Goal: Task Accomplishment & Management: Manage account settings

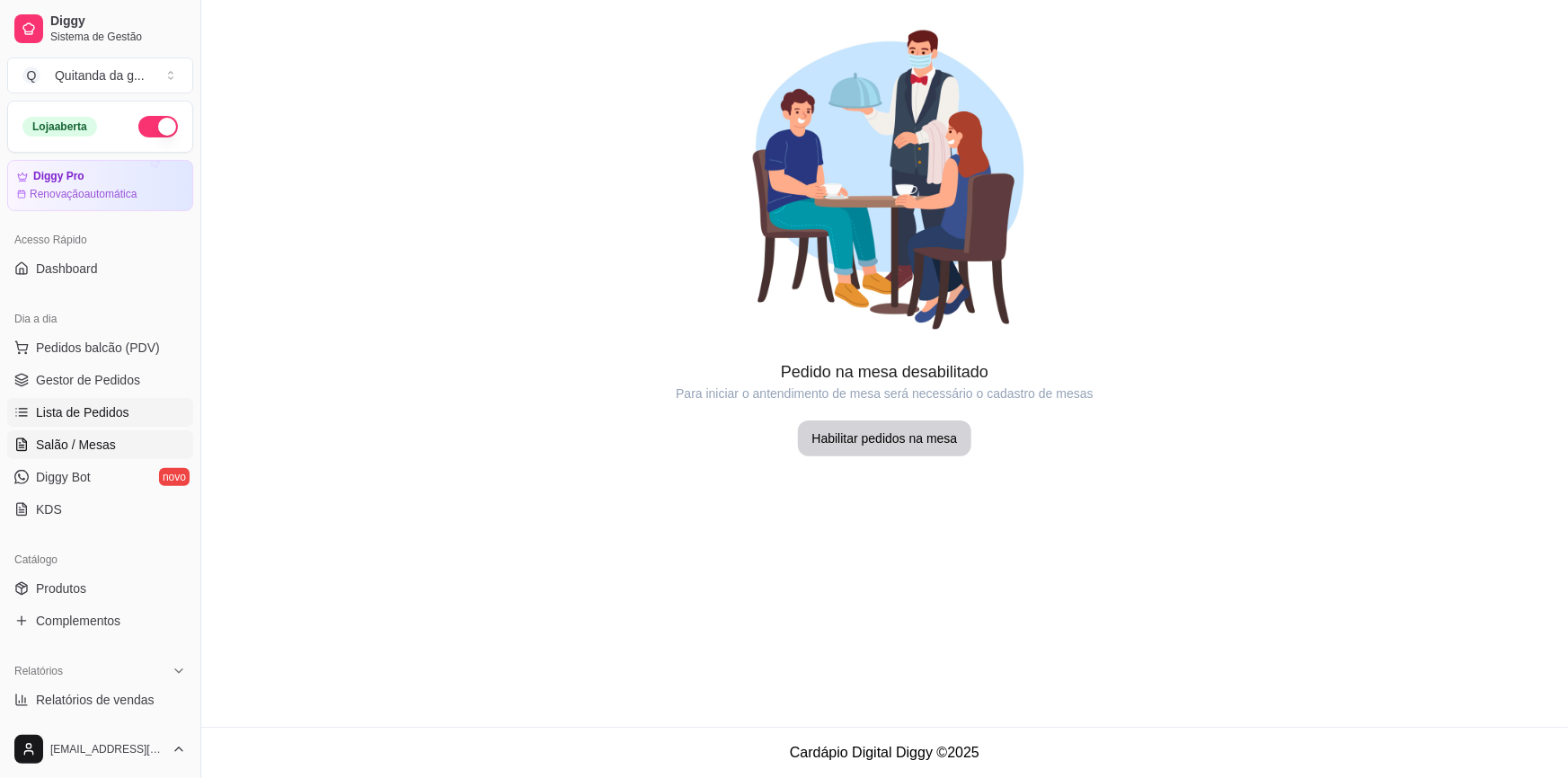
click at [167, 404] on link "Lista de Pedidos" at bounding box center [101, 412] width 186 height 29
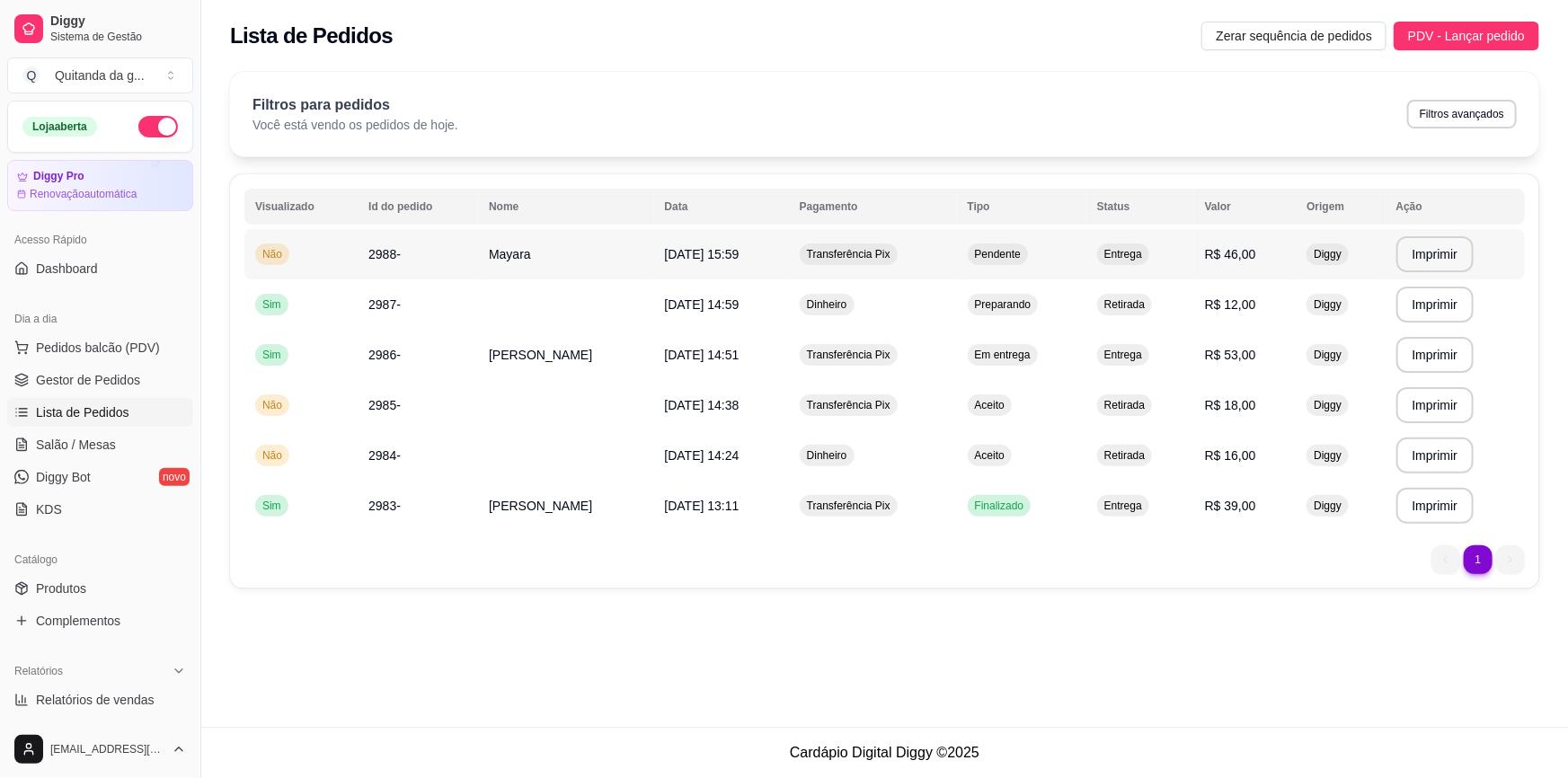
click at [1015, 255] on span "Pendente" at bounding box center [998, 254] width 53 height 14
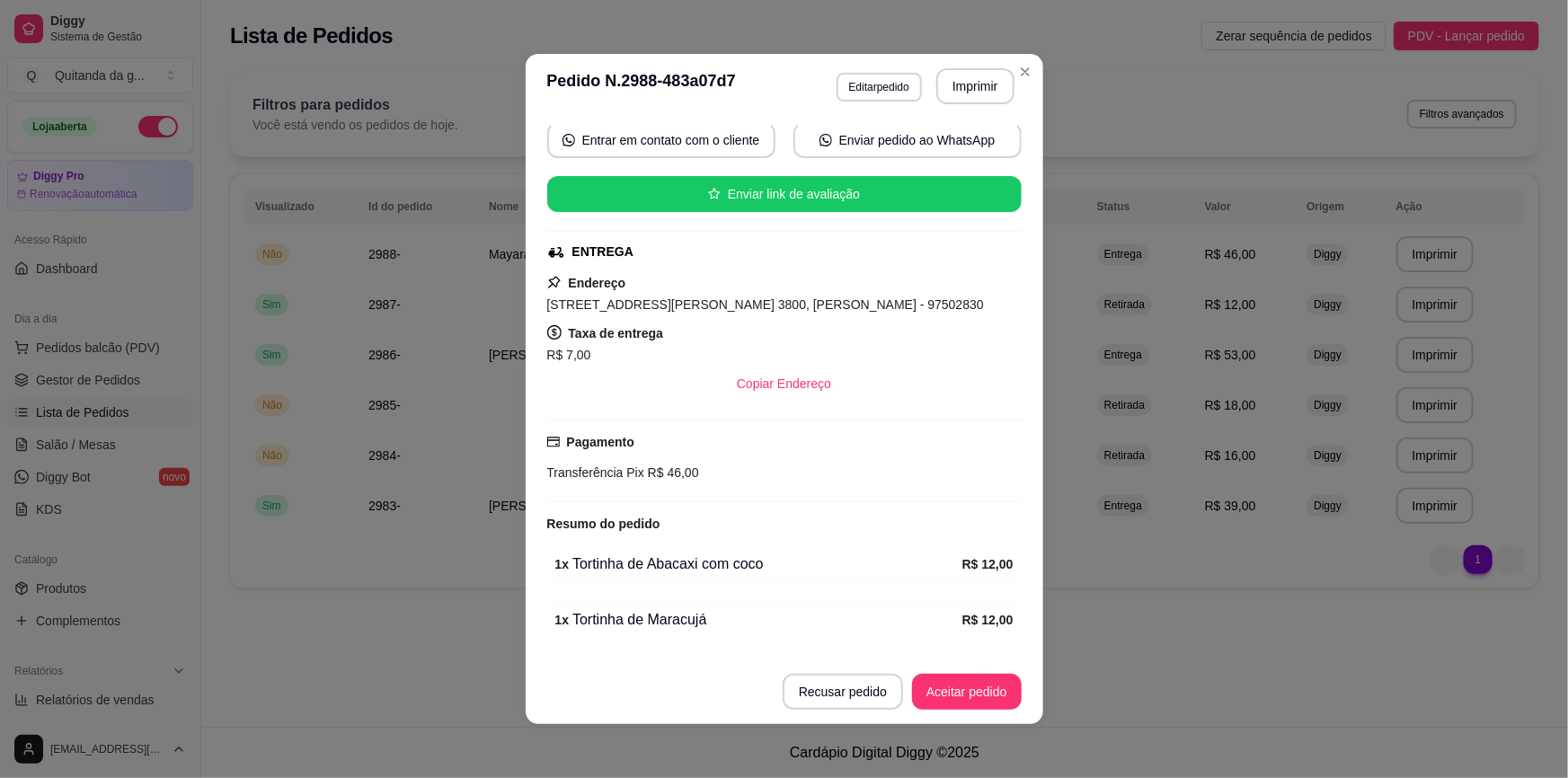
scroll to position [280, 0]
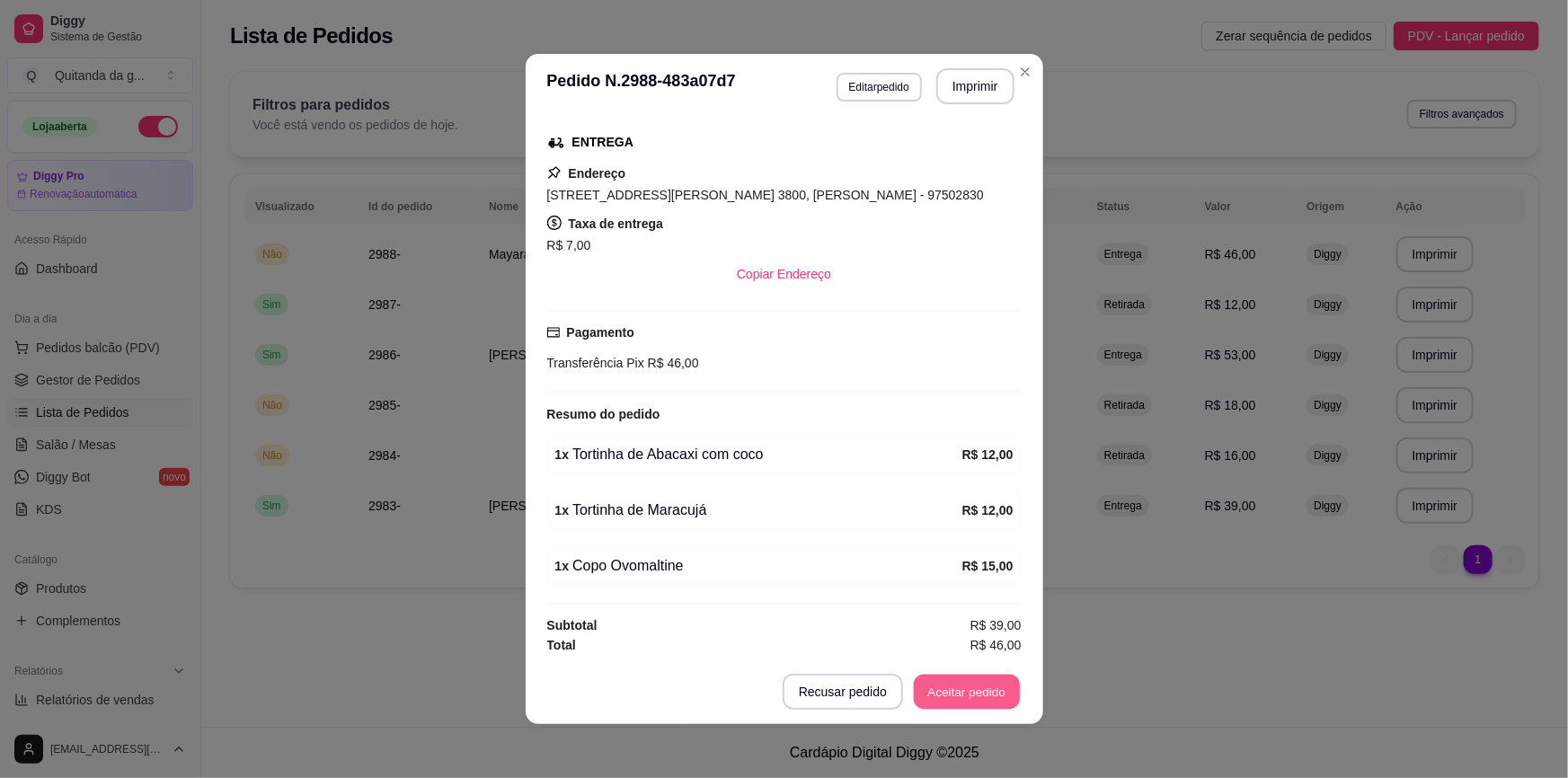
click at [962, 690] on button "Aceitar pedido" at bounding box center [967, 691] width 106 height 35
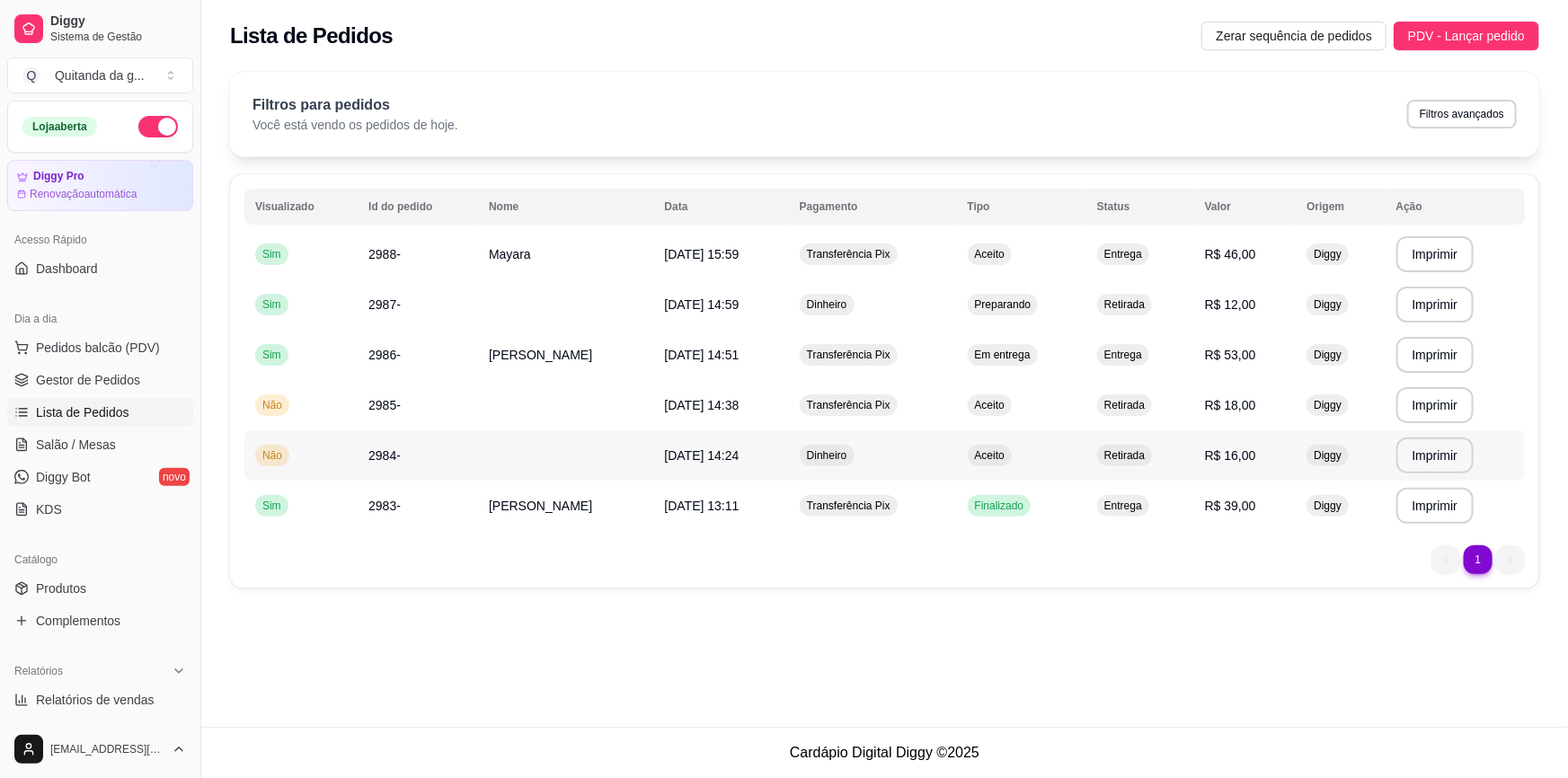
click at [1020, 452] on td "Aceito" at bounding box center [1022, 454] width 130 height 50
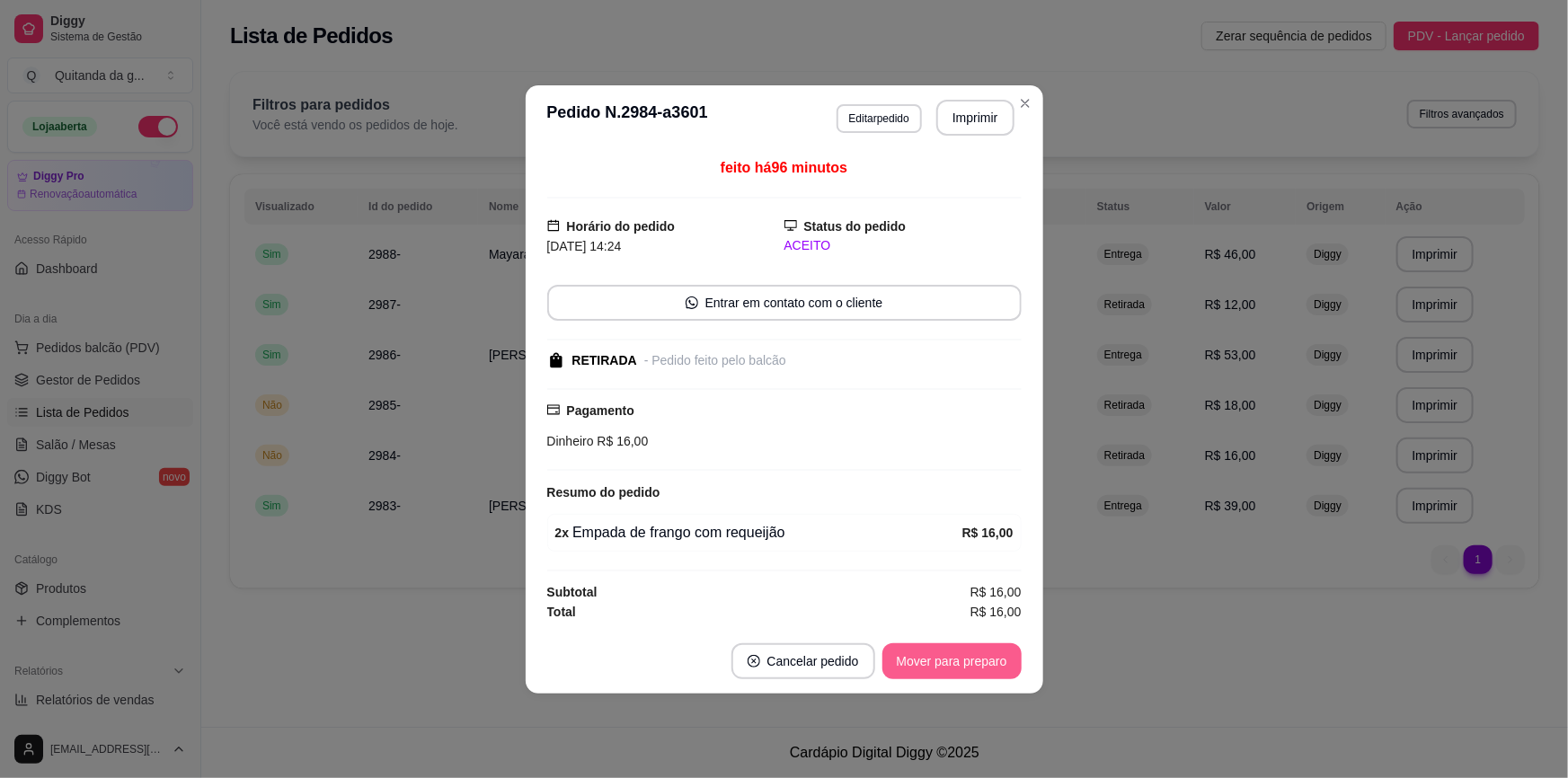
click at [980, 675] on button "Mover para preparo" at bounding box center [952, 661] width 139 height 36
click at [980, 668] on button "Mover para retirada disponível" at bounding box center [921, 661] width 199 height 36
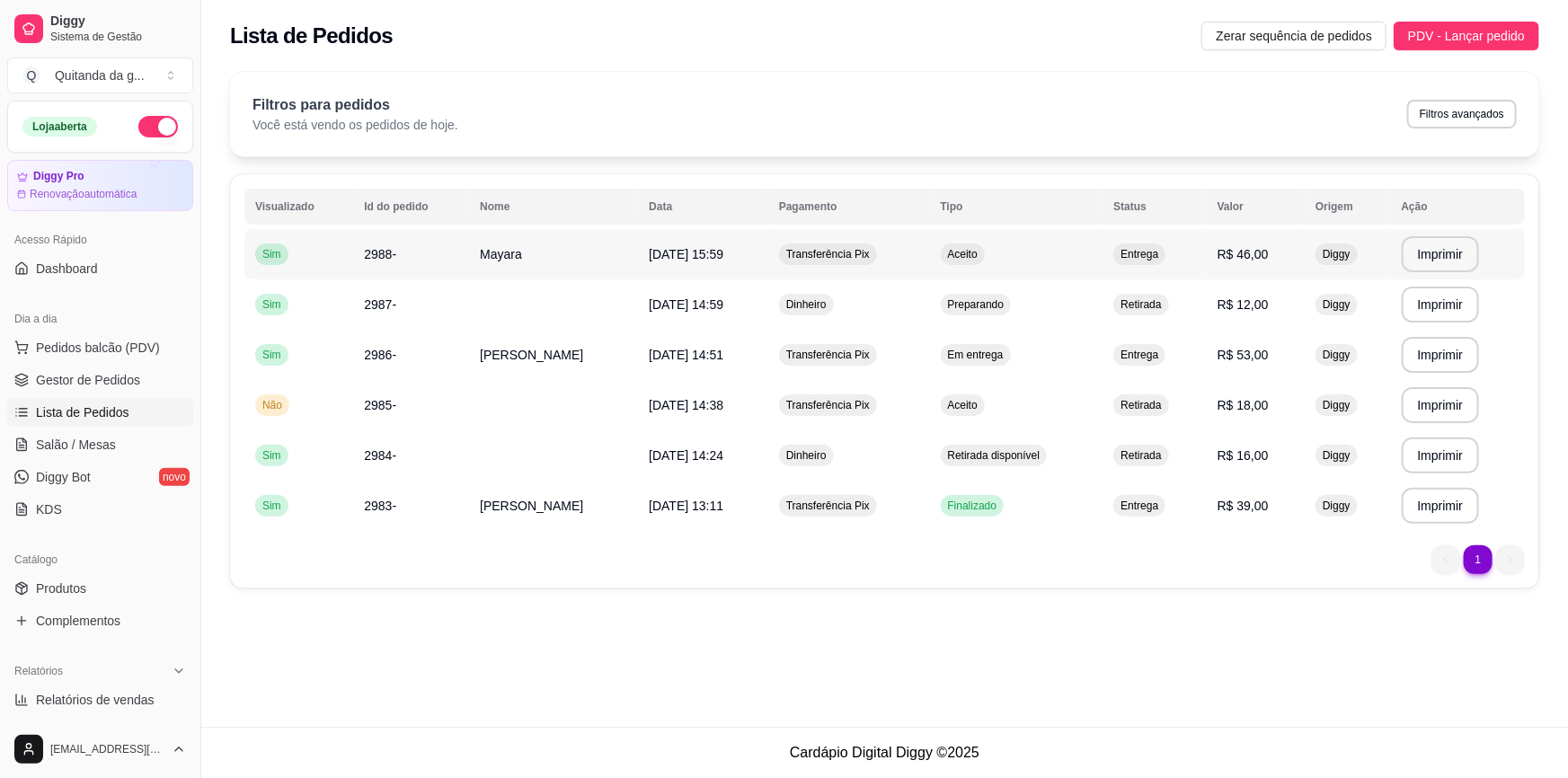
click at [1079, 249] on td "Aceito" at bounding box center [1016, 254] width 173 height 50
click at [958, 408] on span "Aceito" at bounding box center [963, 405] width 37 height 14
click at [970, 691] on button "Mover para preparo" at bounding box center [952, 689] width 139 height 36
click at [1044, 465] on div "Retirada disponível" at bounding box center [995, 455] width 107 height 22
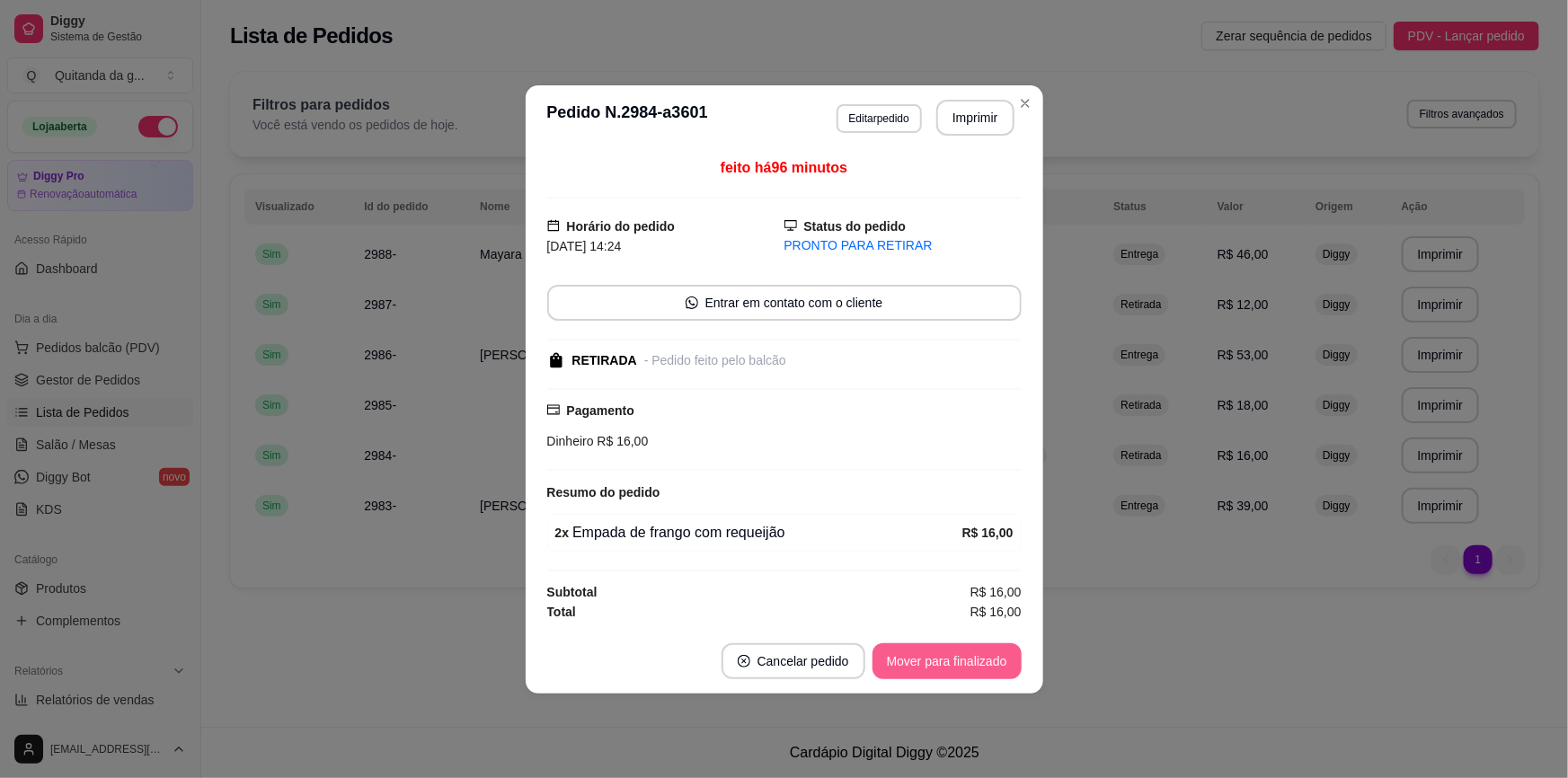
click at [984, 668] on button "Mover para finalizado" at bounding box center [947, 661] width 150 height 36
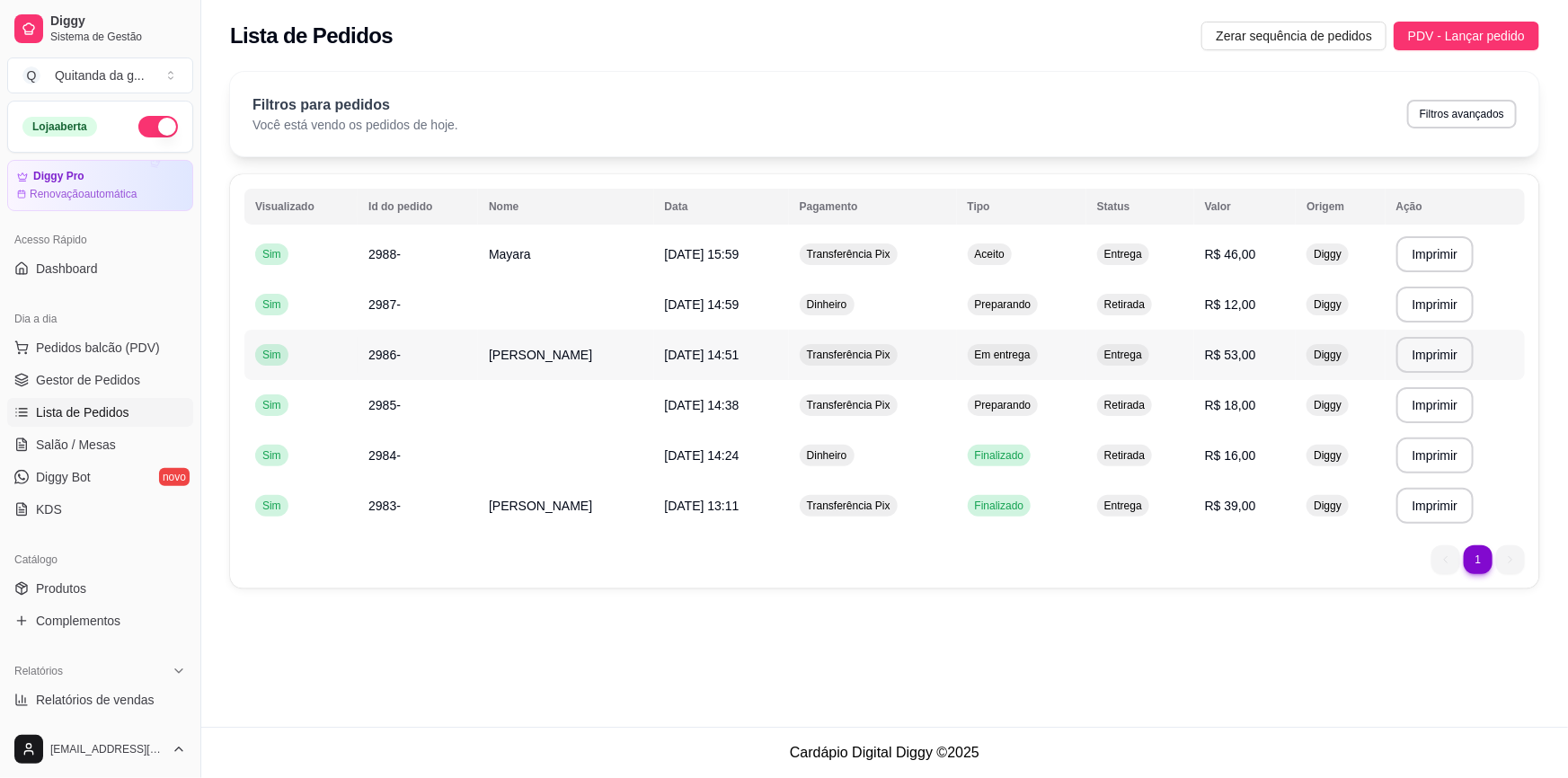
click at [1049, 360] on td "Em entrega" at bounding box center [1022, 354] width 130 height 50
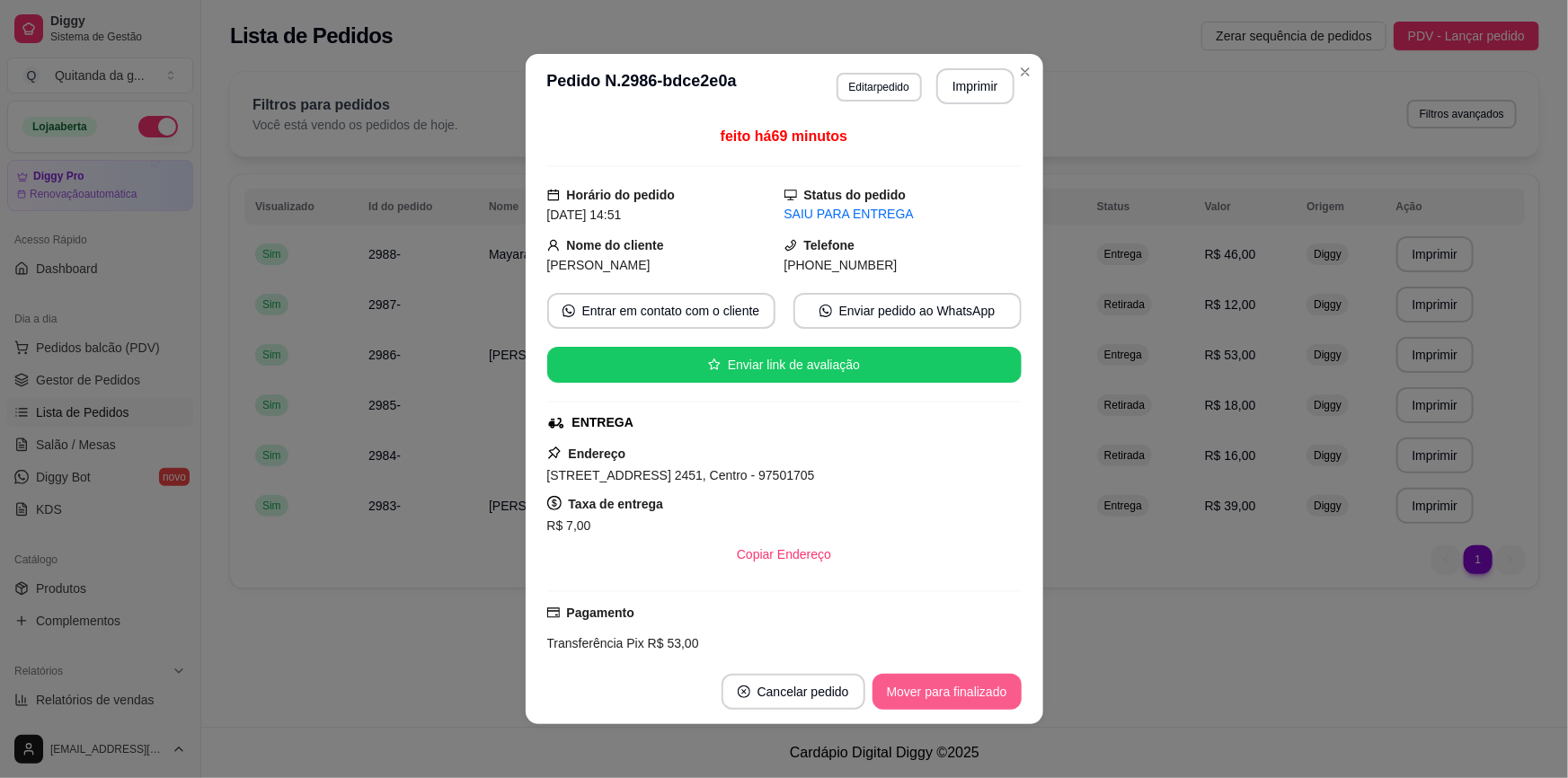
click at [933, 680] on button "Mover para finalizado" at bounding box center [947, 691] width 150 height 36
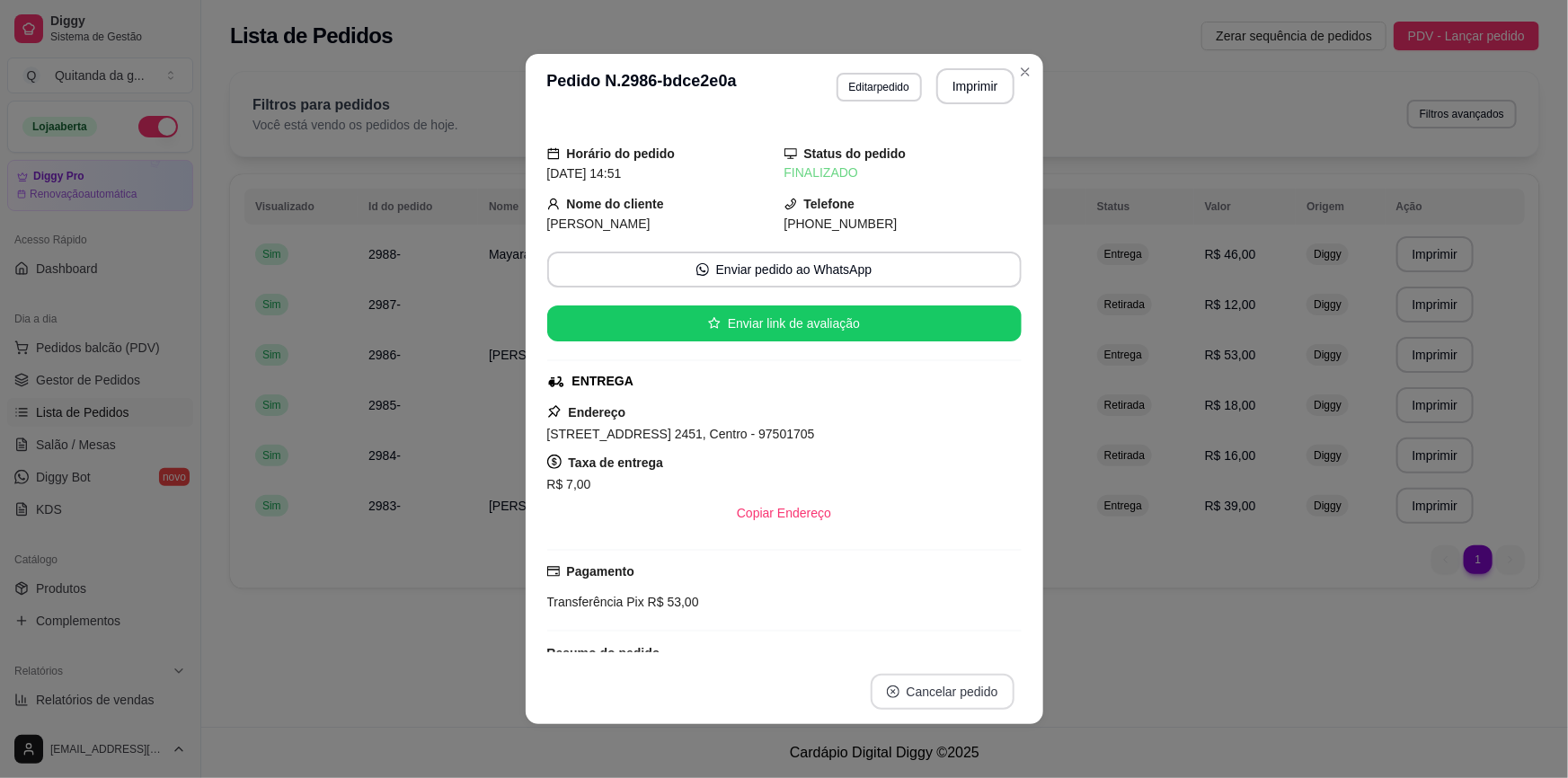
click at [925, 700] on button "Cancelar pedido" at bounding box center [942, 691] width 144 height 36
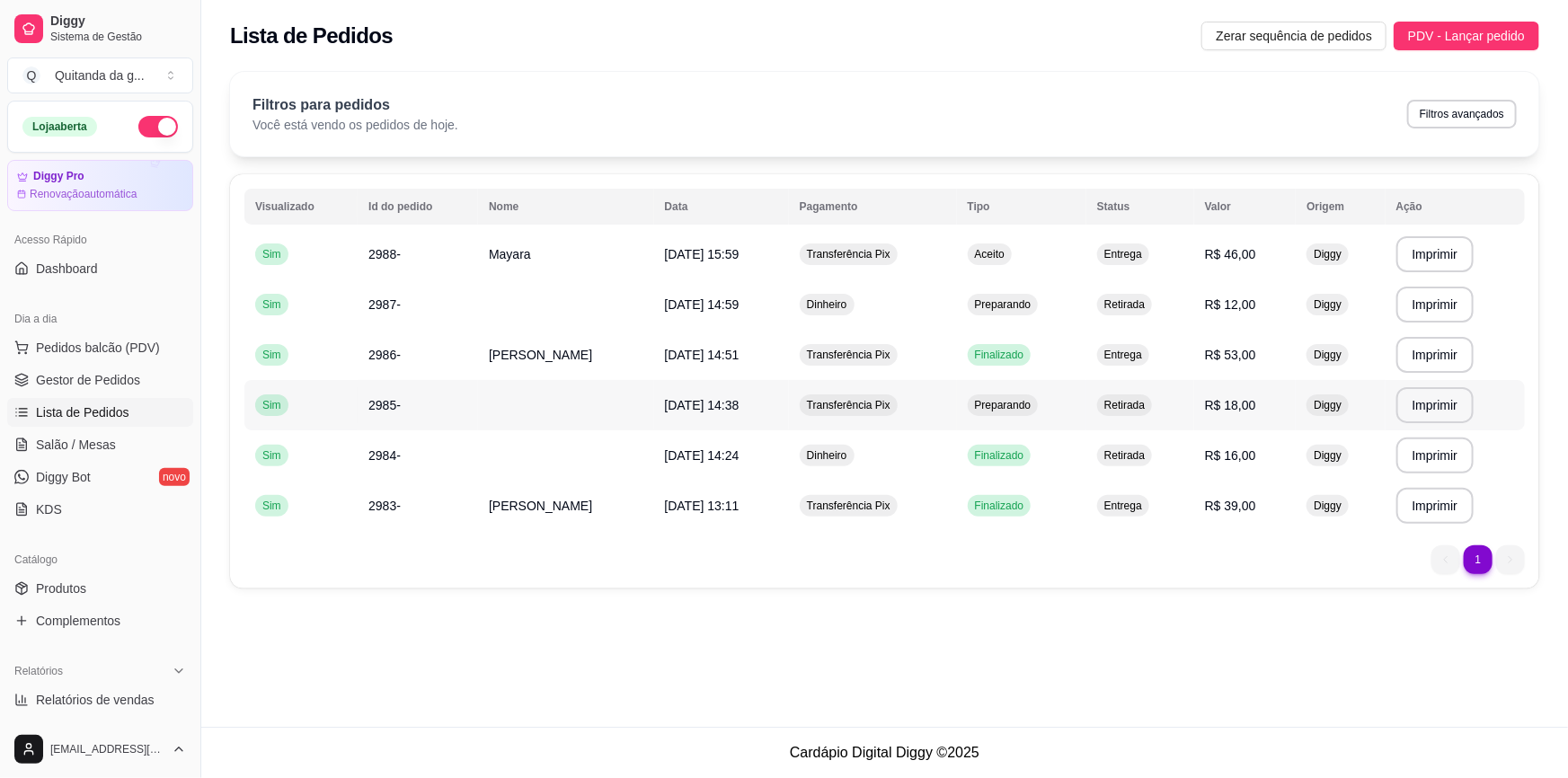
click at [994, 404] on span "Preparando" at bounding box center [1003, 405] width 64 height 14
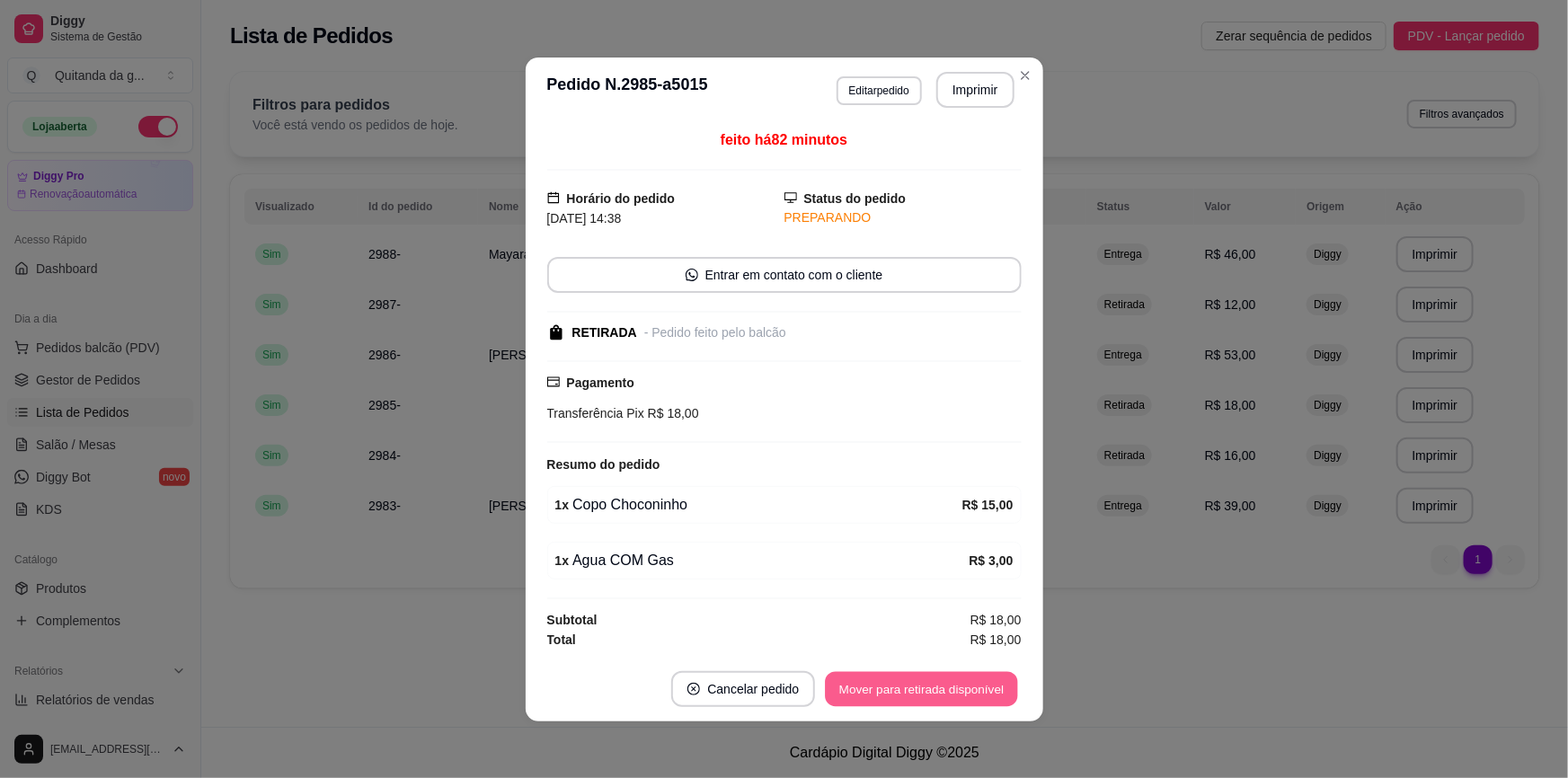
click at [917, 673] on button "Mover para retirada disponível" at bounding box center [922, 688] width 192 height 35
click at [918, 691] on button "Mover para finalizado" at bounding box center [947, 688] width 145 height 35
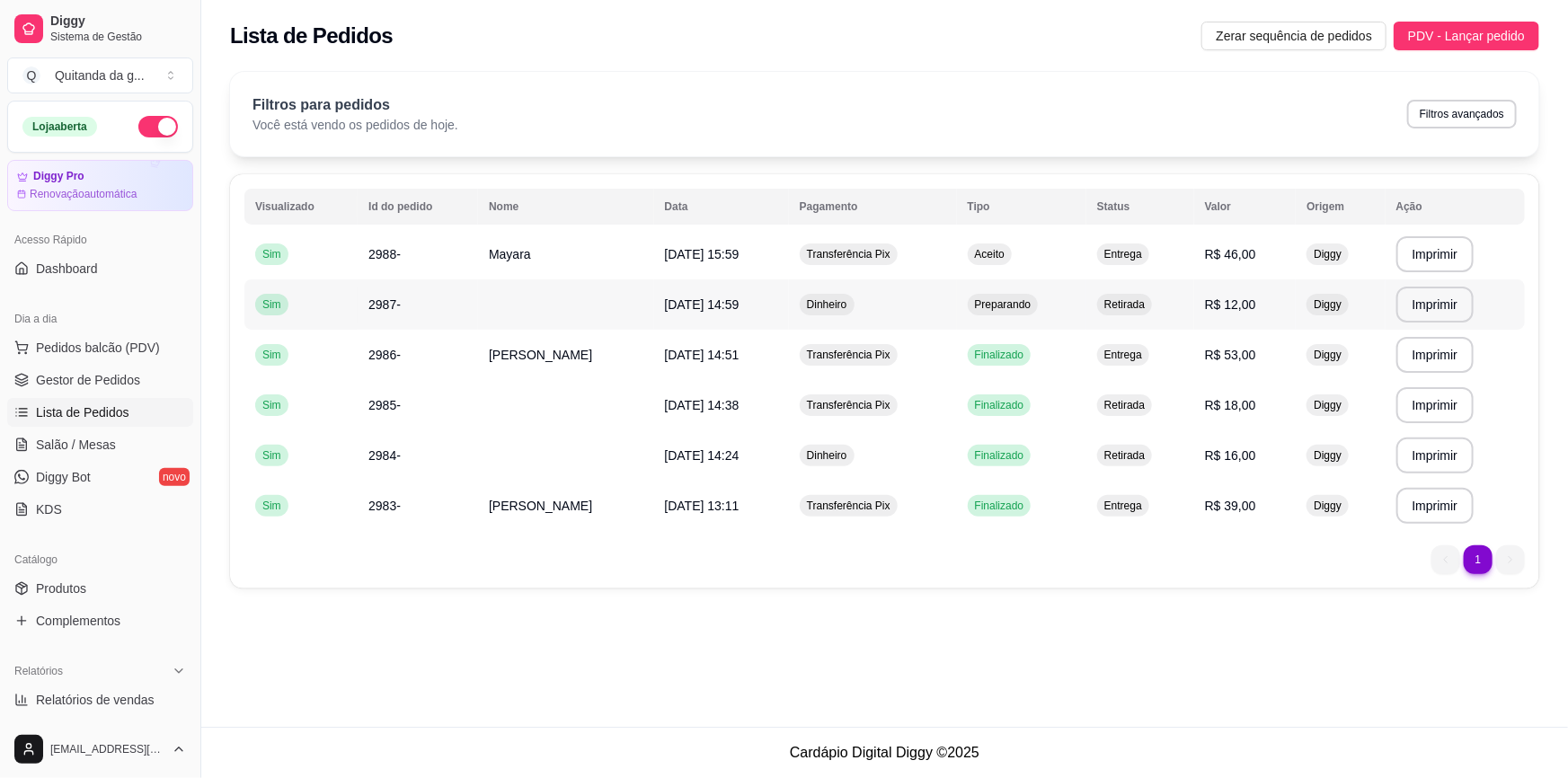
click at [1107, 301] on span "Retirada" at bounding box center [1125, 304] width 48 height 14
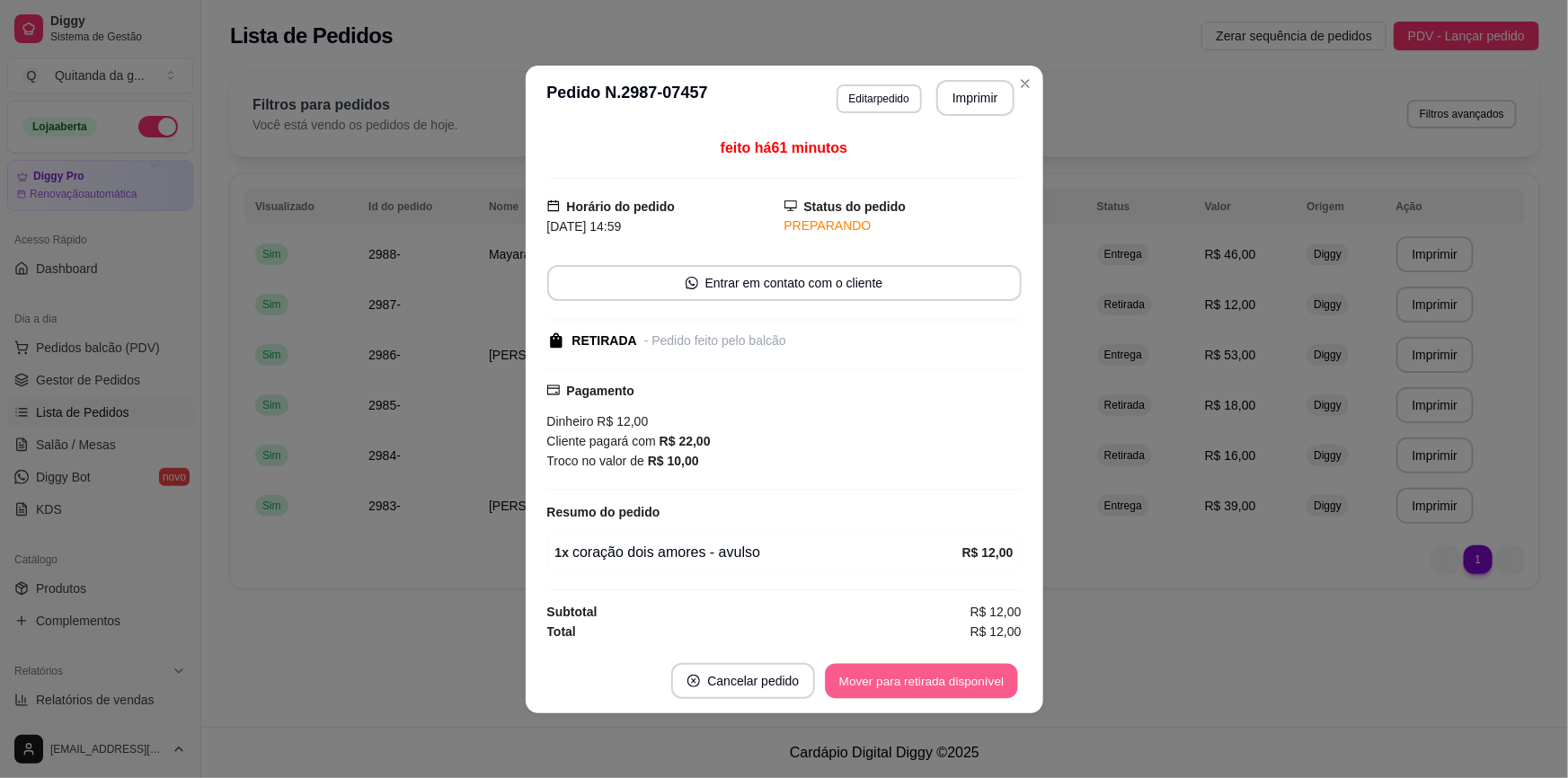
click at [907, 678] on button "Mover para retirada disponível" at bounding box center [922, 680] width 192 height 35
click at [927, 694] on button "Mover para finalizado" at bounding box center [947, 680] width 145 height 35
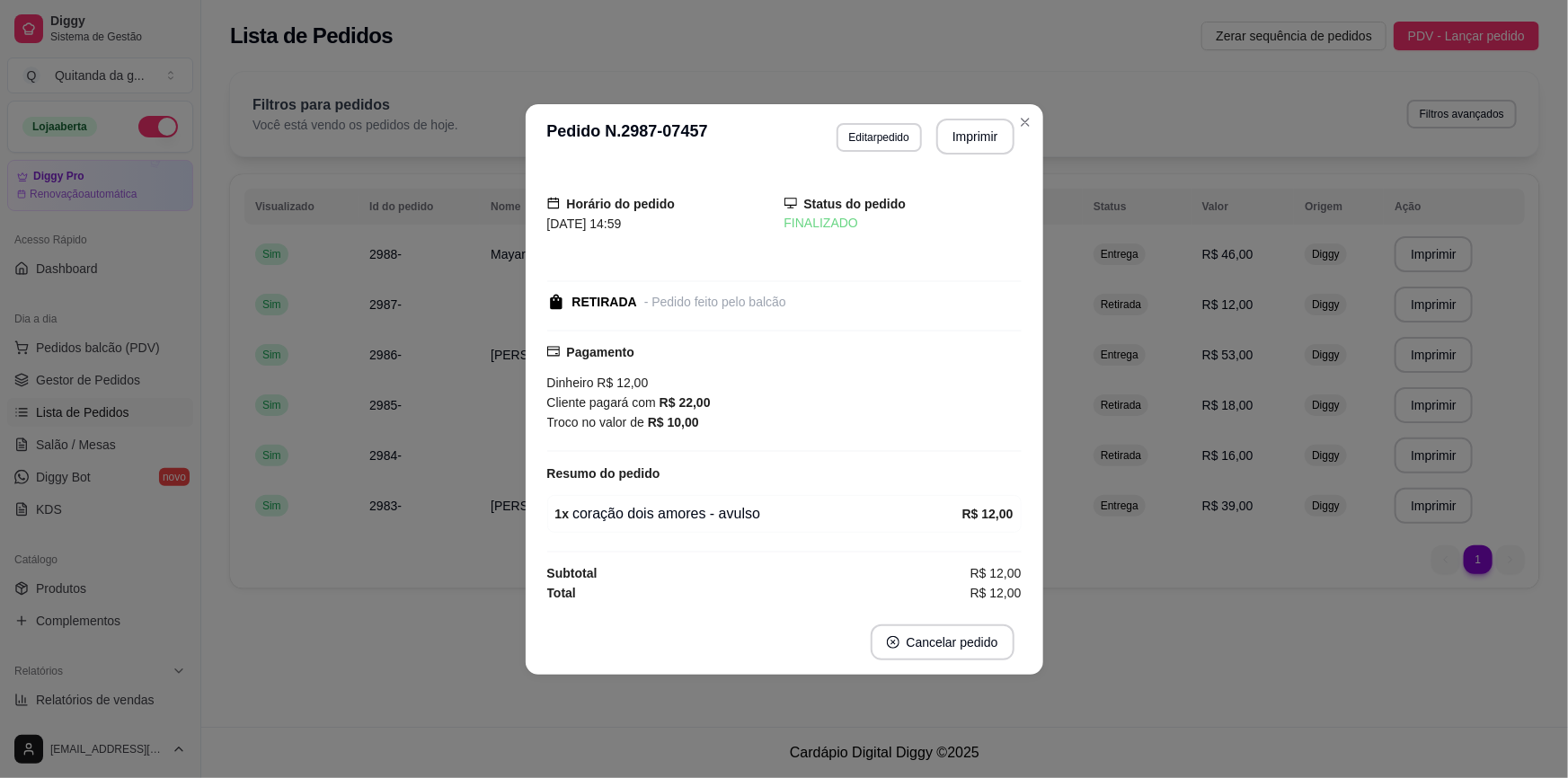
click at [1024, 136] on section "**********" at bounding box center [785, 389] width 518 height 570
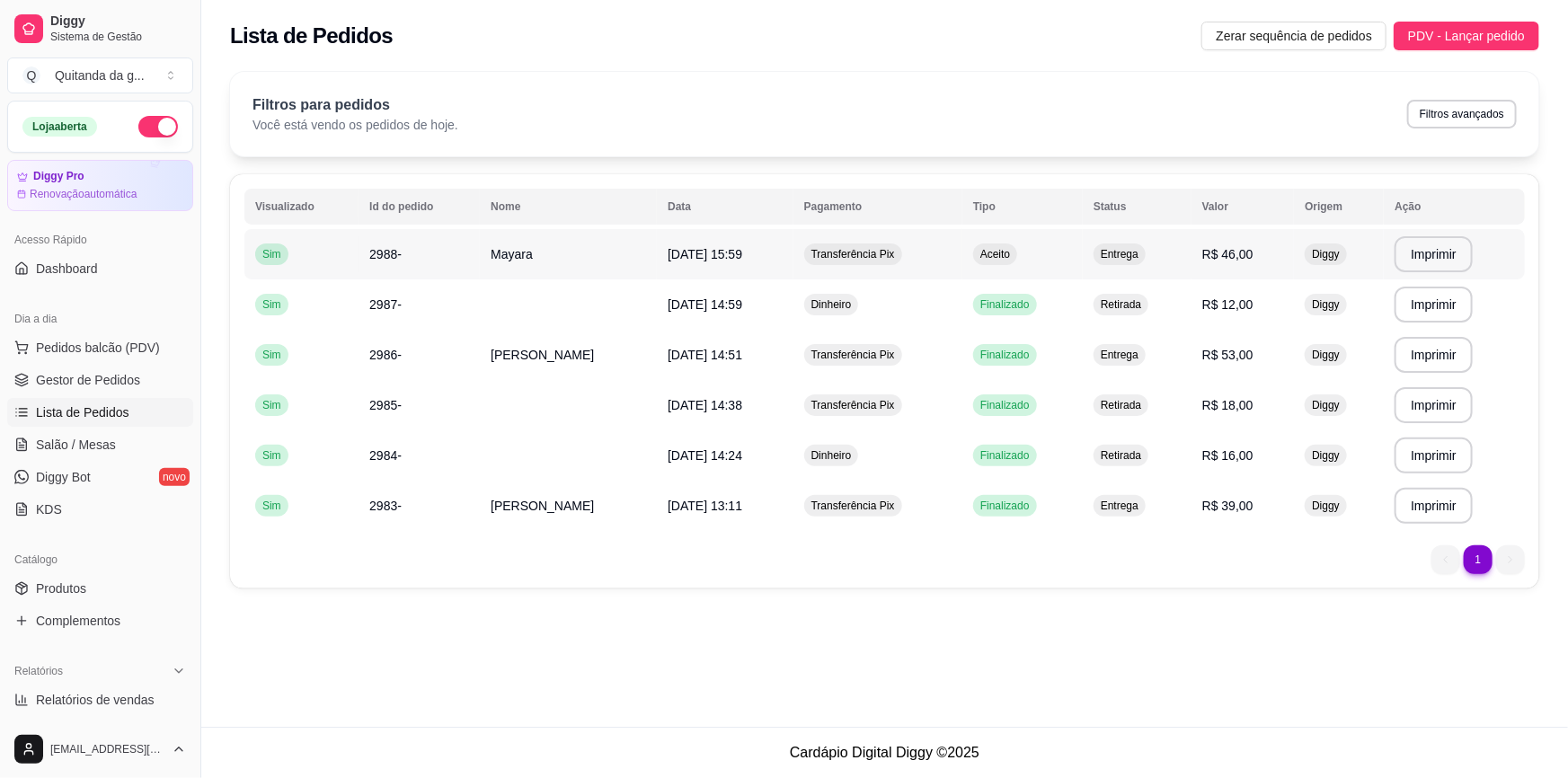
click at [987, 252] on span "Aceito" at bounding box center [995, 254] width 37 height 14
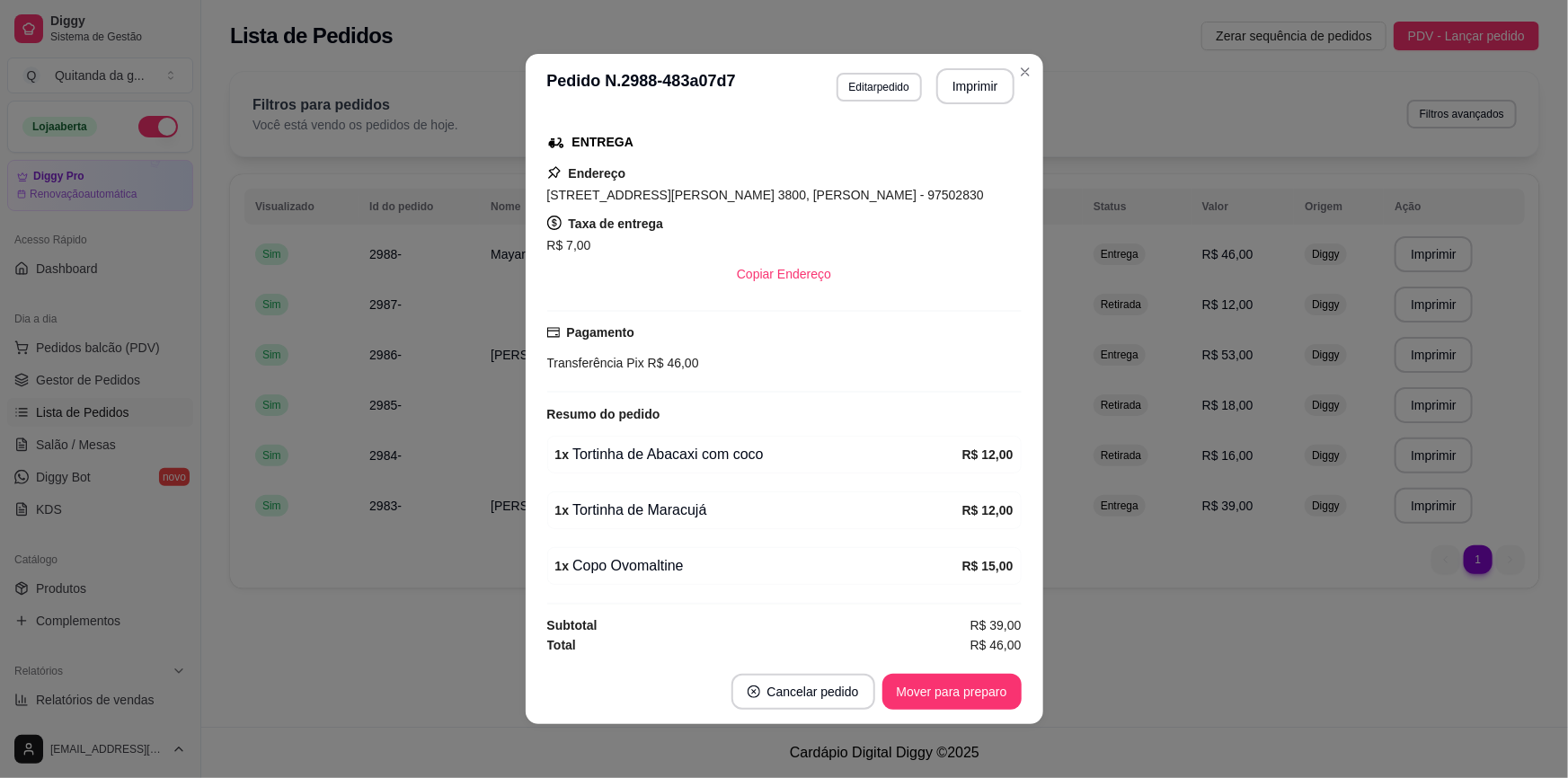
scroll to position [3, 0]
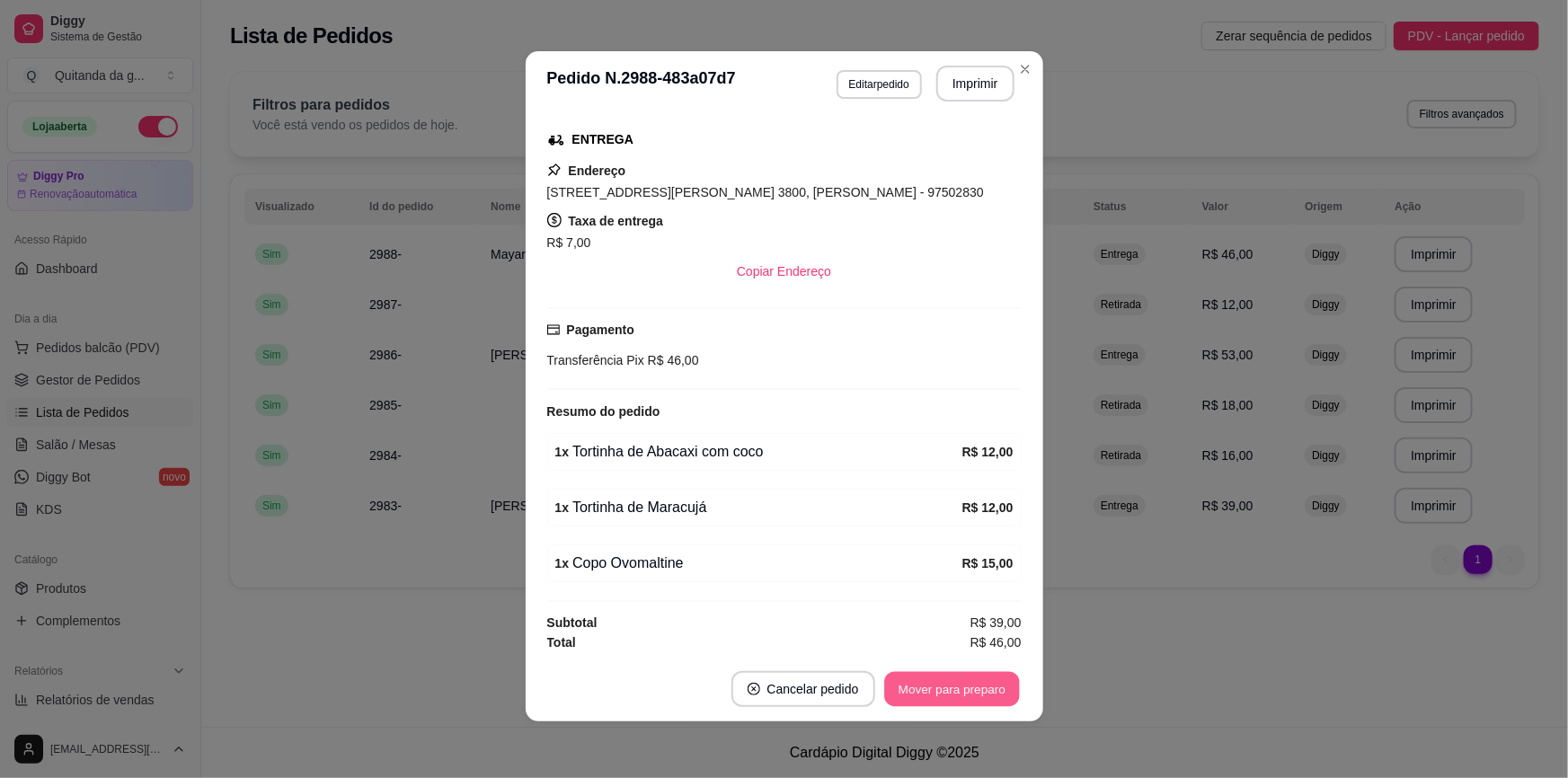
click at [960, 676] on button "Mover para preparo" at bounding box center [952, 689] width 135 height 35
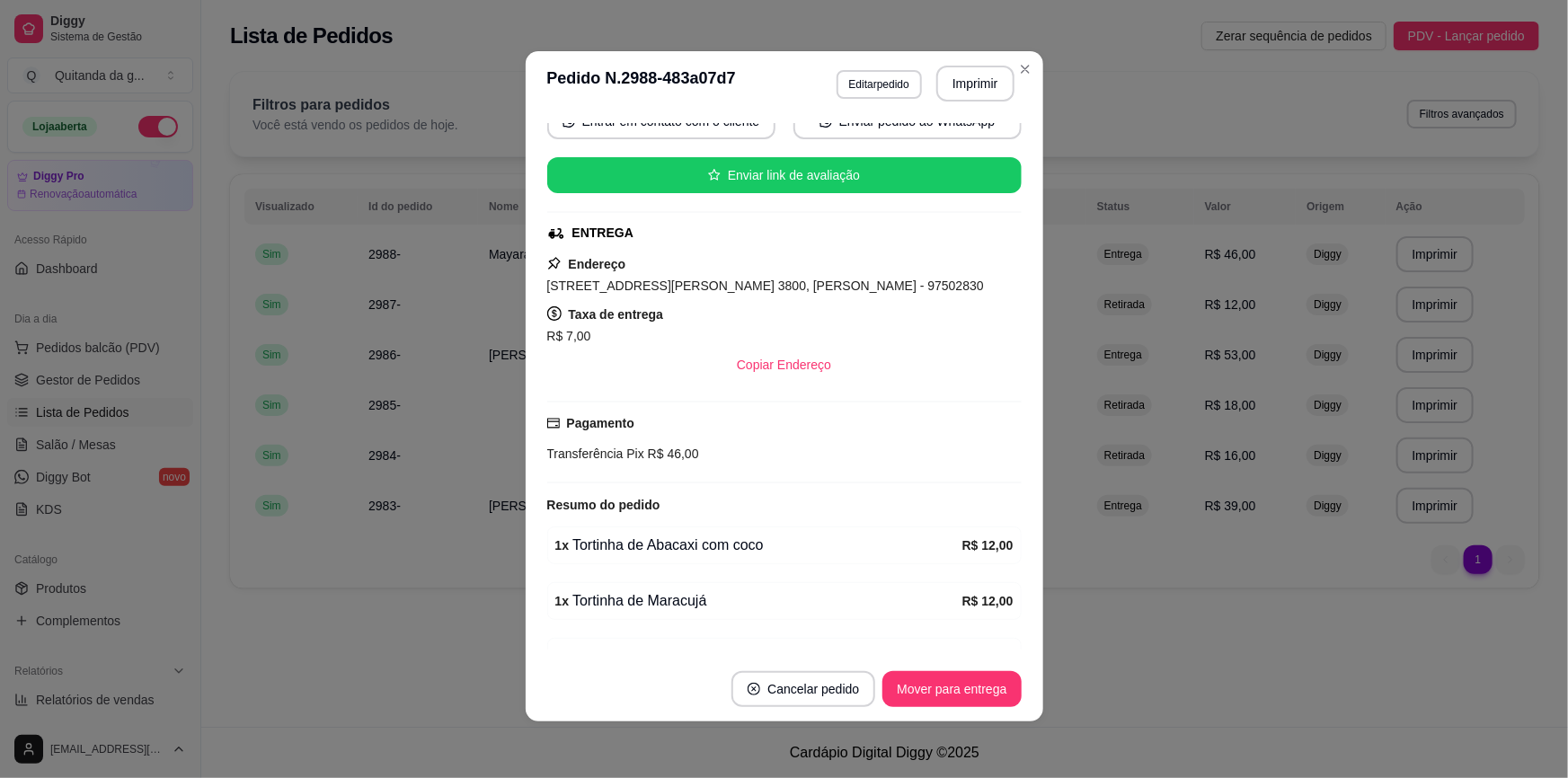
scroll to position [280, 0]
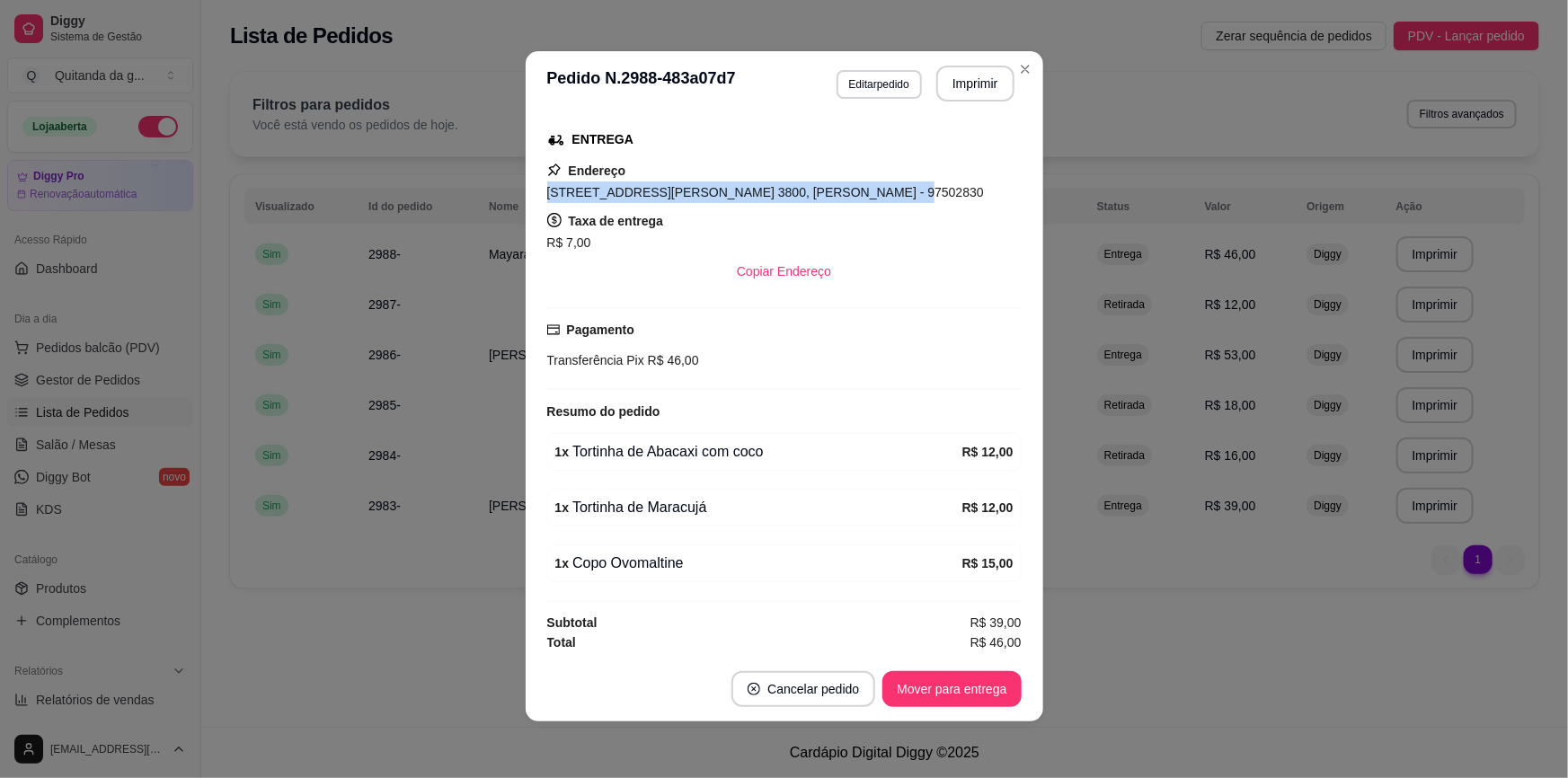
drag, startPoint x: 542, startPoint y: 193, endPoint x: 840, endPoint y: 192, distance: 298.0
click at [840, 192] on span "[STREET_ADDRESS][PERSON_NAME] 3800, [PERSON_NAME] - 97502830" at bounding box center [766, 192] width 437 height 14
copy span "[STREET_ADDRESS][PERSON_NAME] 3800, [PERSON_NAME] -"
click at [968, 690] on button "Mover para entrega" at bounding box center [952, 689] width 138 height 36
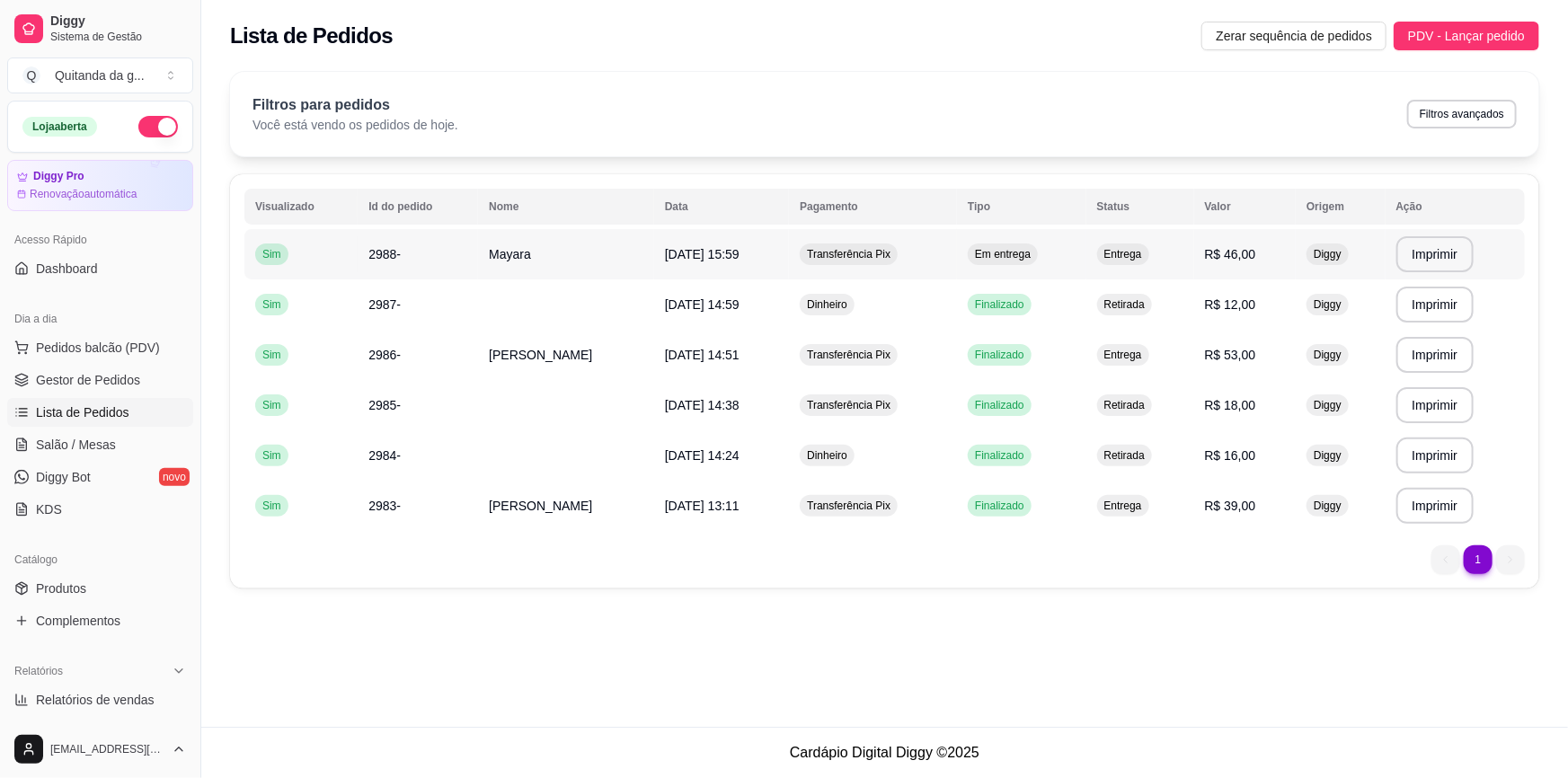
click at [832, 239] on td "Transferência Pix" at bounding box center [872, 254] width 168 height 50
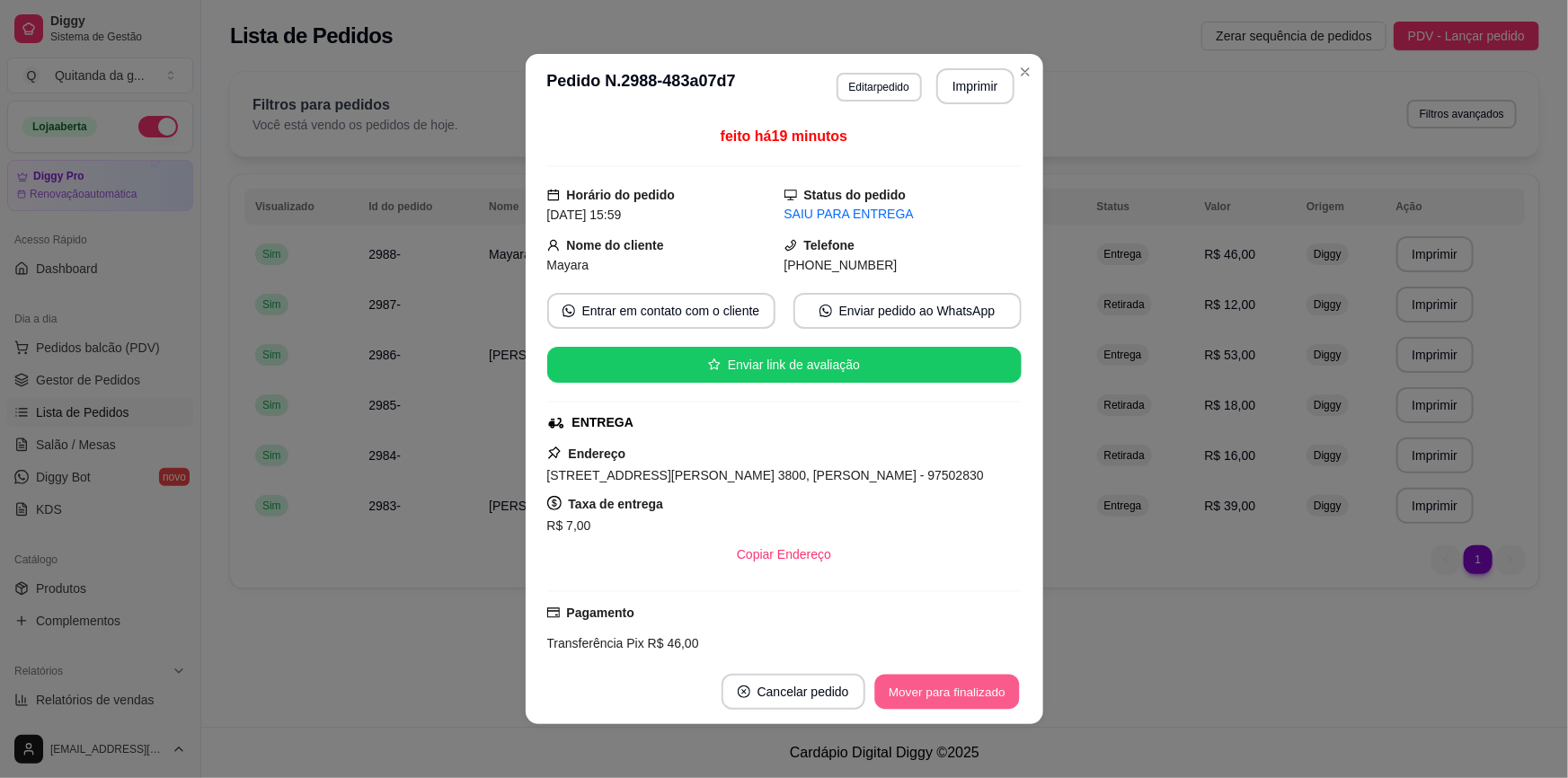
click at [944, 691] on button "Mover para finalizado" at bounding box center [947, 691] width 145 height 35
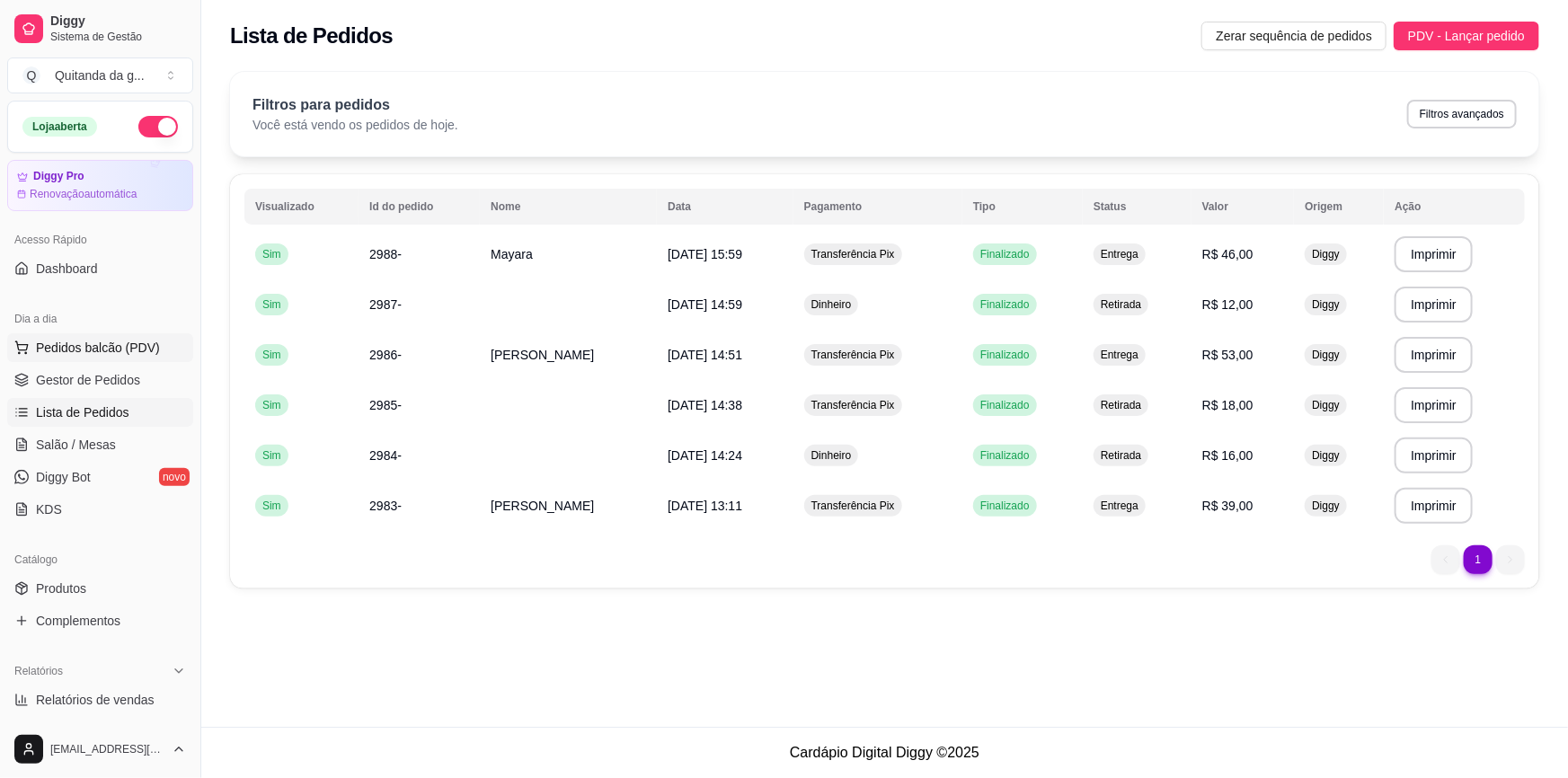
click at [36, 343] on span "Pedidos balcão (PDV)" at bounding box center [98, 347] width 124 height 18
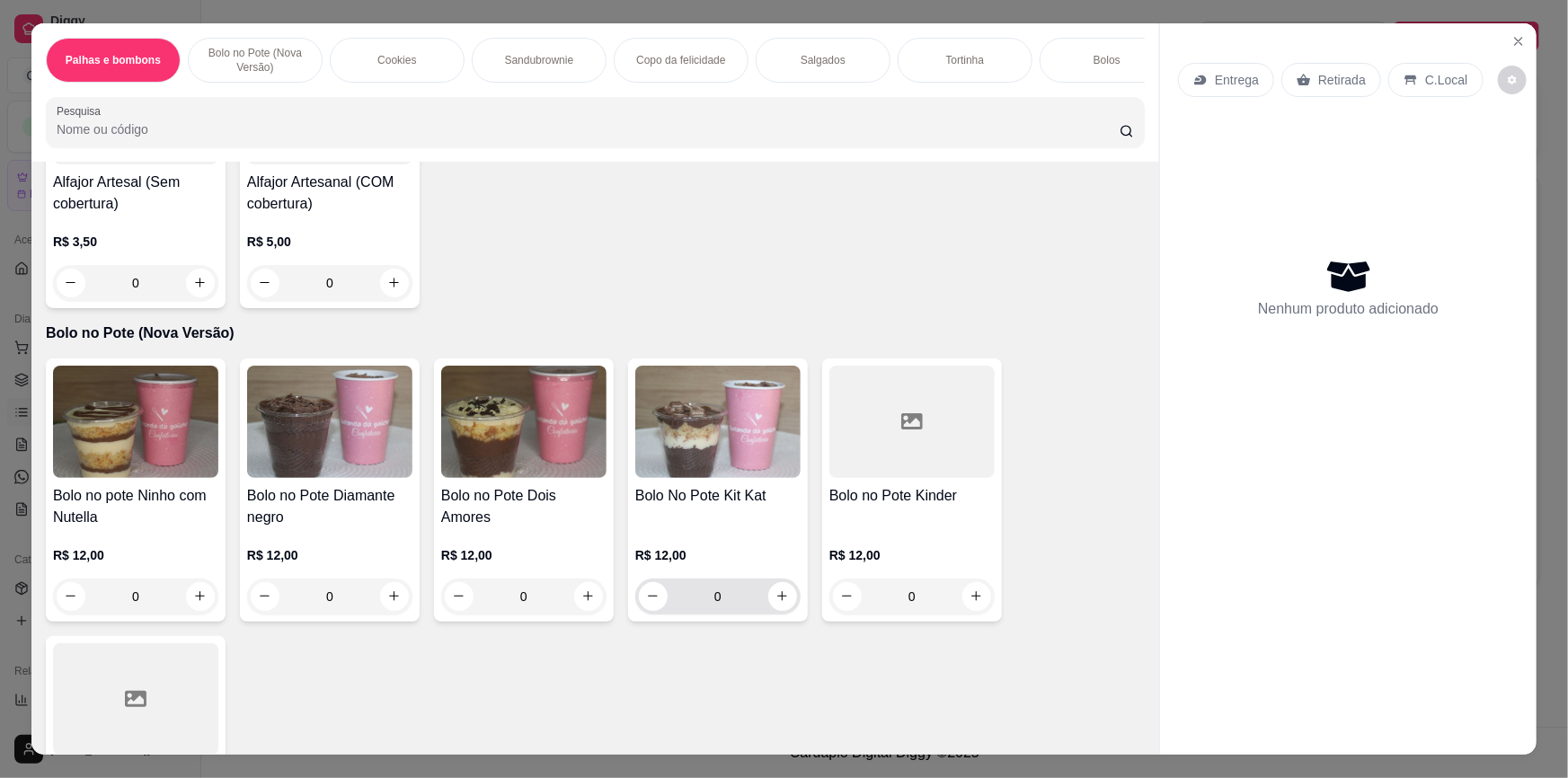
scroll to position [817, 0]
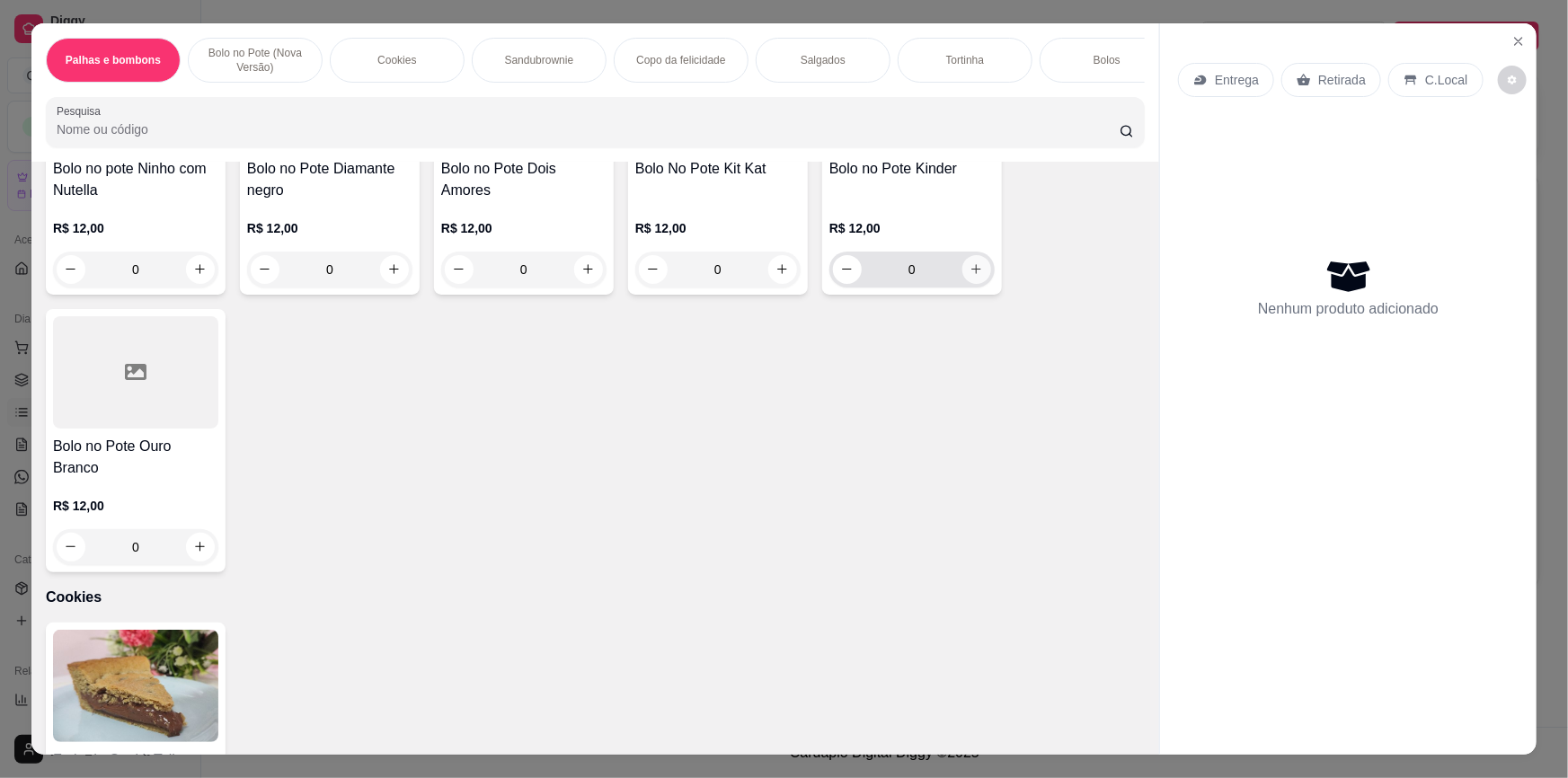
click at [969, 276] on icon "increase-product-quantity" at bounding box center [976, 269] width 13 height 13
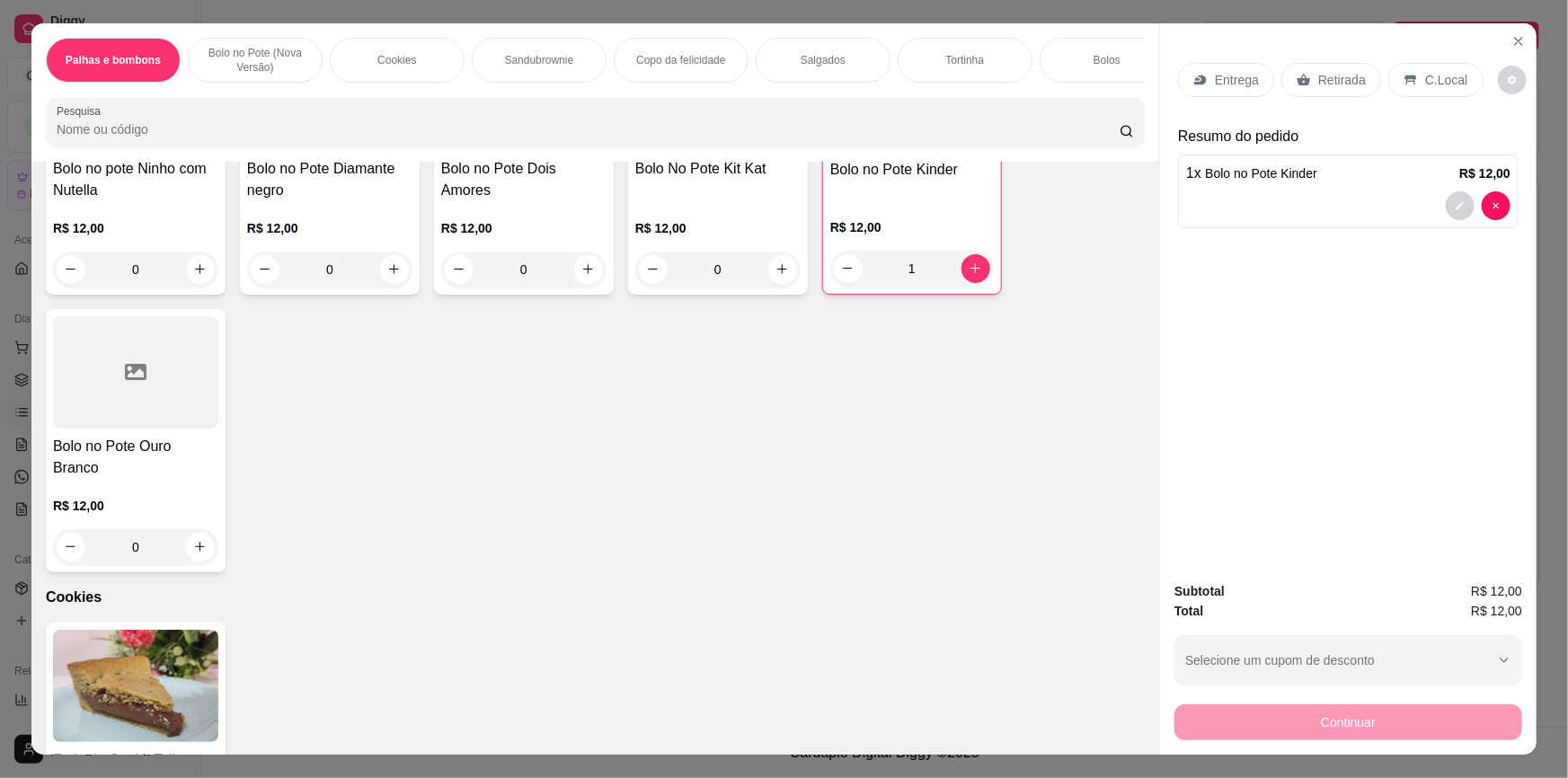
type input "1"
click at [1321, 77] on p "Retirada" at bounding box center [1342, 79] width 48 height 18
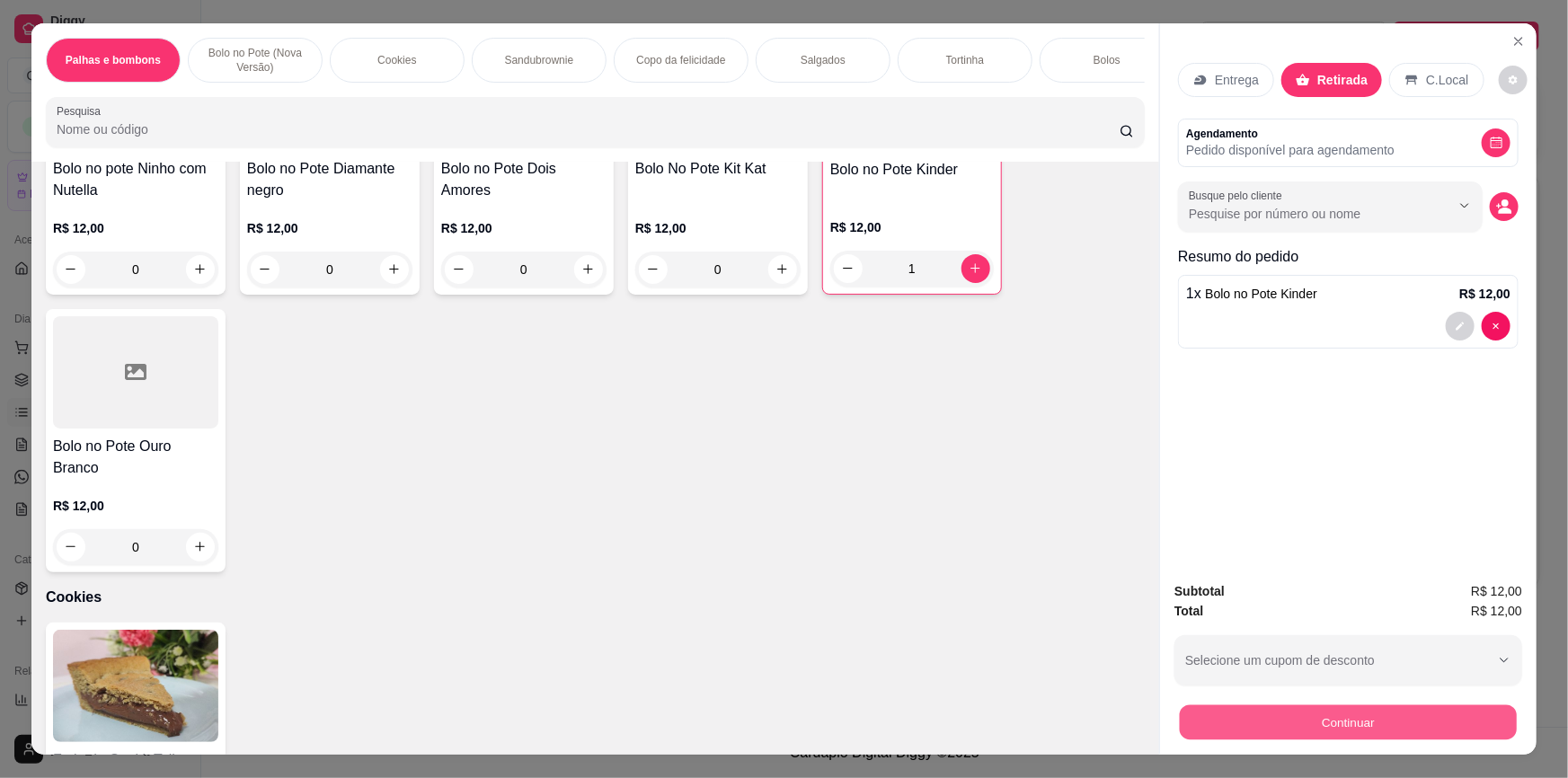
click at [1243, 707] on button "Continuar" at bounding box center [1349, 722] width 337 height 35
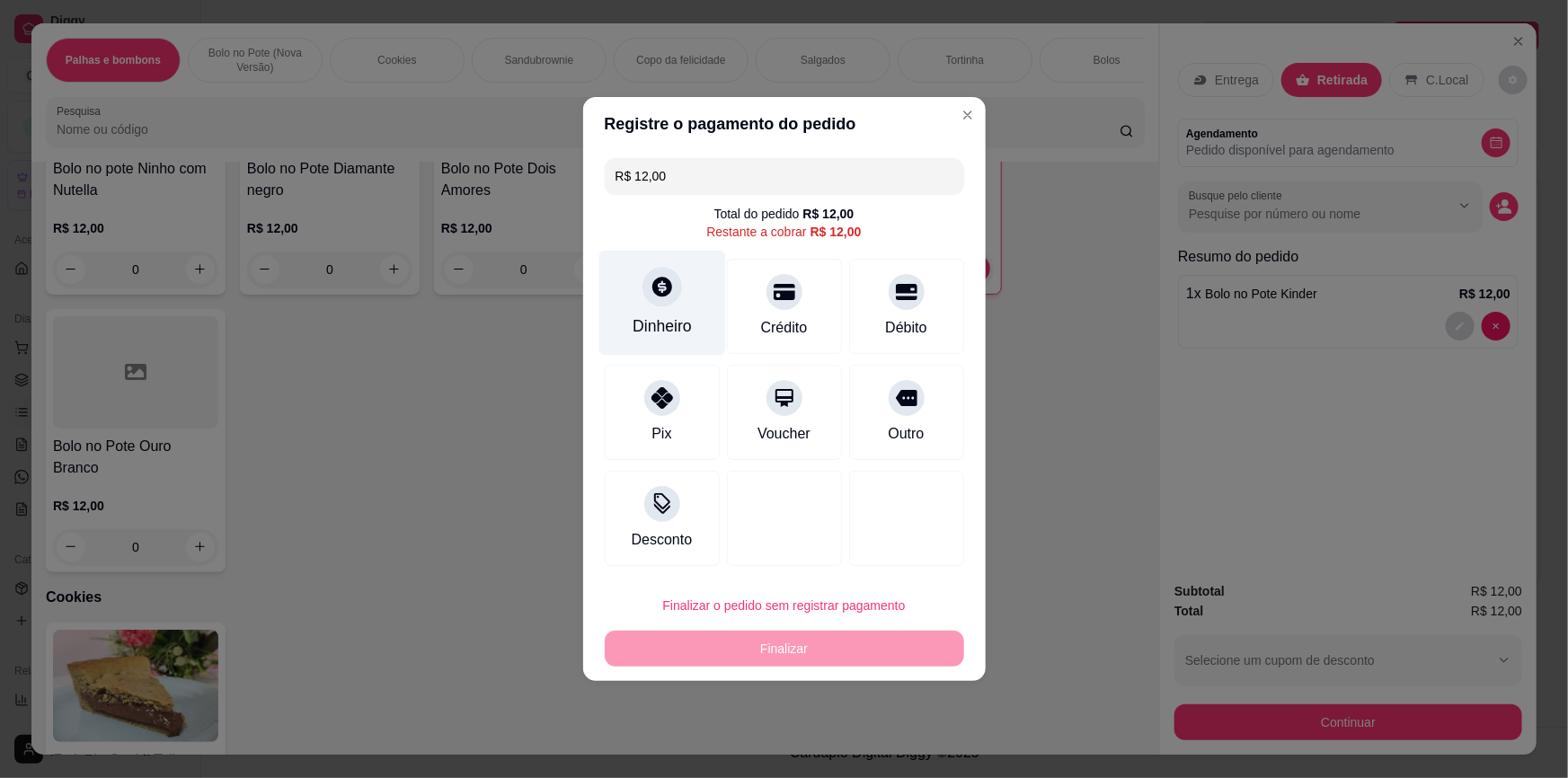
click at [669, 306] on div at bounding box center [663, 287] width 40 height 40
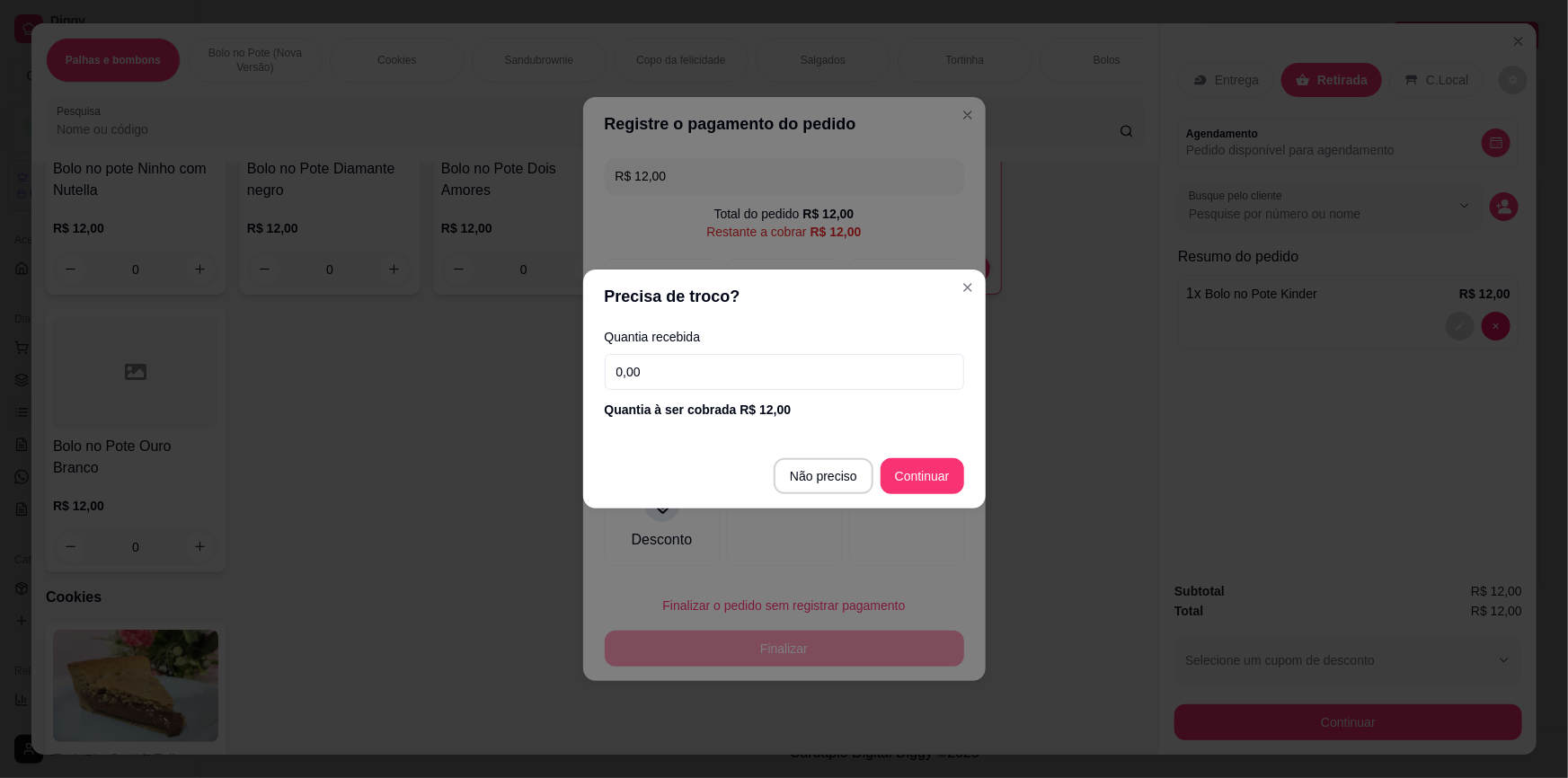
click at [730, 358] on input "0,00" at bounding box center [785, 372] width 360 height 36
type input "12,00"
type input "R$ 0,00"
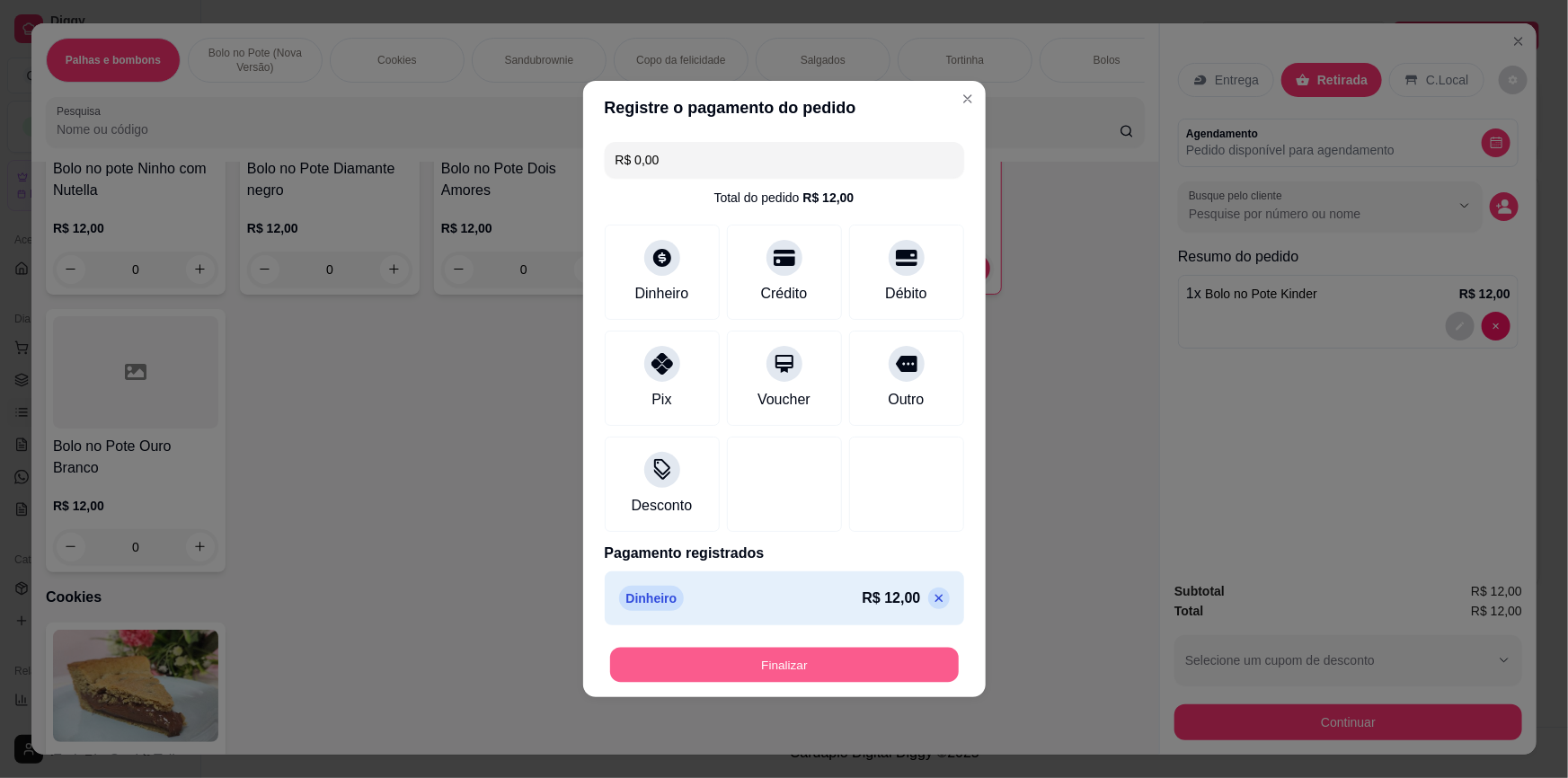
click at [829, 657] on button "Finalizar" at bounding box center [784, 665] width 349 height 35
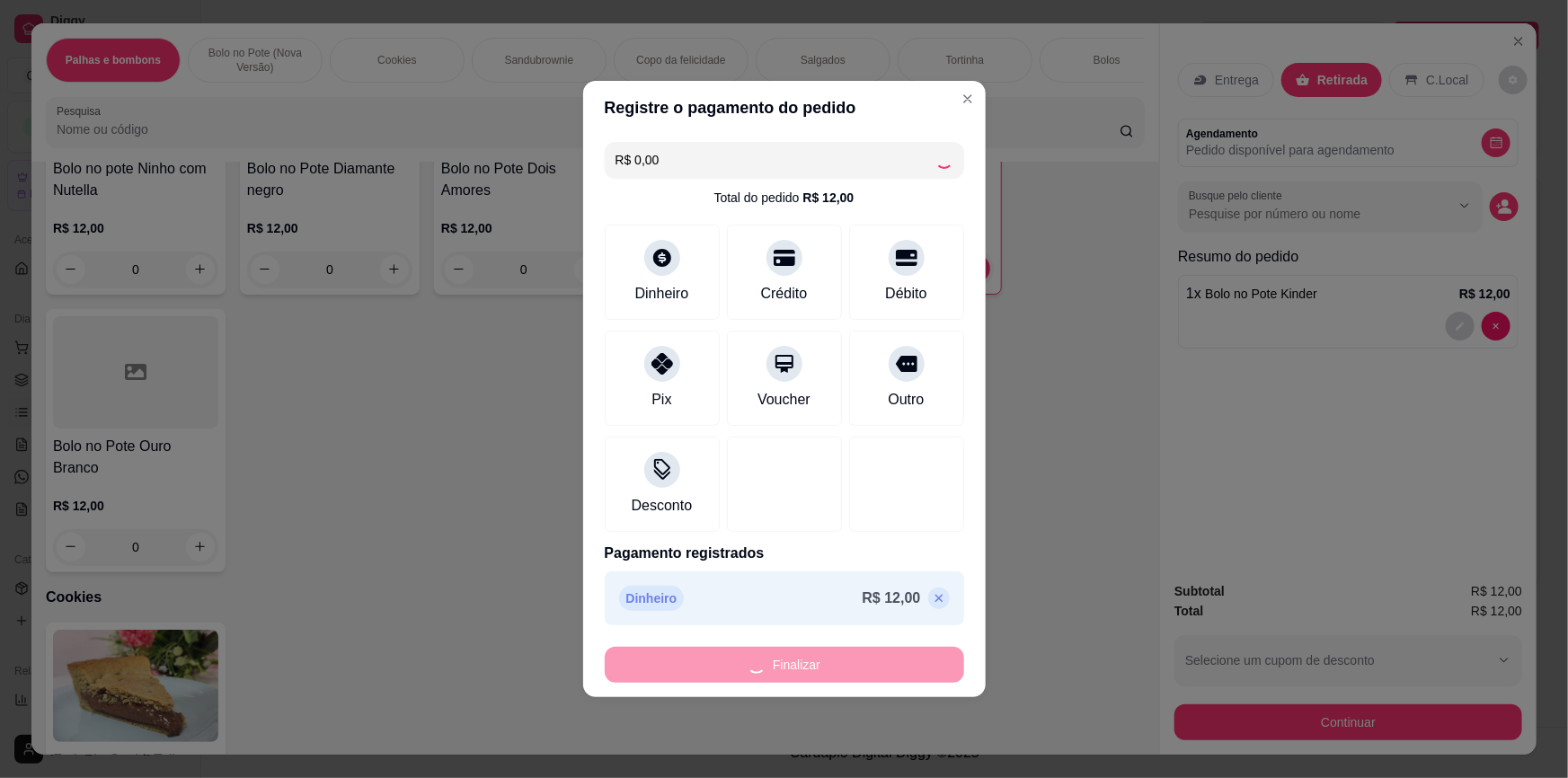
type input "0"
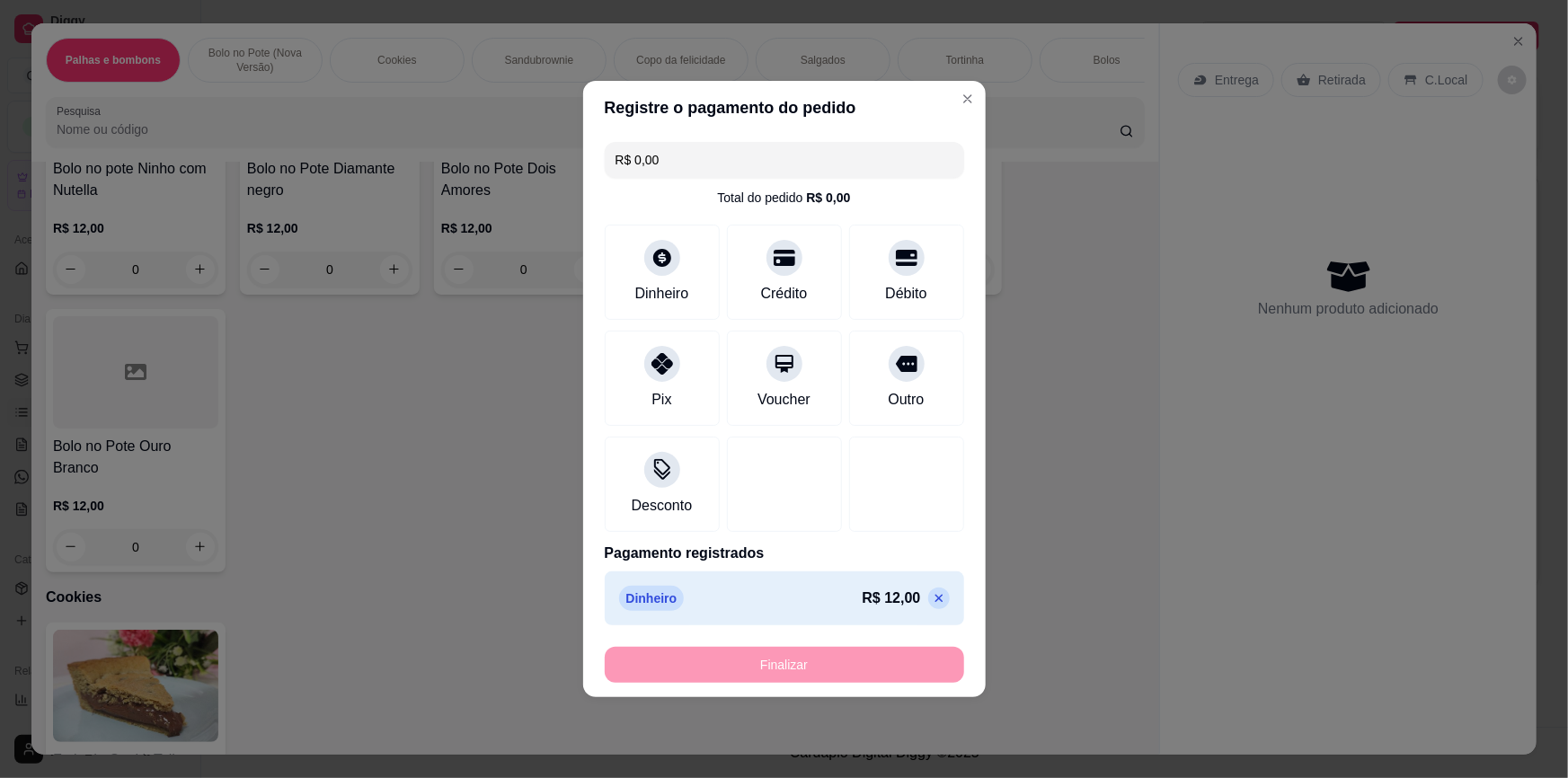
type input "-R$ 12,00"
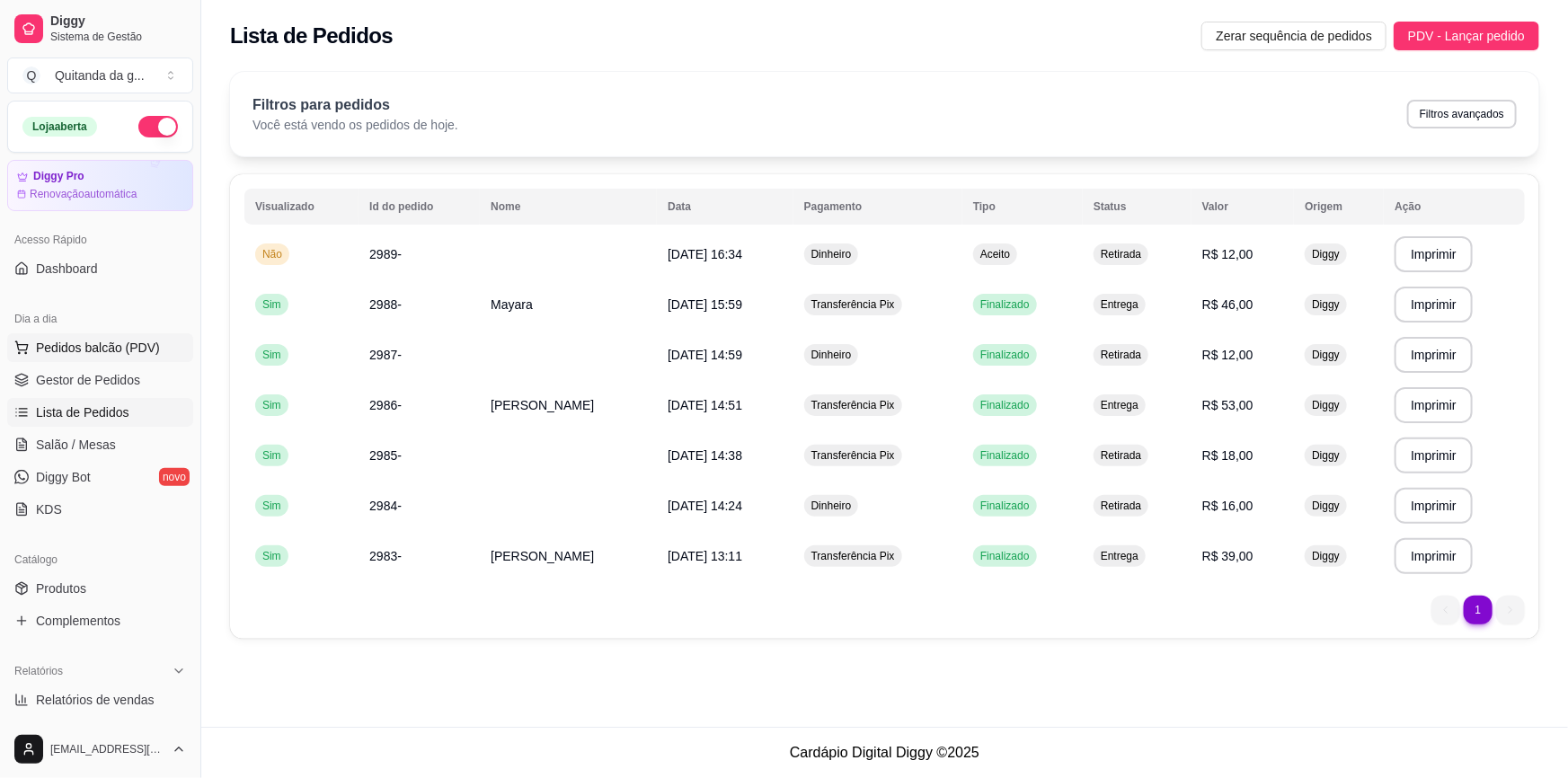
click at [120, 348] on span "Pedidos balcão (PDV)" at bounding box center [98, 347] width 124 height 18
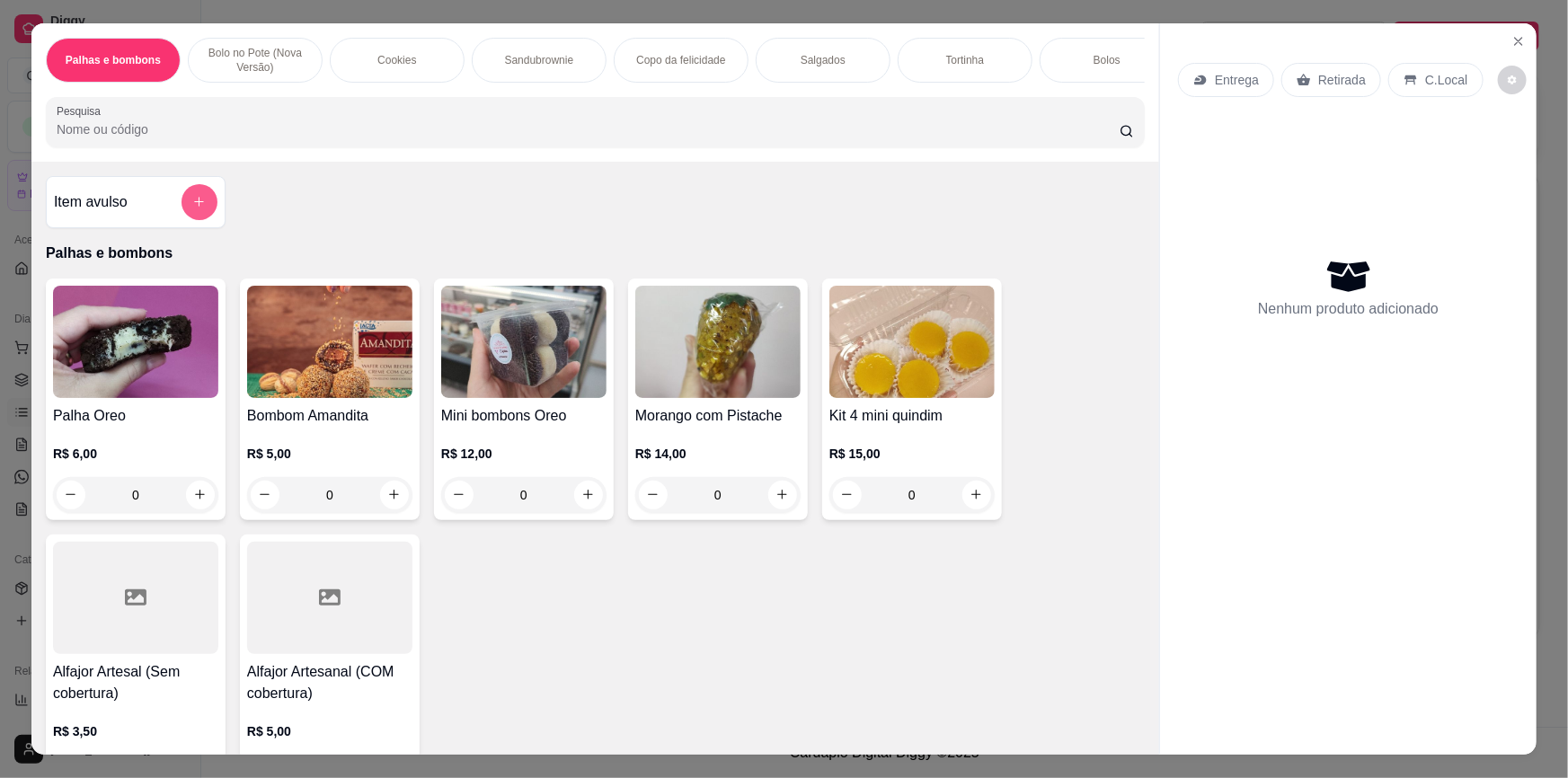
click at [200, 206] on button "add-separate-item" at bounding box center [200, 202] width 36 height 36
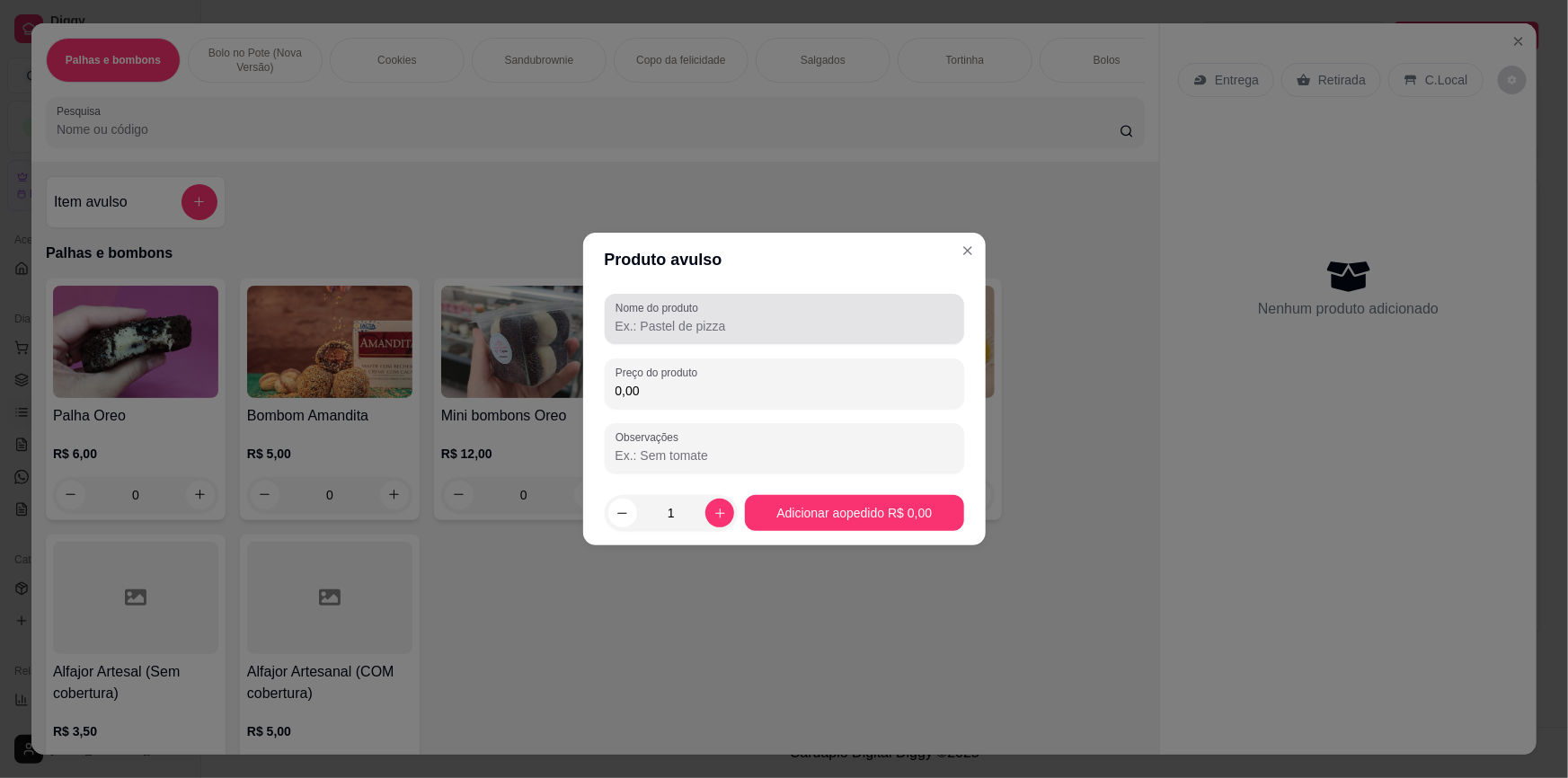
click at [759, 332] on input "Nome do produto" at bounding box center [784, 325] width 338 height 18
type input "COXINHA"
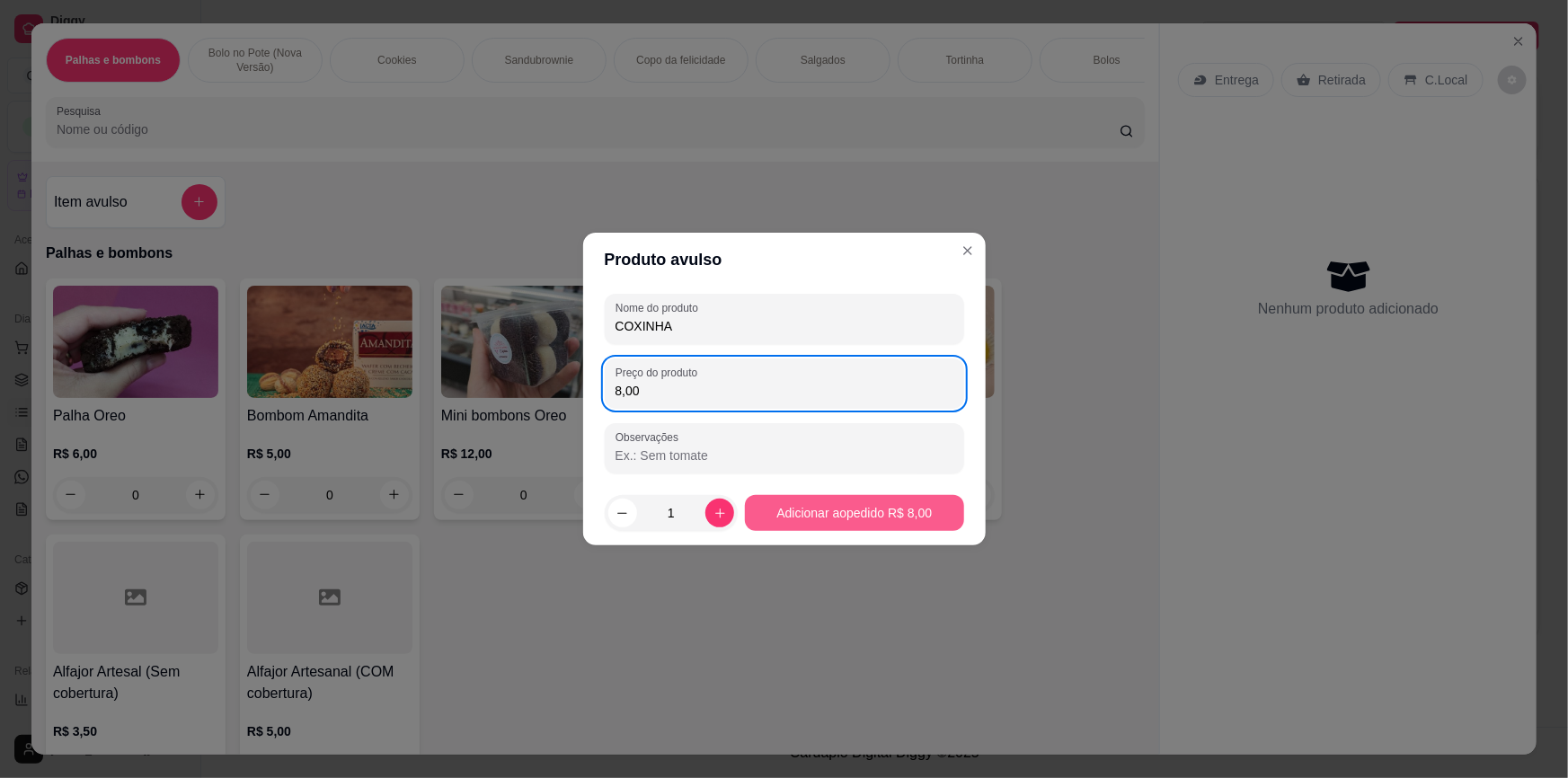
type input "8,00"
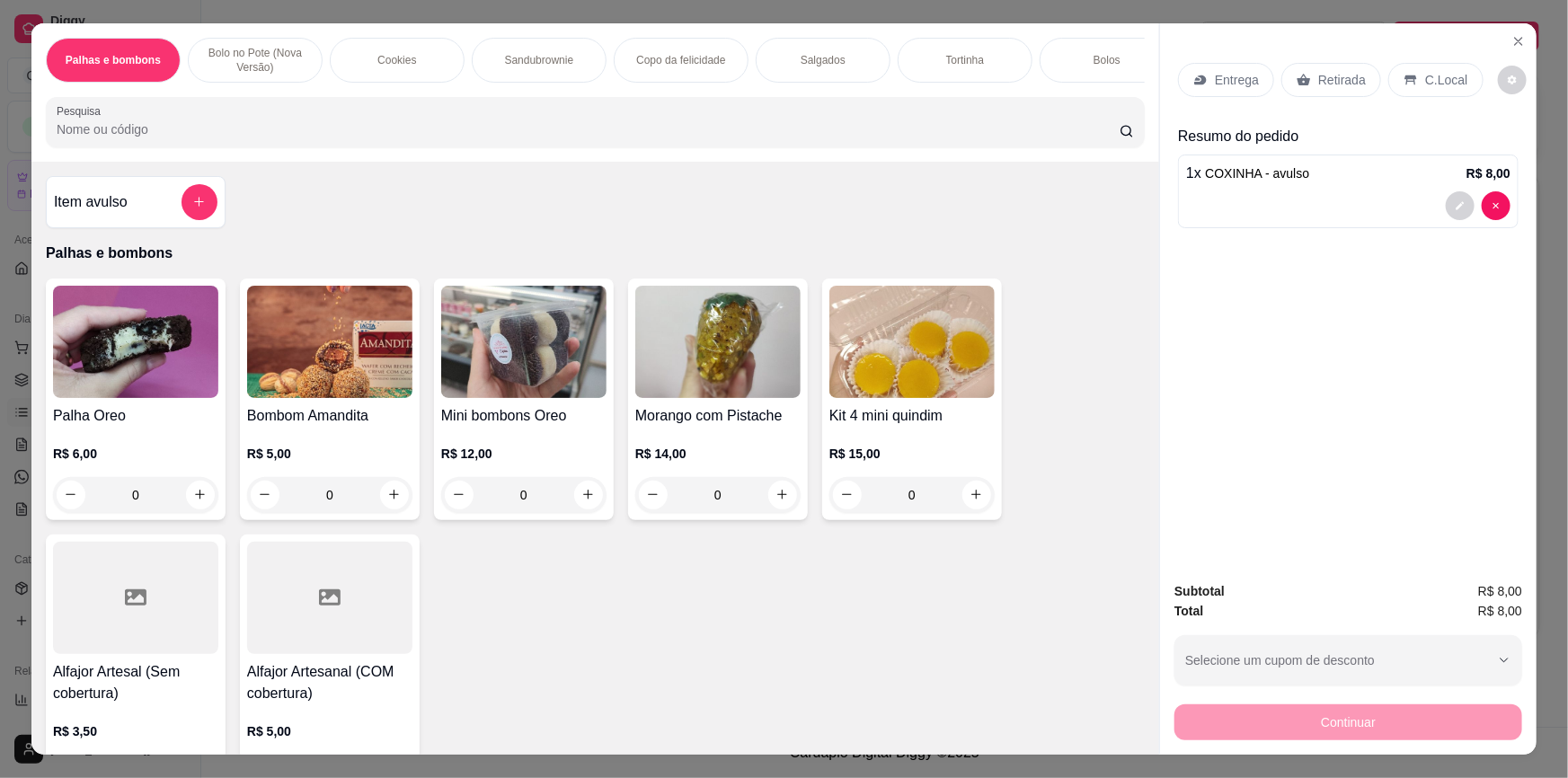
click at [611, 632] on div "Palha Oreo R$ 6,00 0 Bombom Amandita R$ 5,00 0 Mini bombons Oreo R$ 12,00 0 Mor…" at bounding box center [596, 538] width 1099 height 519
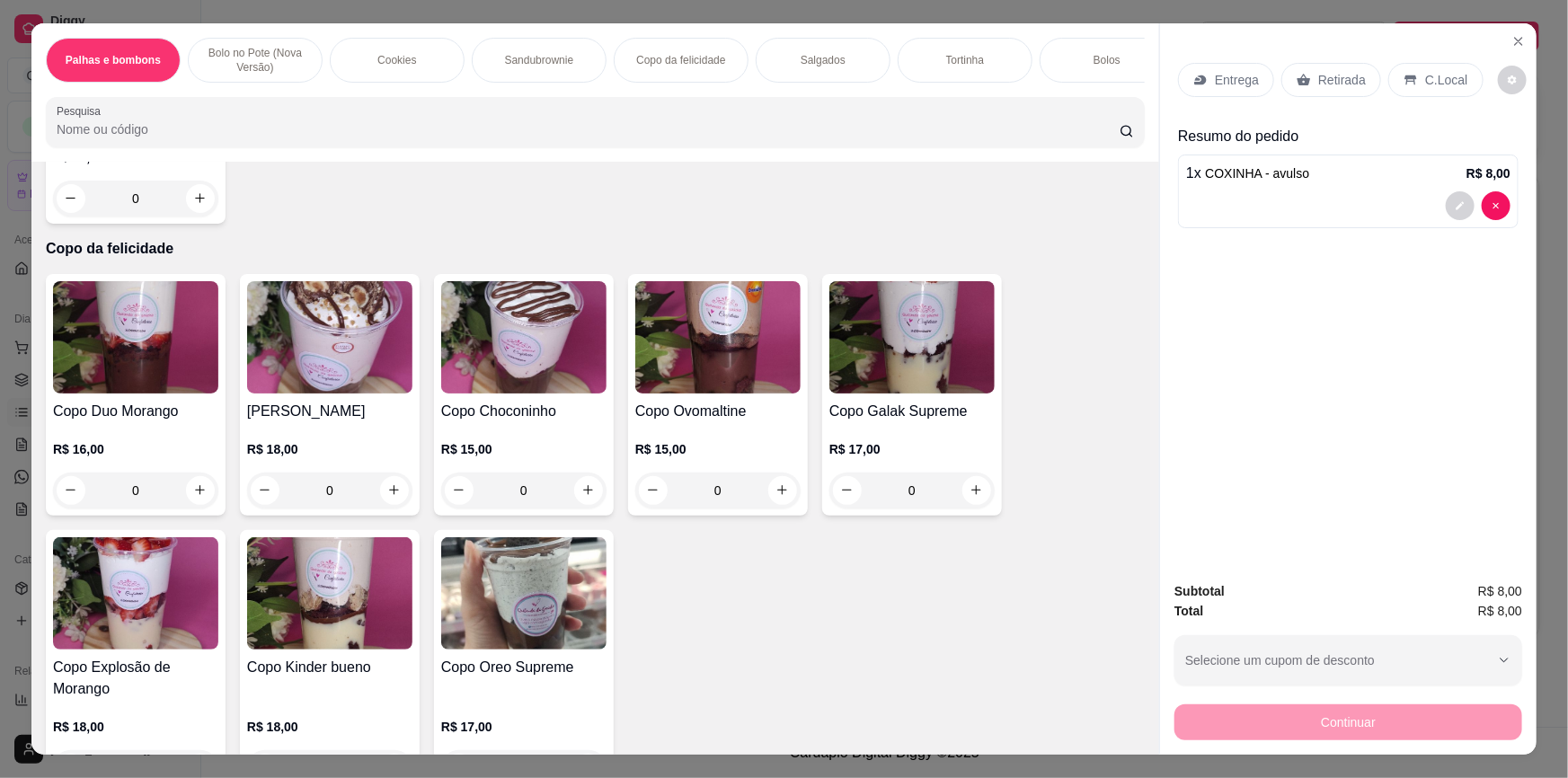
scroll to position [1797, 0]
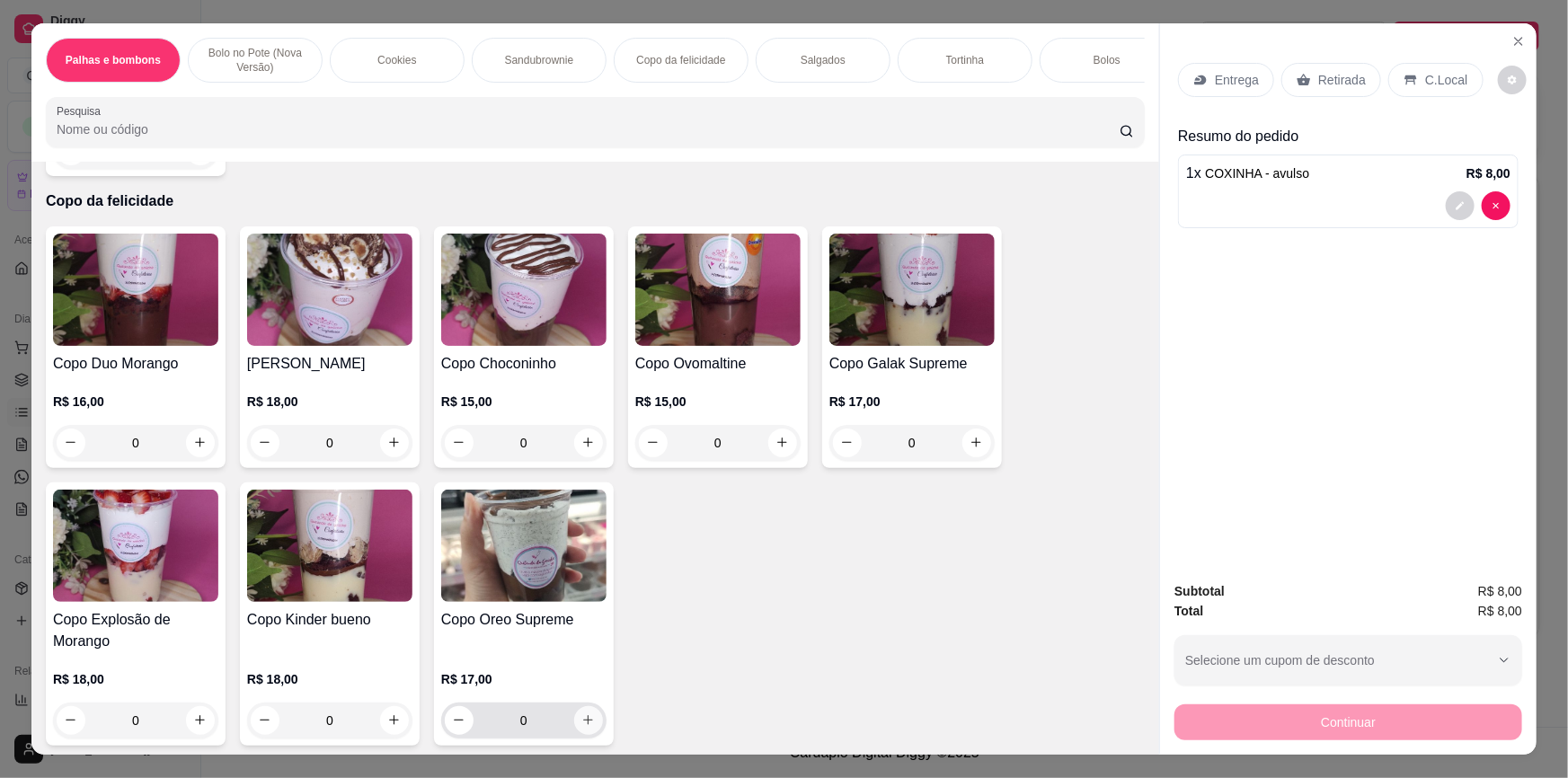
click at [582, 727] on icon "increase-product-quantity" at bounding box center [588, 720] width 13 height 13
type input "1"
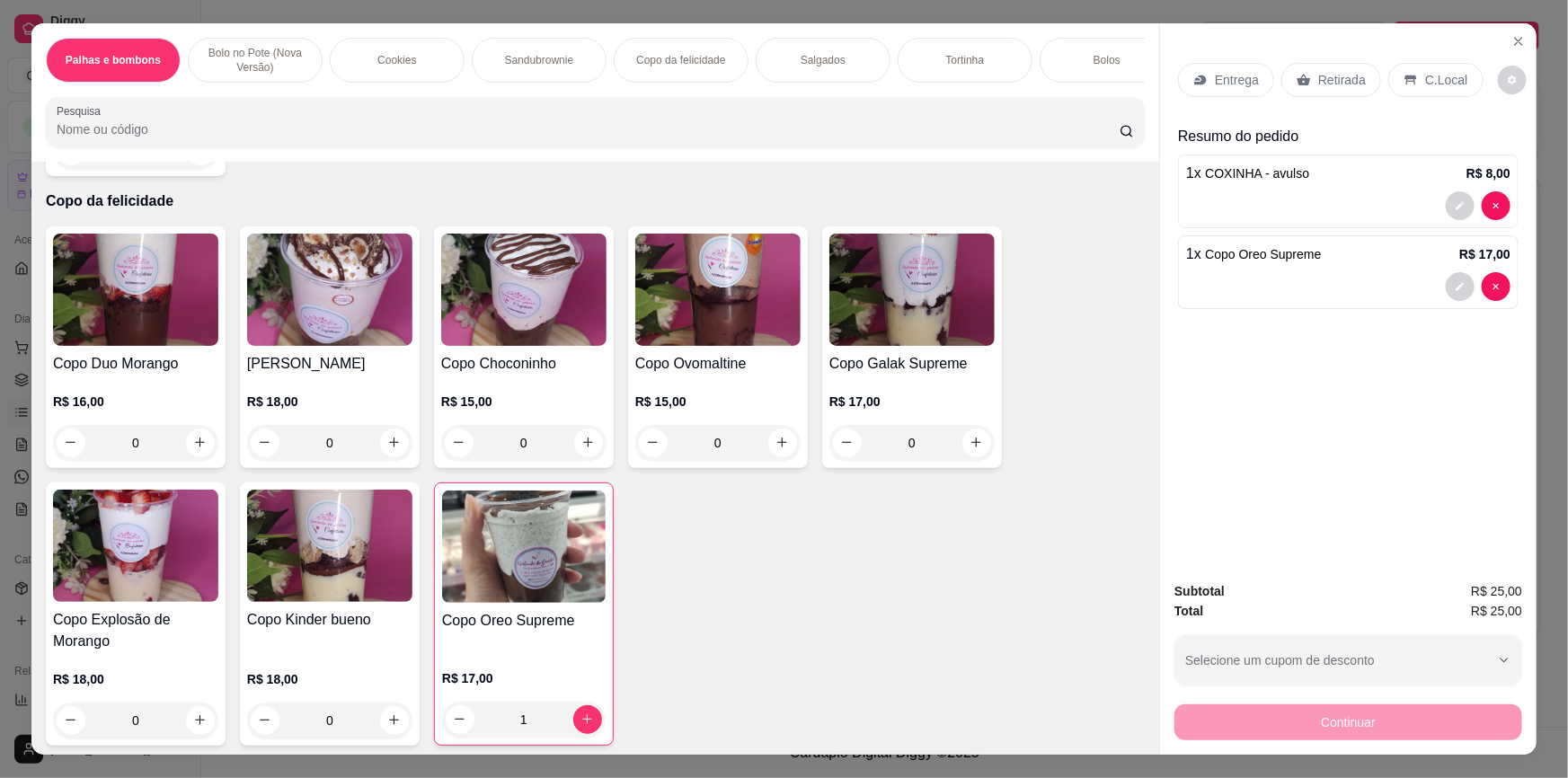
click at [1335, 75] on p "Retirada" at bounding box center [1342, 79] width 48 height 18
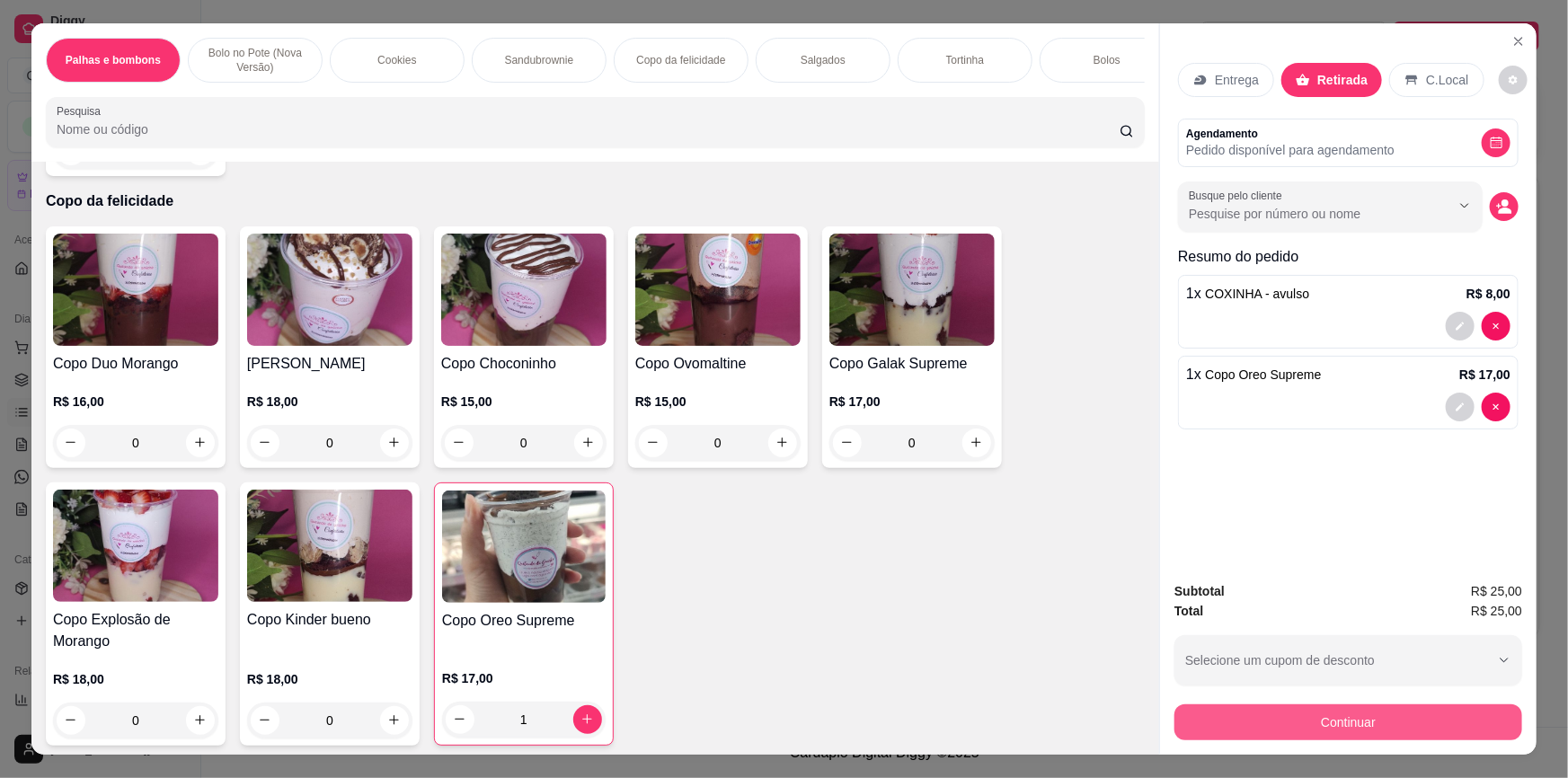
click at [1349, 714] on button "Continuar" at bounding box center [1349, 722] width 348 height 36
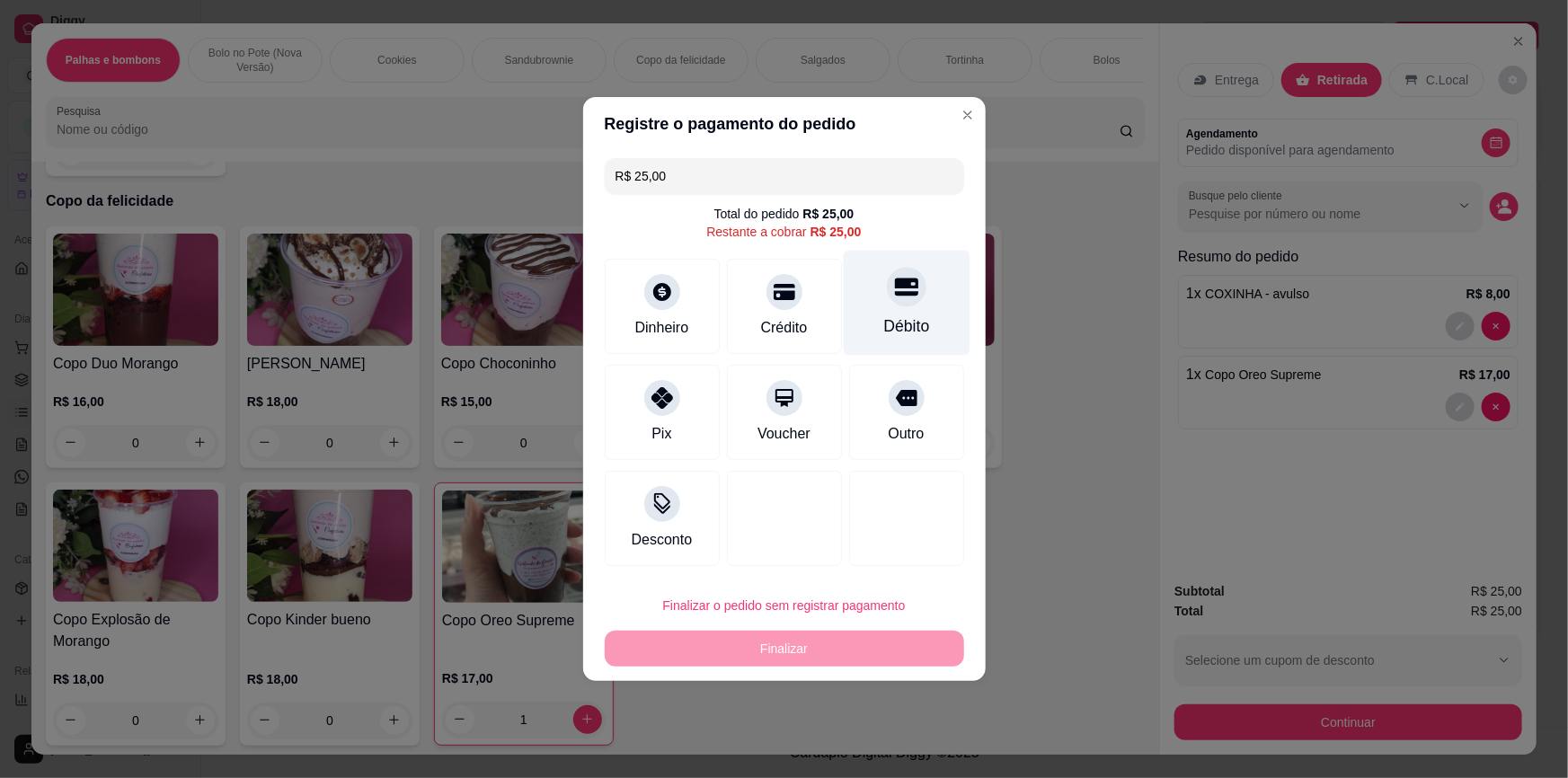
click at [888, 329] on div "Débito" at bounding box center [906, 325] width 46 height 24
type input "R$ 0,00"
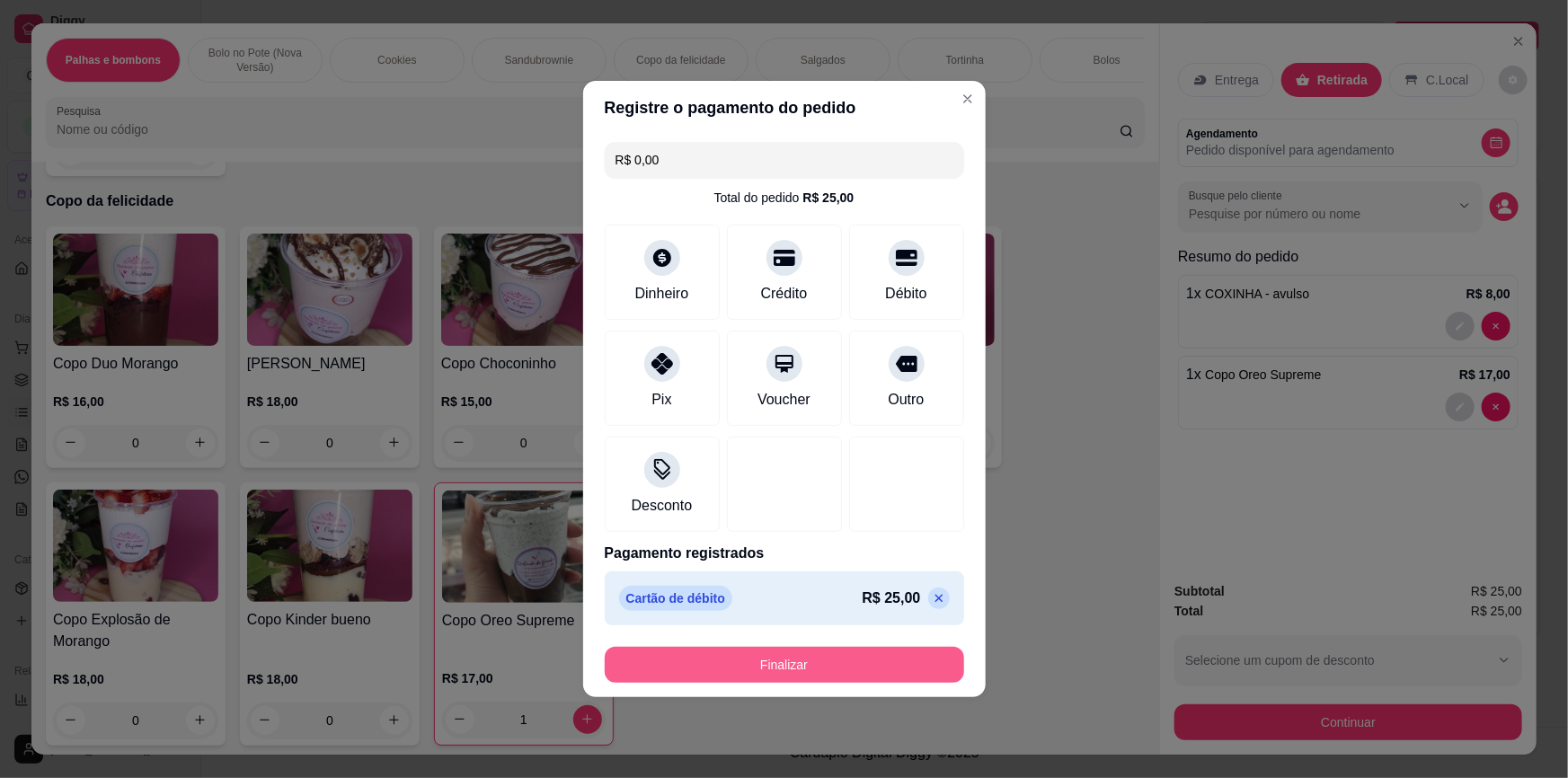
click at [862, 667] on button "Finalizar" at bounding box center [785, 665] width 360 height 36
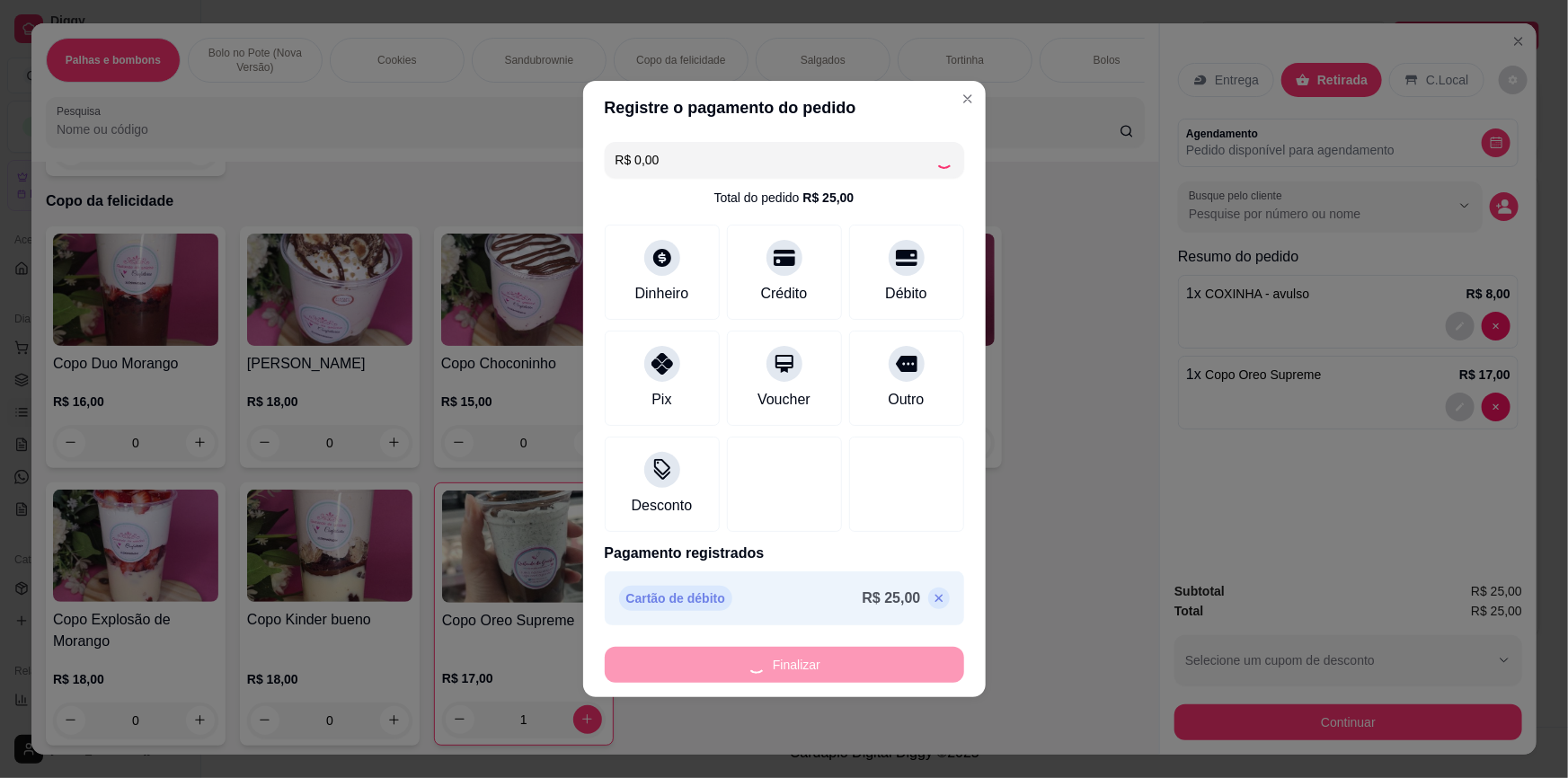
type input "0"
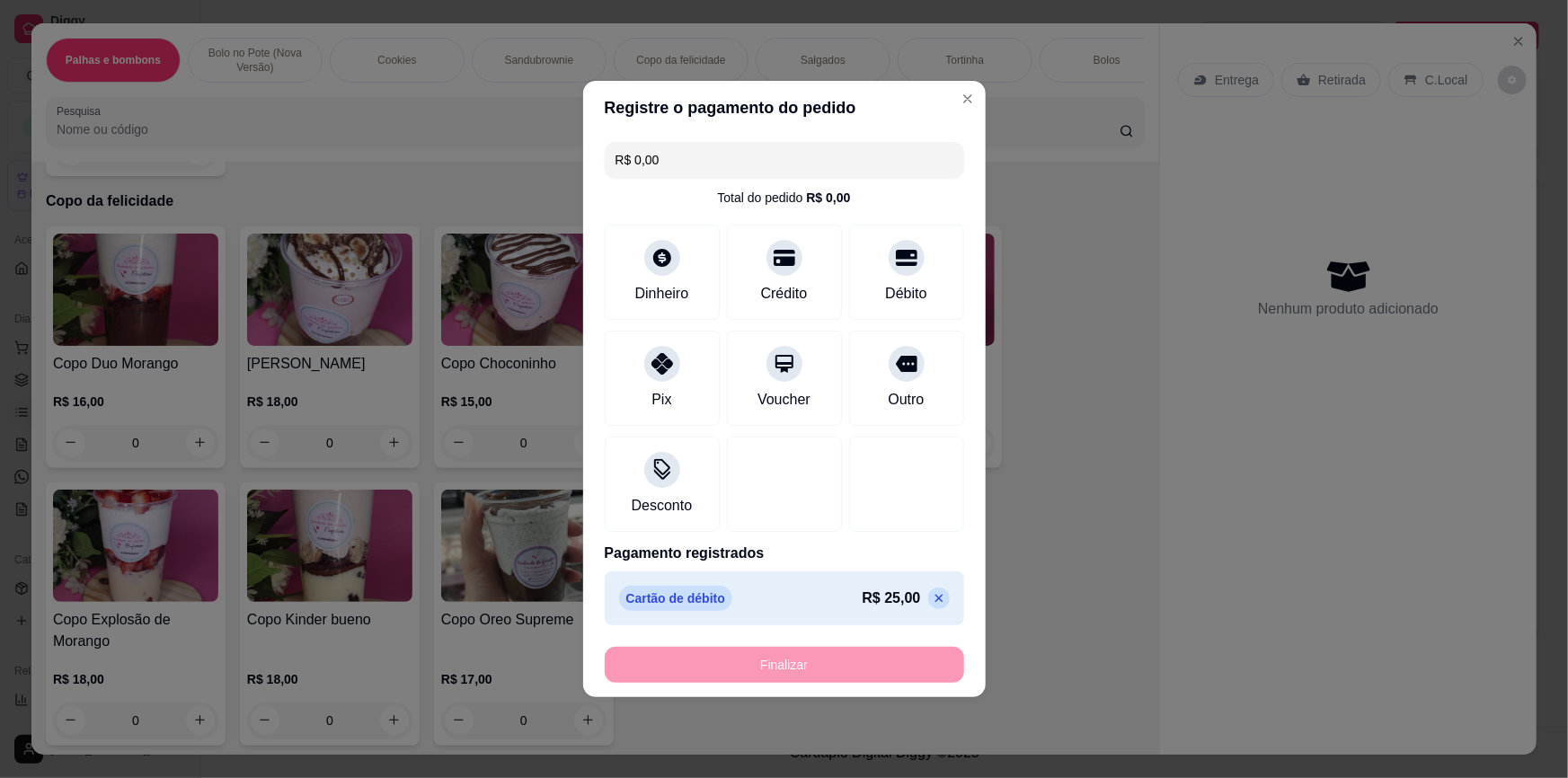
type input "-R$ 25,00"
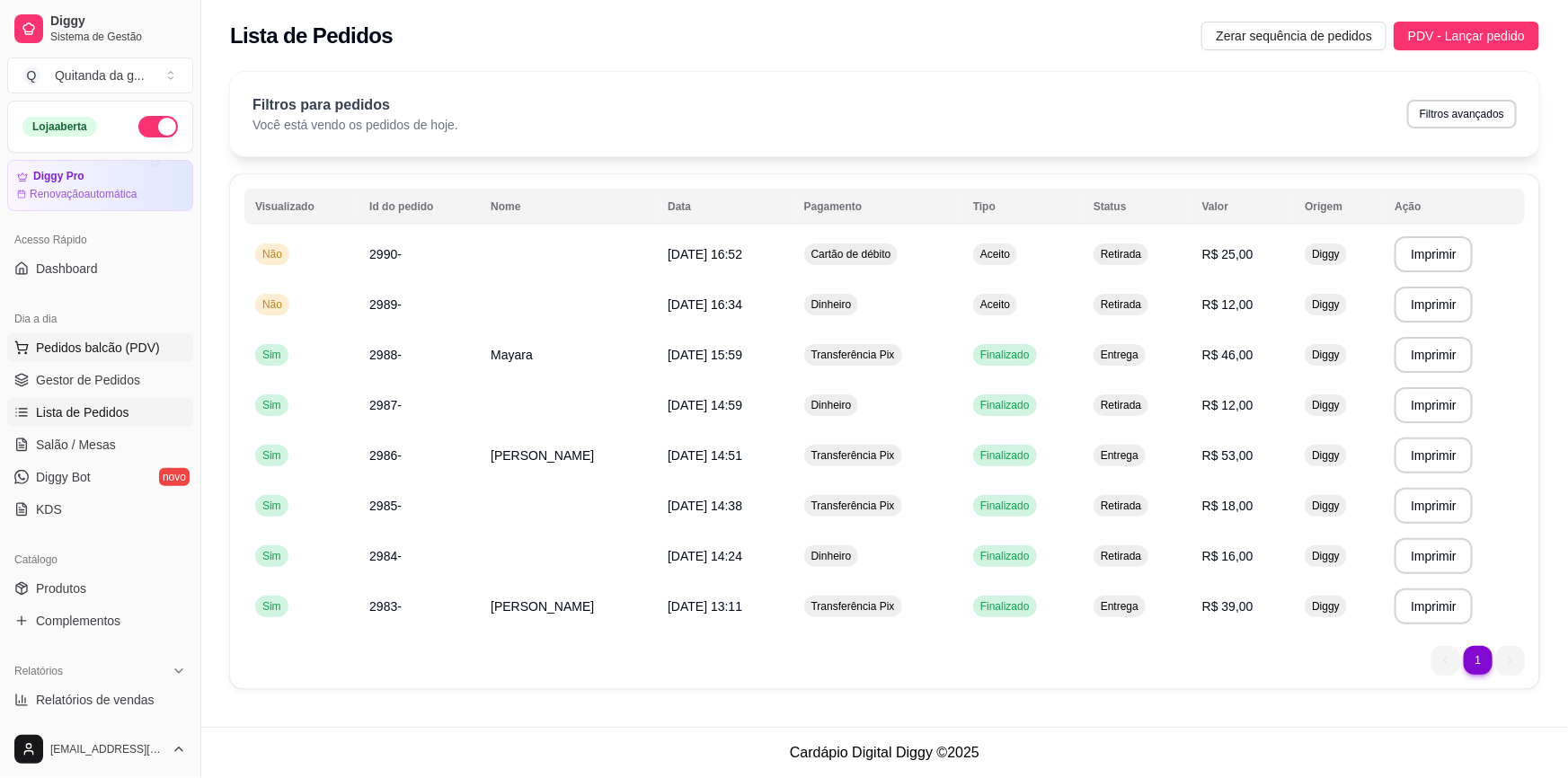
click at [135, 347] on span "Pedidos balcão (PDV)" at bounding box center [98, 347] width 124 height 18
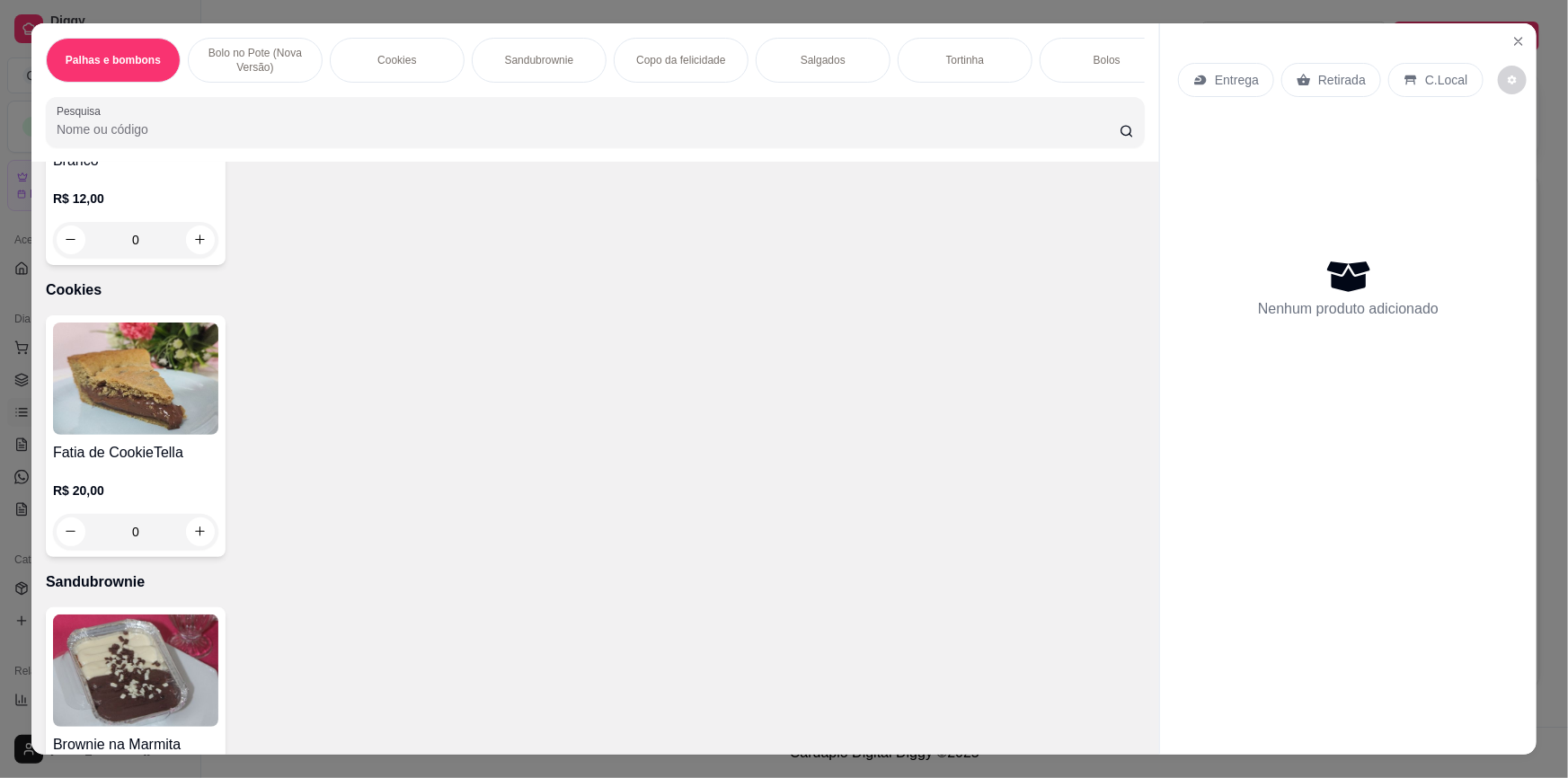
scroll to position [1225, 0]
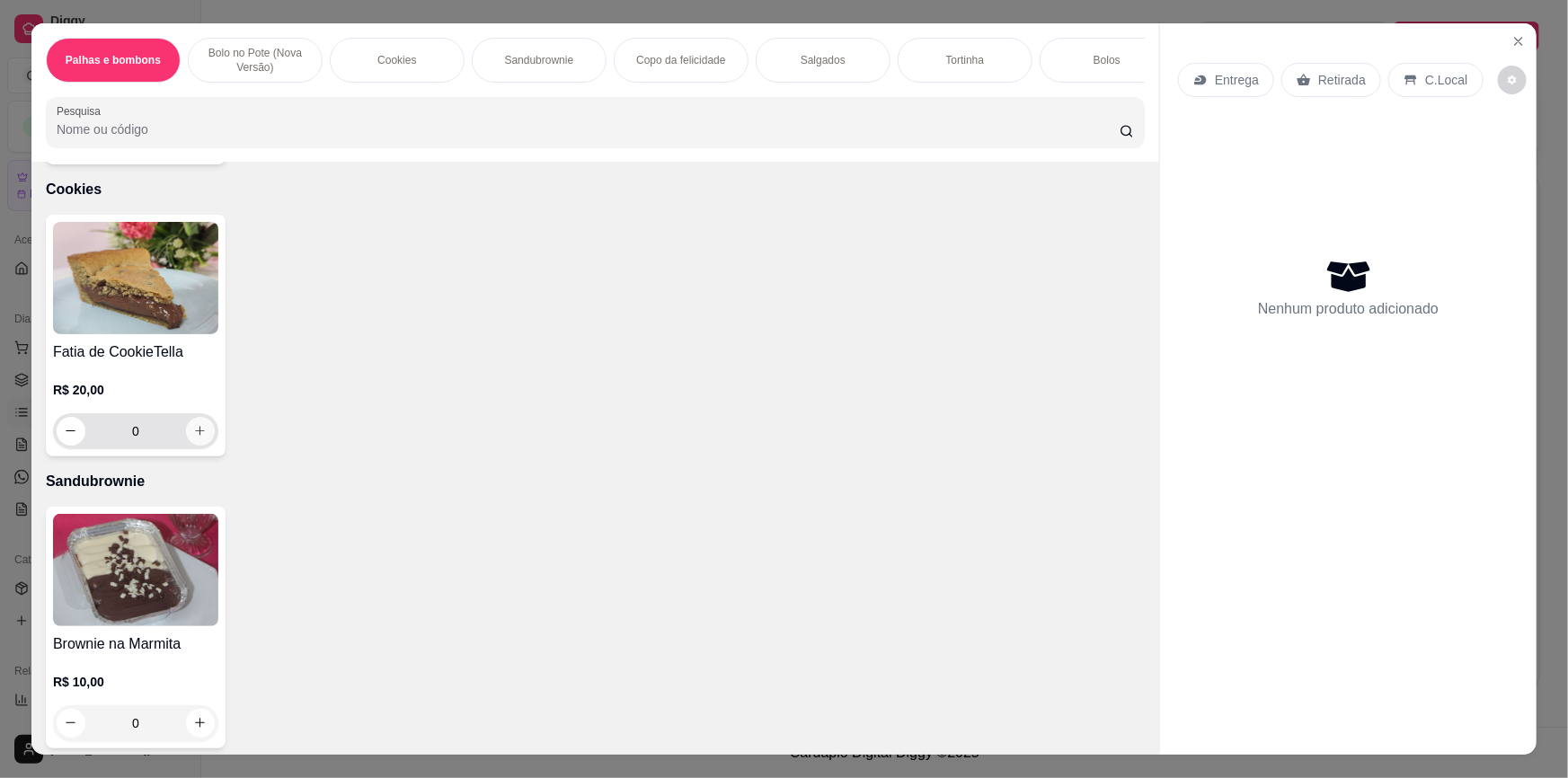
click at [193, 437] on icon "increase-product-quantity" at bounding box center [200, 431] width 13 height 13
type input "1"
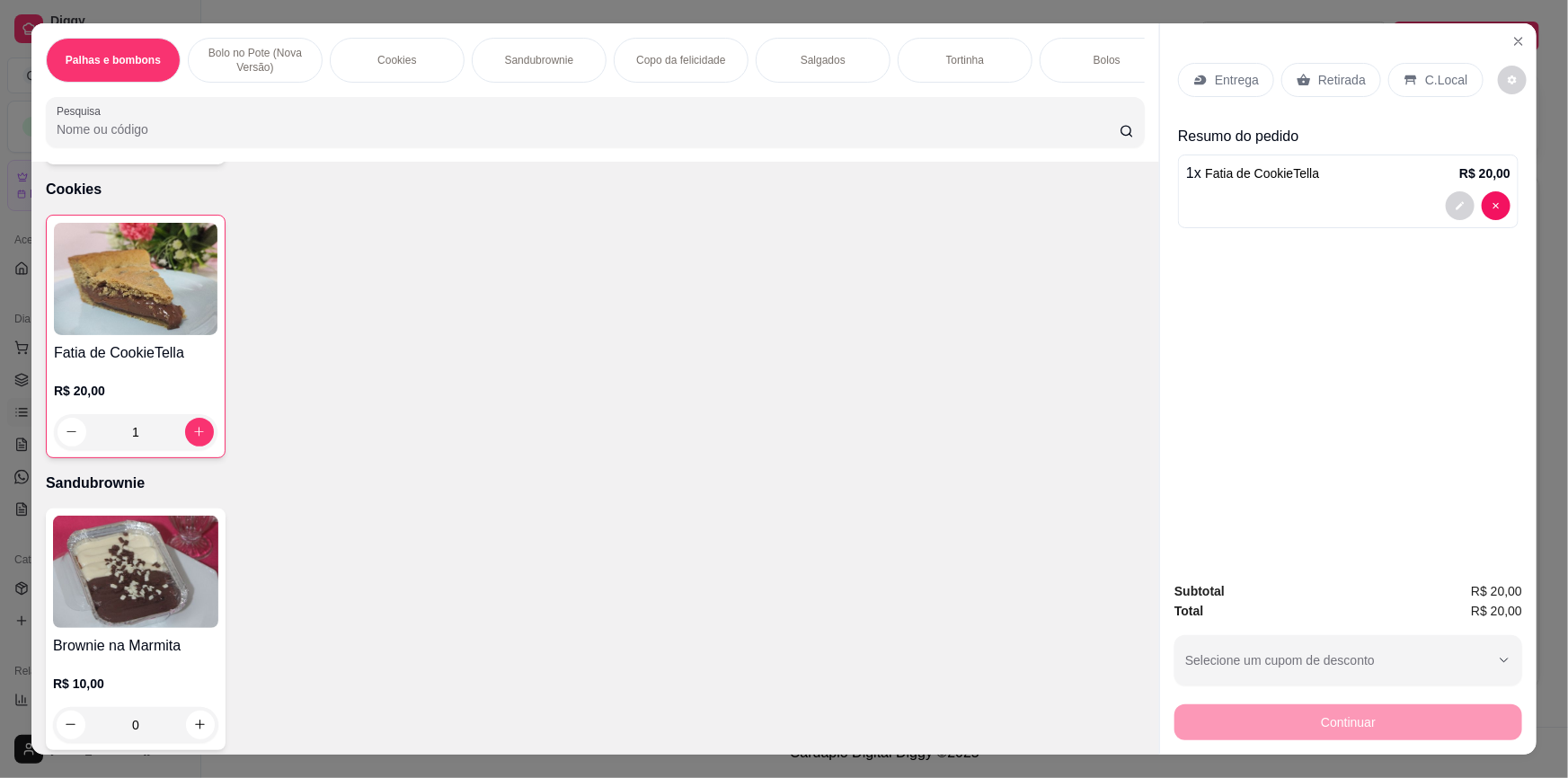
click at [1322, 81] on p "Retirada" at bounding box center [1342, 79] width 48 height 18
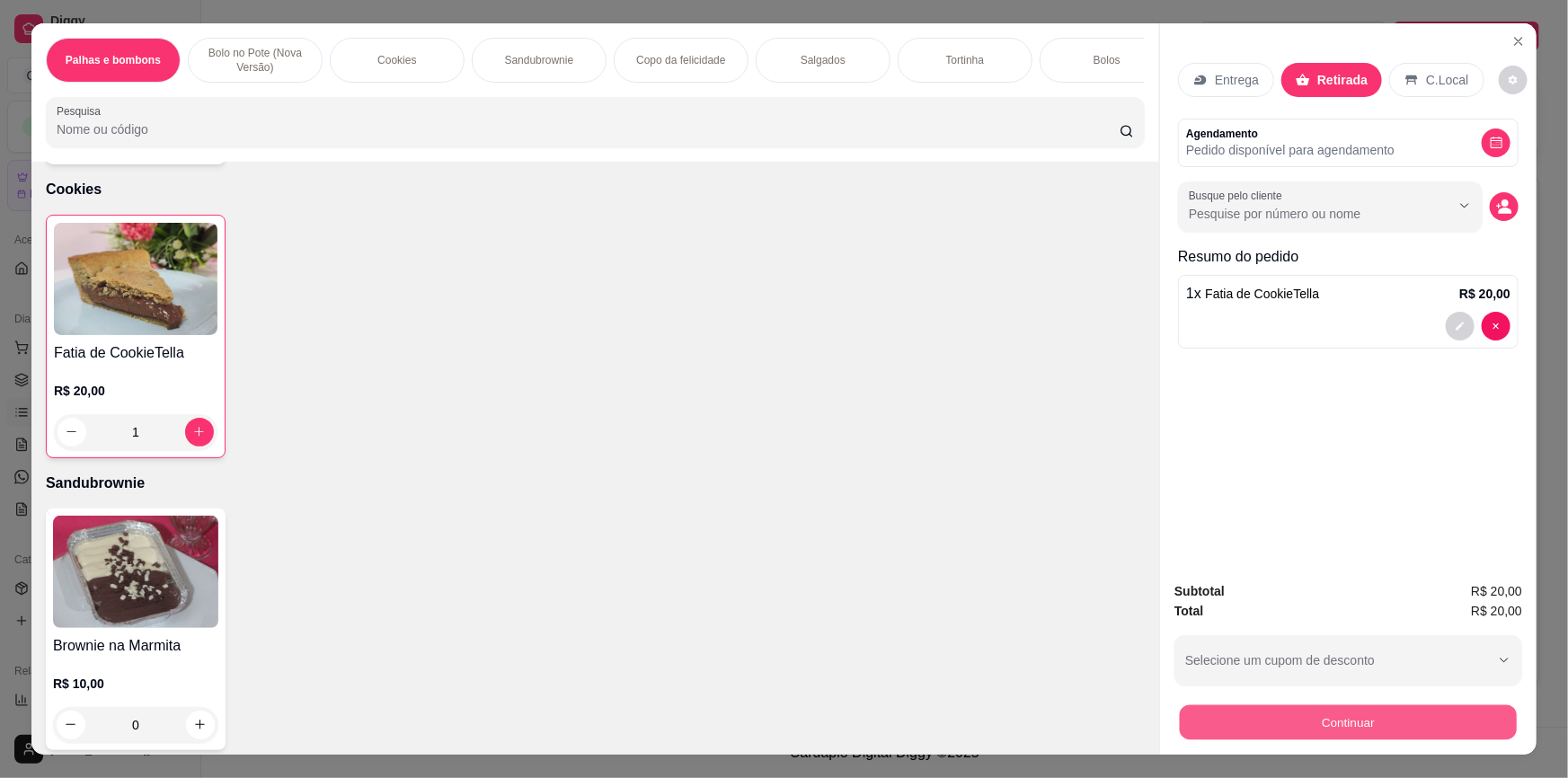
click at [1385, 728] on button "Continuar" at bounding box center [1349, 722] width 337 height 35
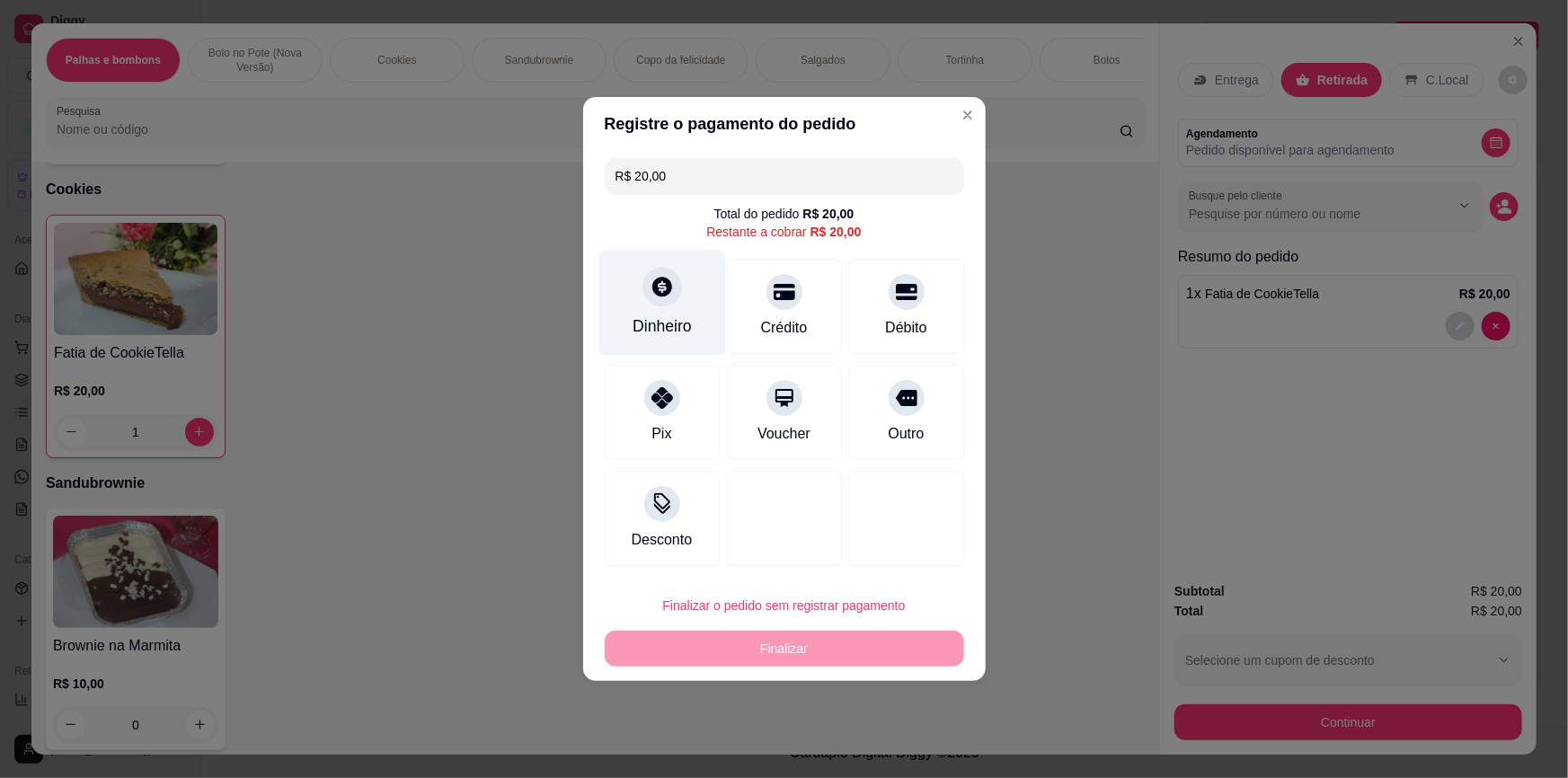
click at [701, 328] on div "Dinheiro" at bounding box center [662, 303] width 127 height 105
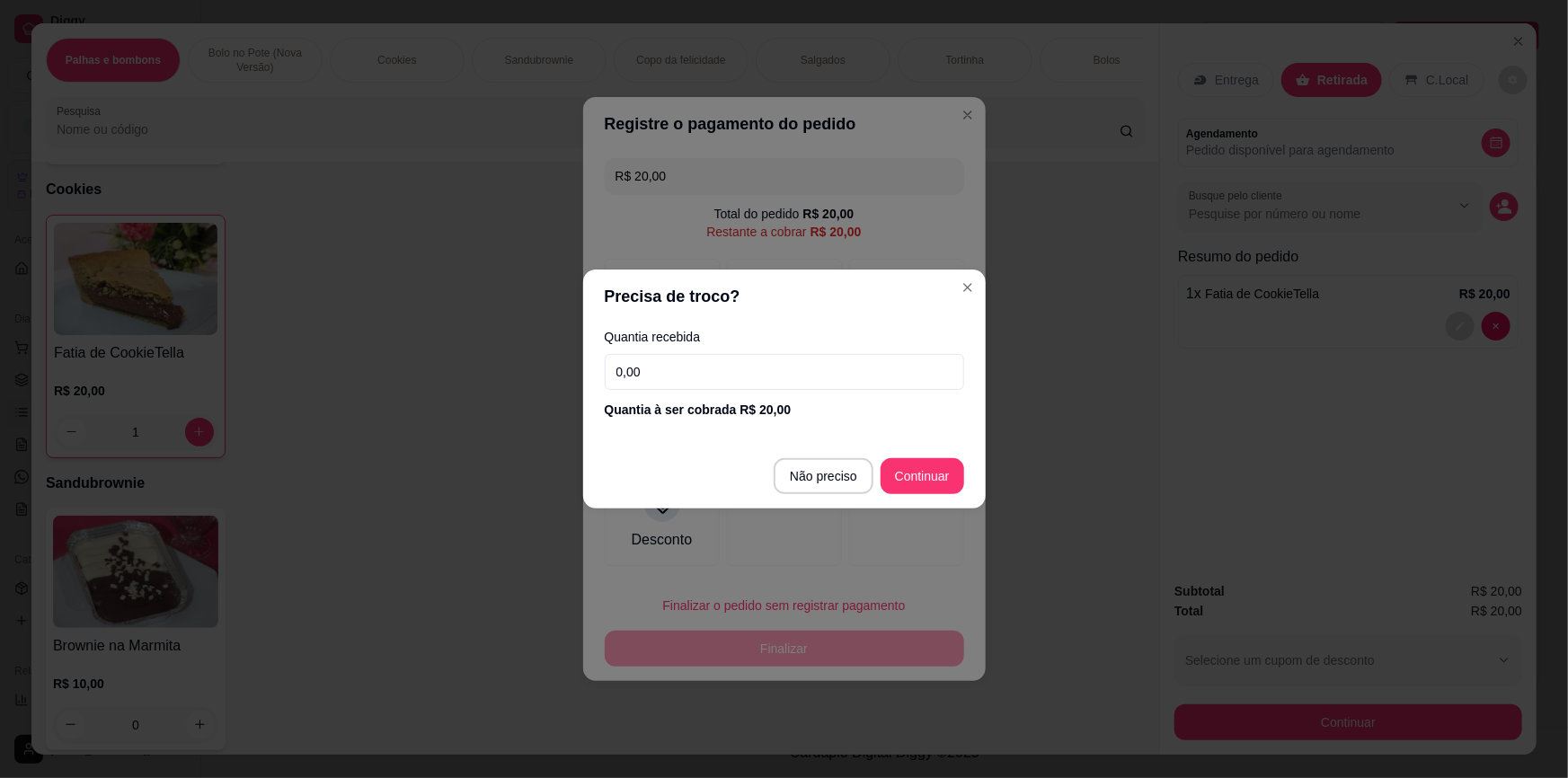
click at [806, 371] on input "0,00" at bounding box center [785, 372] width 360 height 36
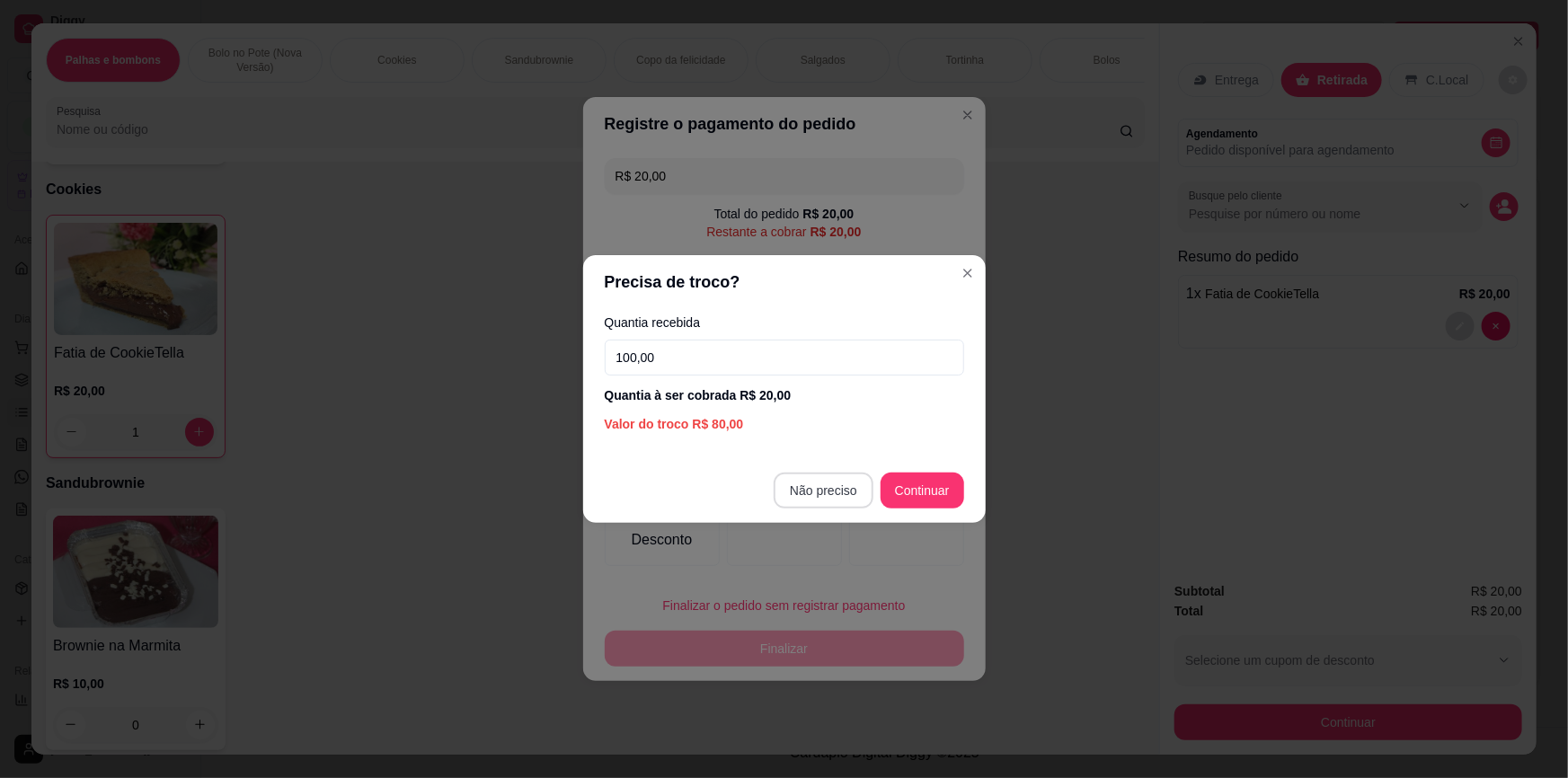
type input "100,00"
type input "R$ 0,00"
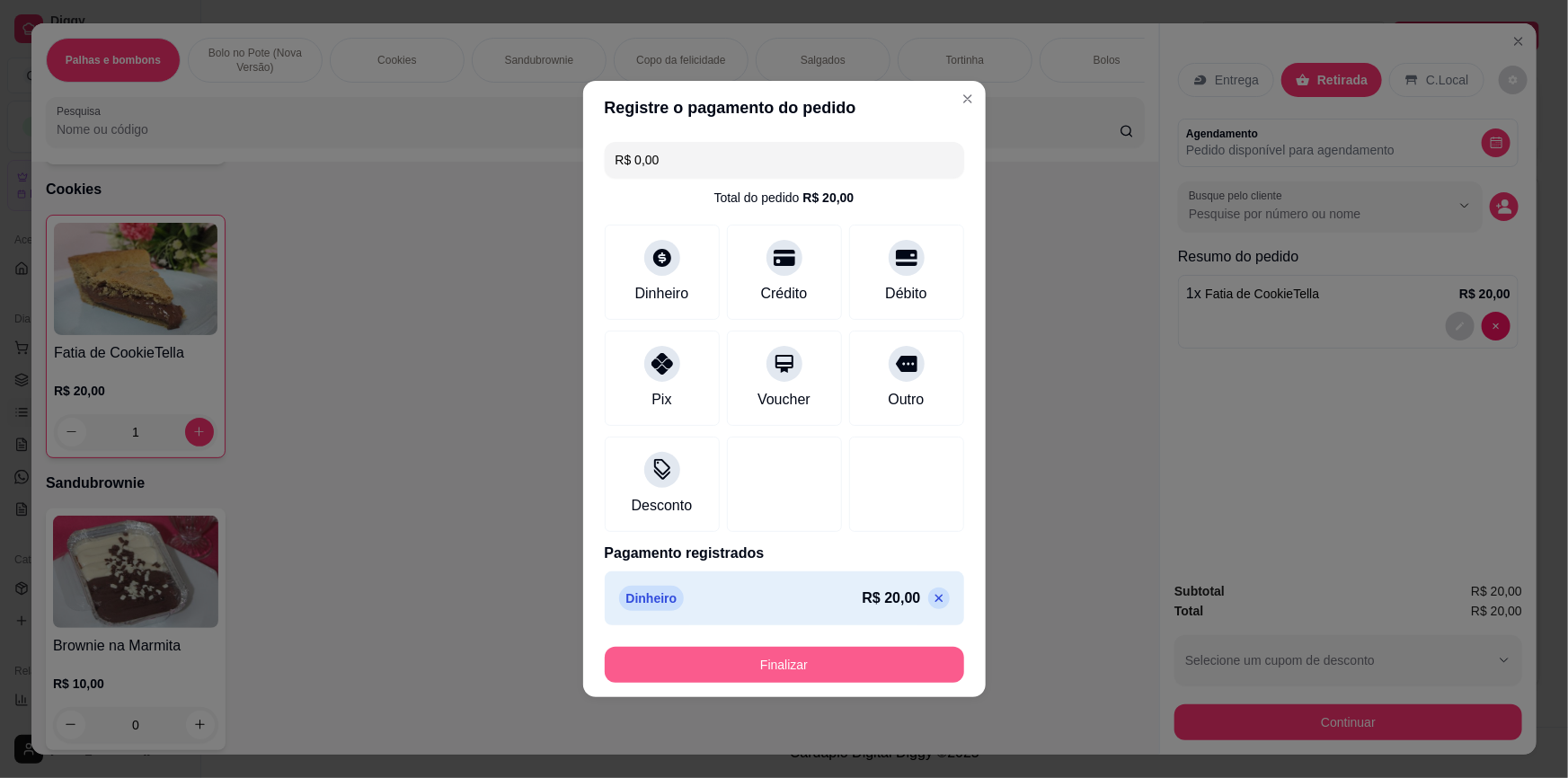
click at [906, 639] on footer "Finalizar" at bounding box center [785, 664] width 403 height 65
click at [895, 664] on button "Finalizar" at bounding box center [784, 665] width 349 height 35
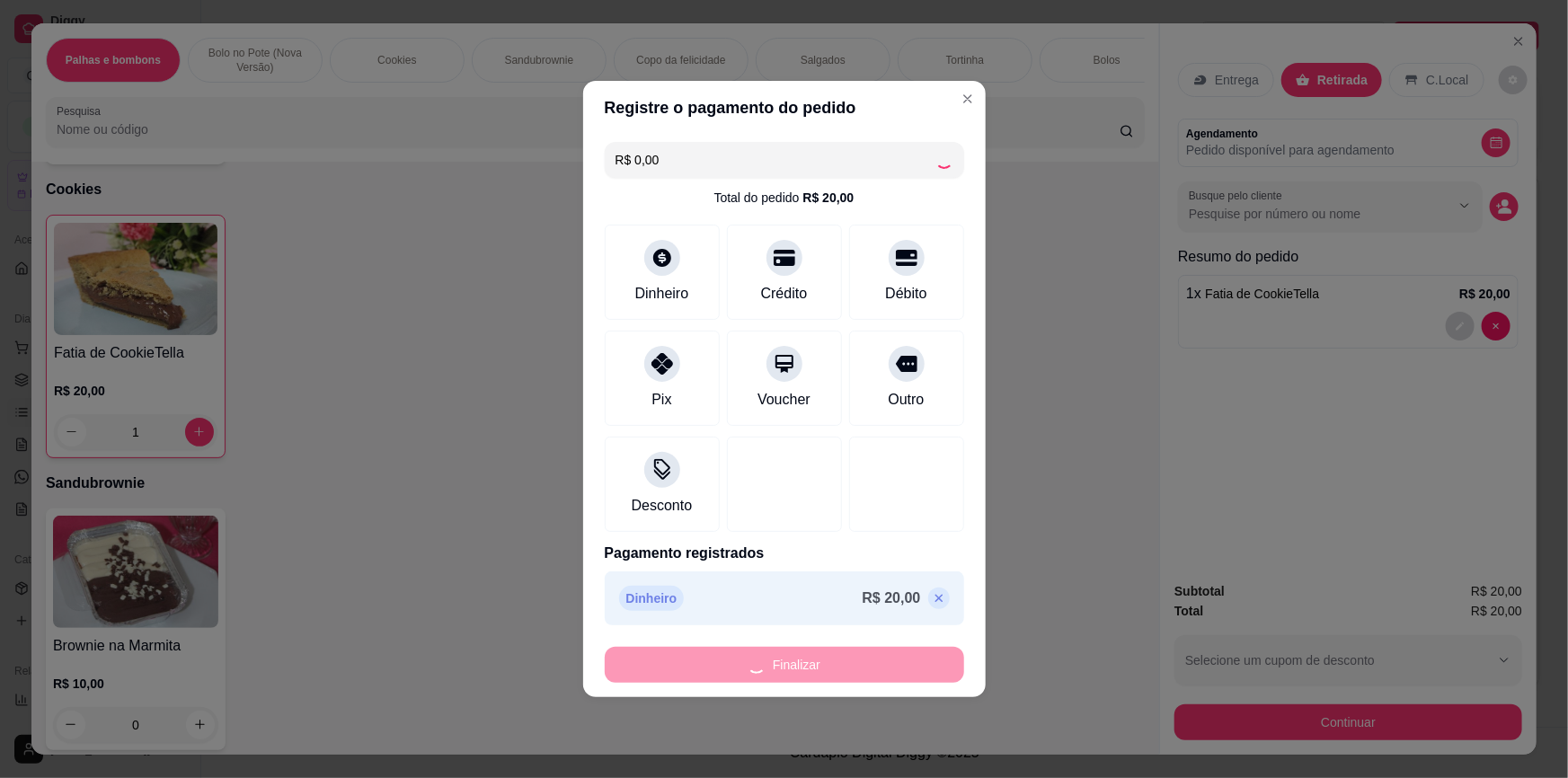
type input "0"
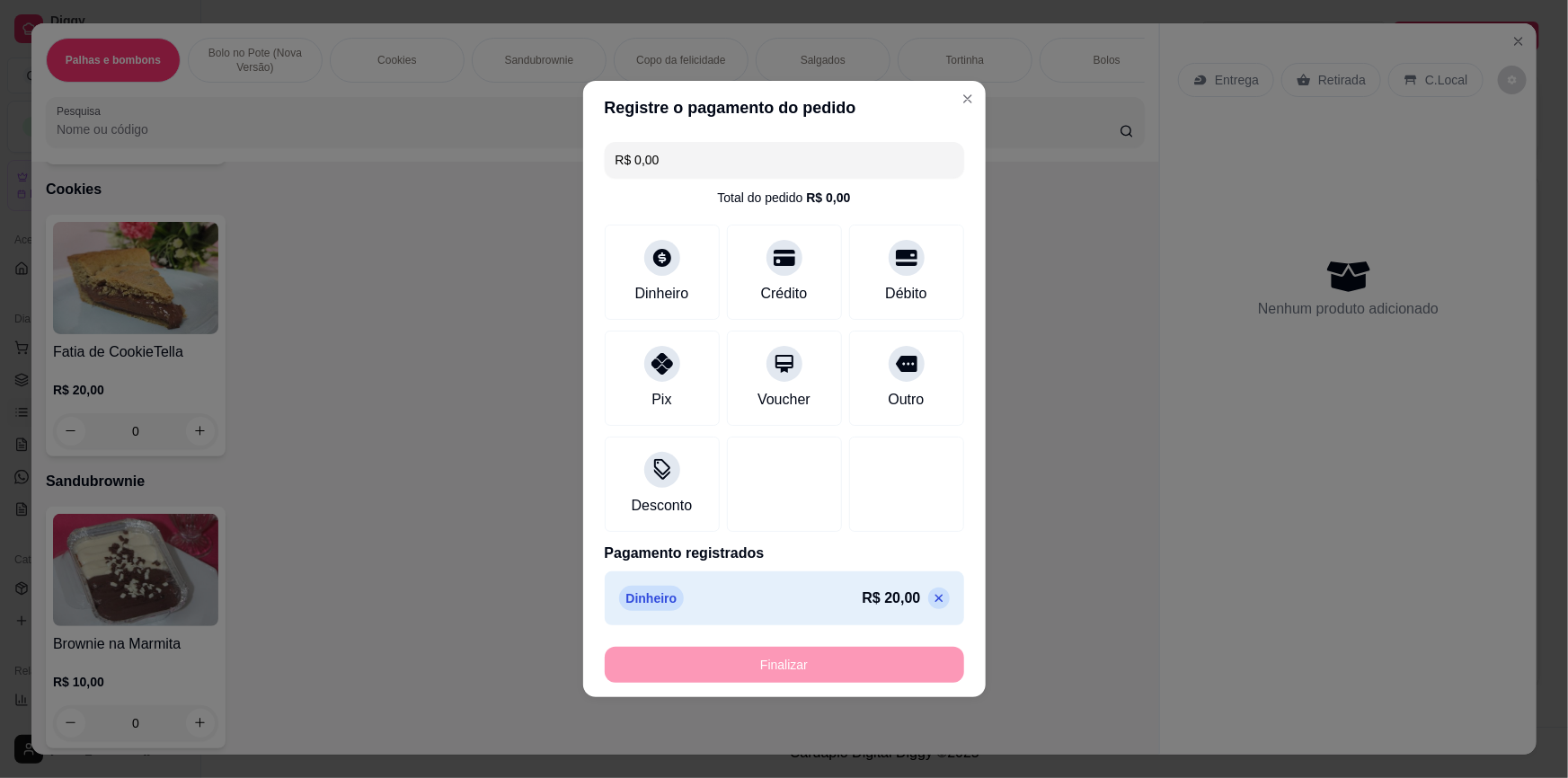
type input "-R$ 20,00"
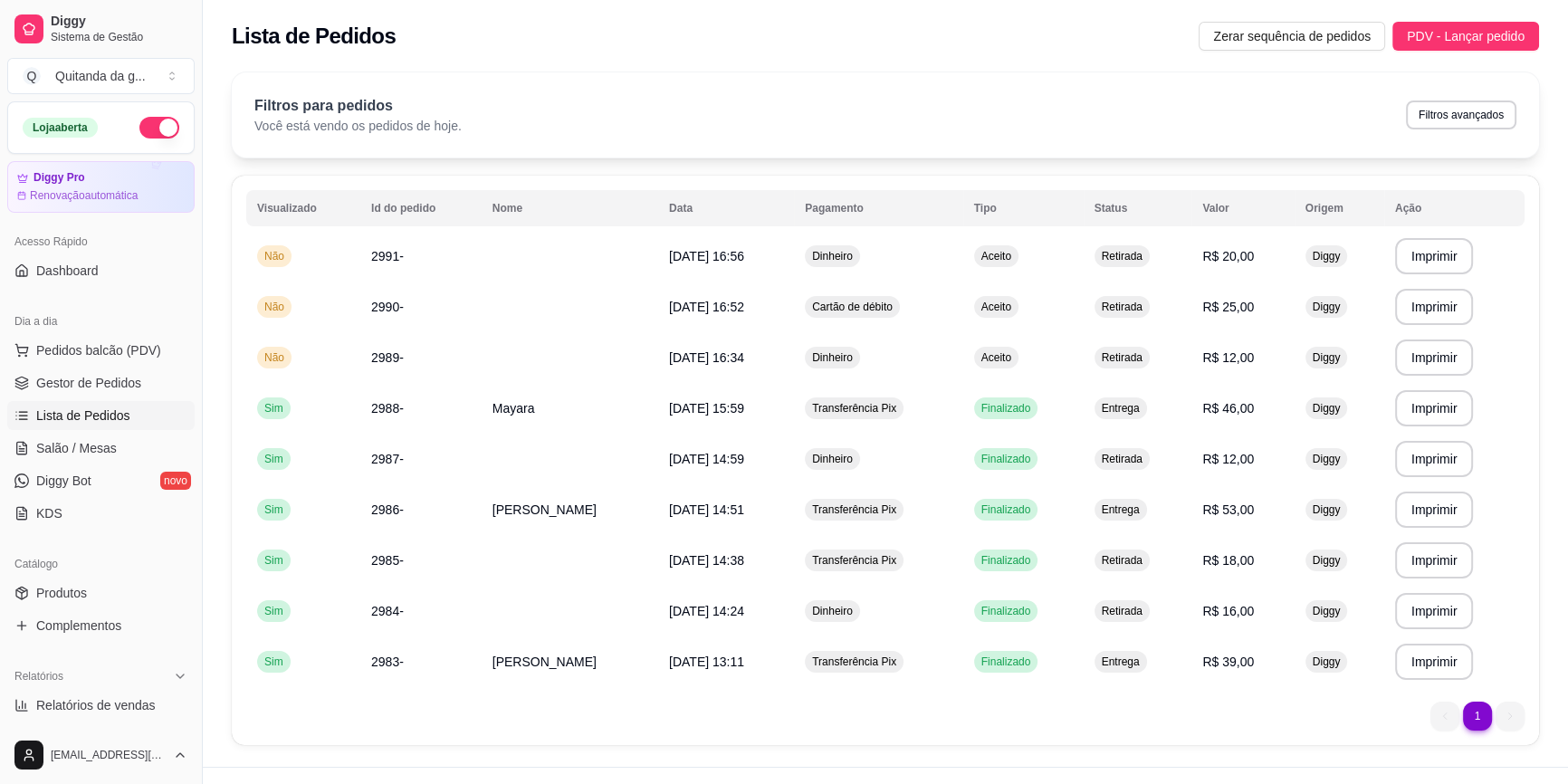
click at [136, 364] on ul "Pedidos balcão (PDV) Gestor de Pedidos Lista de Pedidos Salão / Mesas Diggy Bot…" at bounding box center [101, 431] width 188 height 191
click at [1332, 335] on td "Diggy" at bounding box center [1340, 356] width 90 height 50
click at [94, 349] on span "Pedidos balcão (PDV)" at bounding box center [99, 350] width 125 height 18
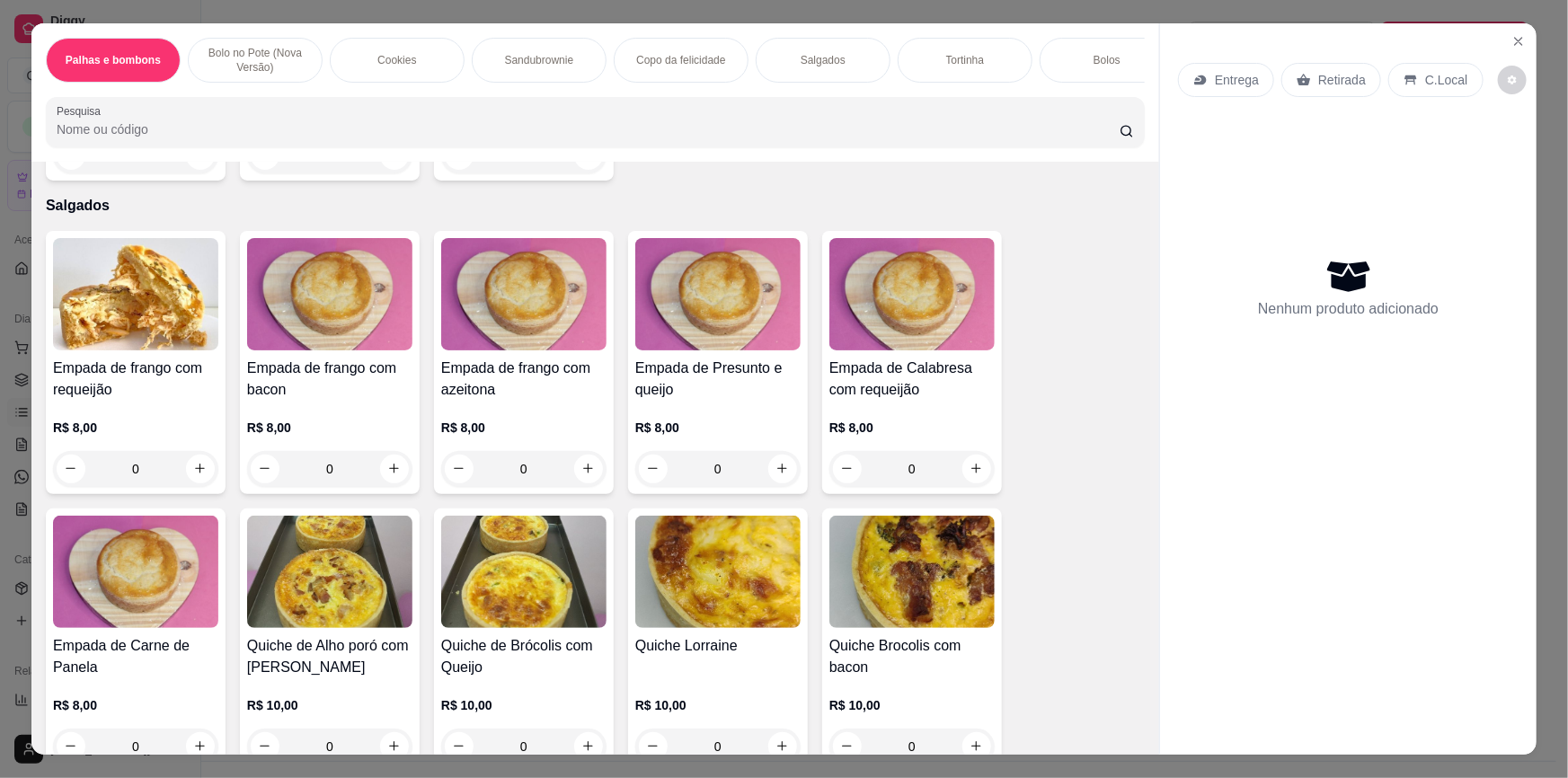
scroll to position [2450, 0]
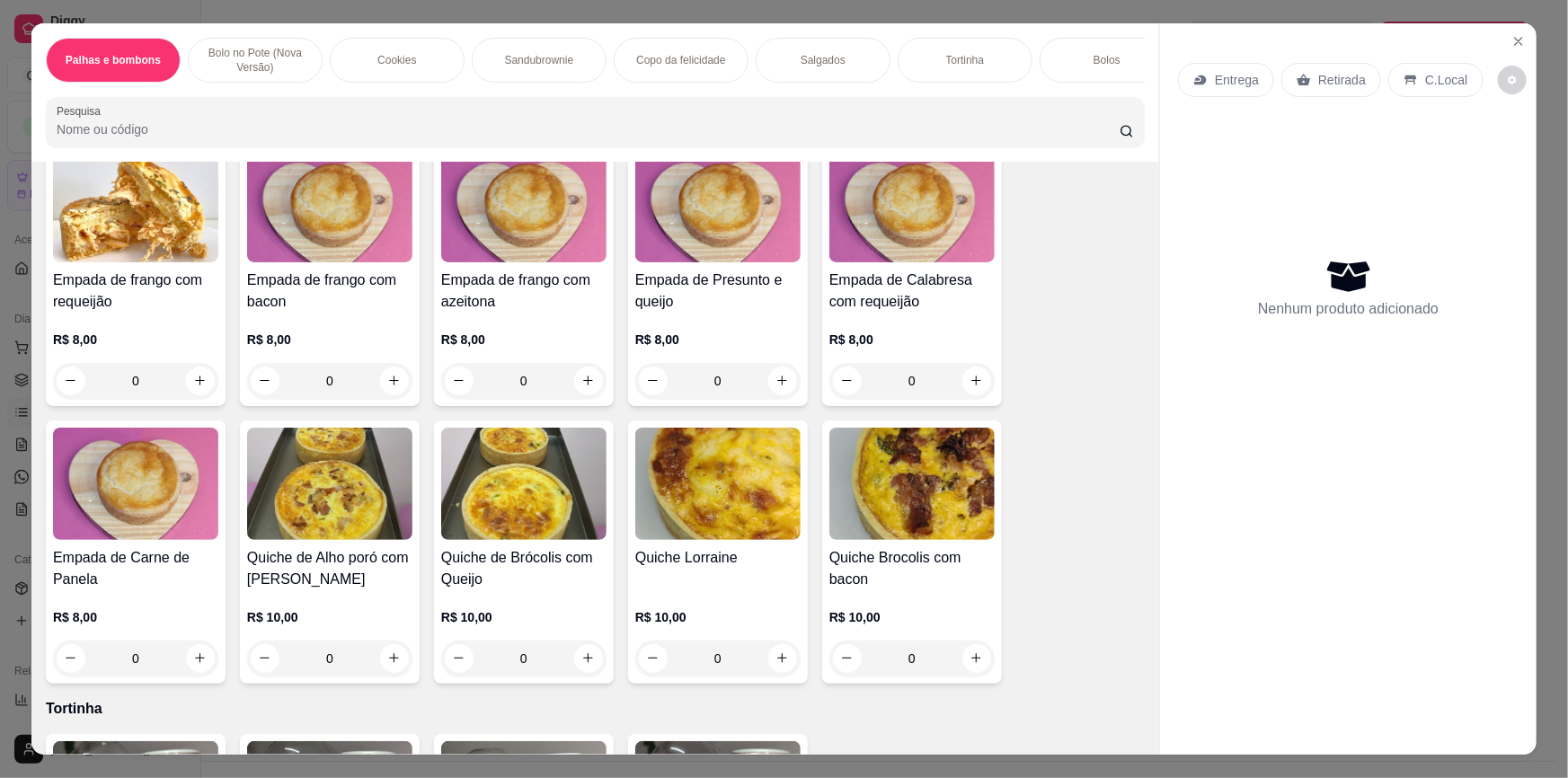
click at [200, 386] on button "increase-product-quantity" at bounding box center [200, 381] width 29 height 29
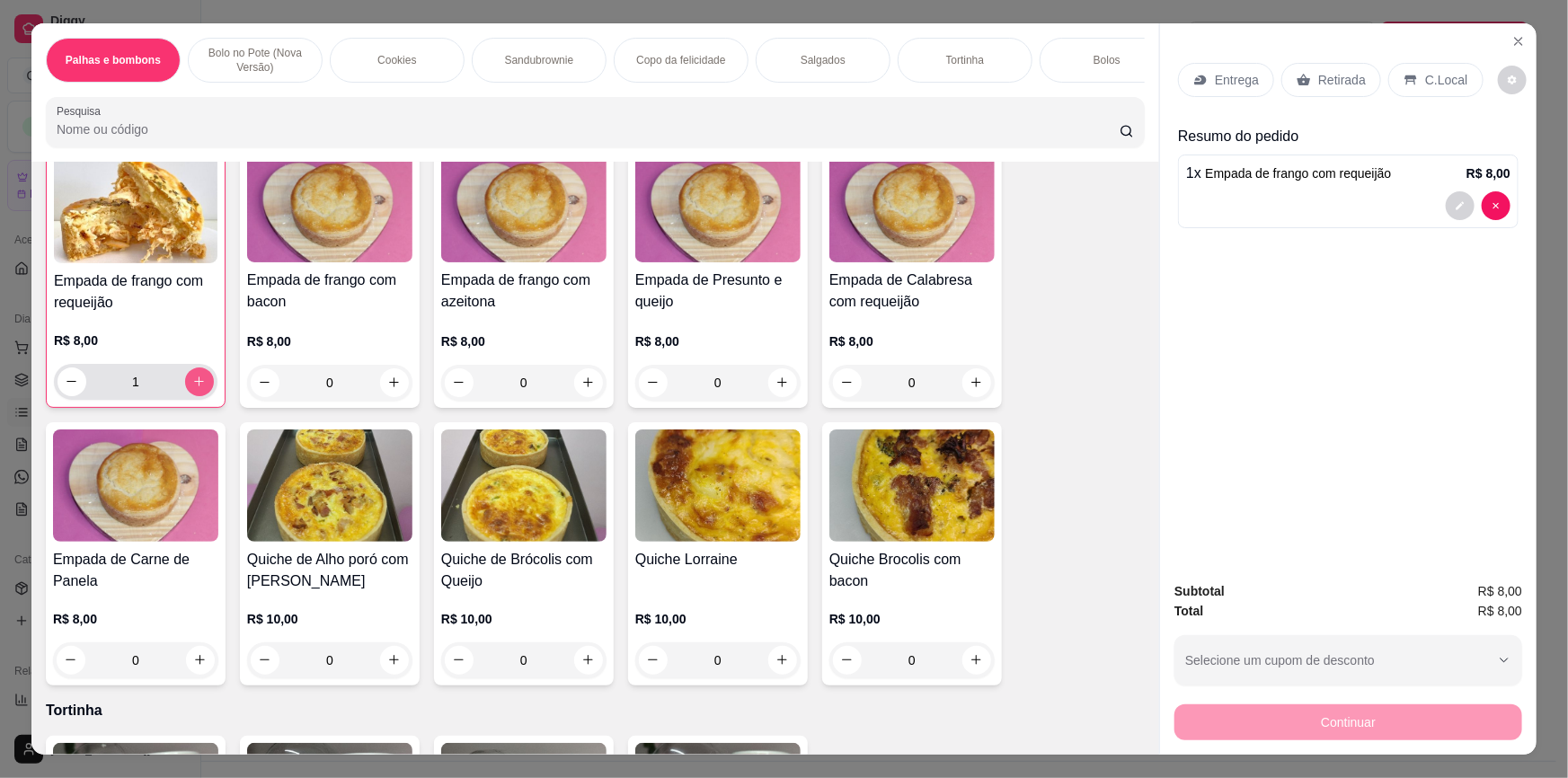
type input "1"
click at [1334, 79] on p "Retirada" at bounding box center [1342, 79] width 48 height 18
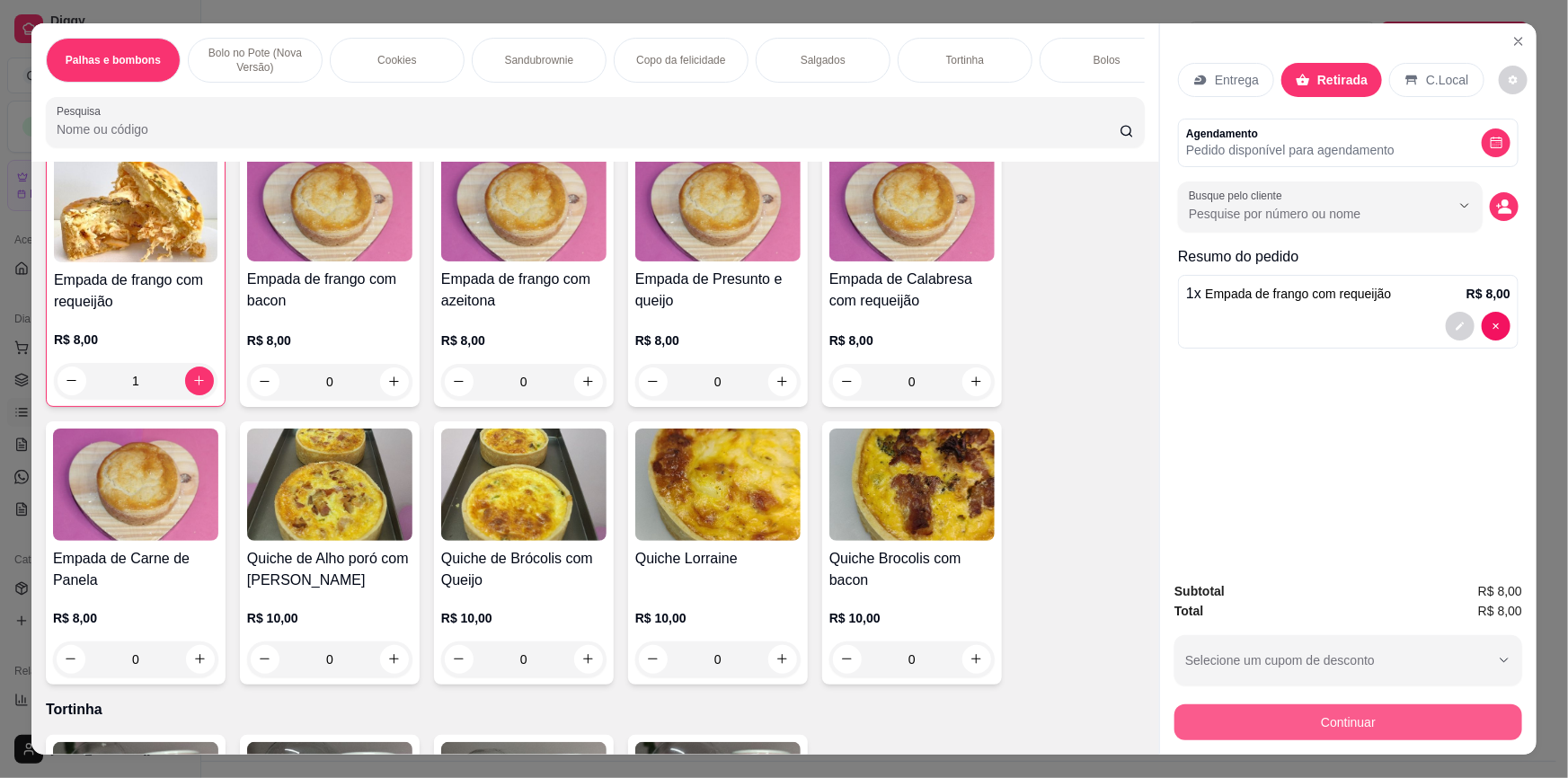
click at [1385, 727] on button "Continuar" at bounding box center [1349, 722] width 348 height 36
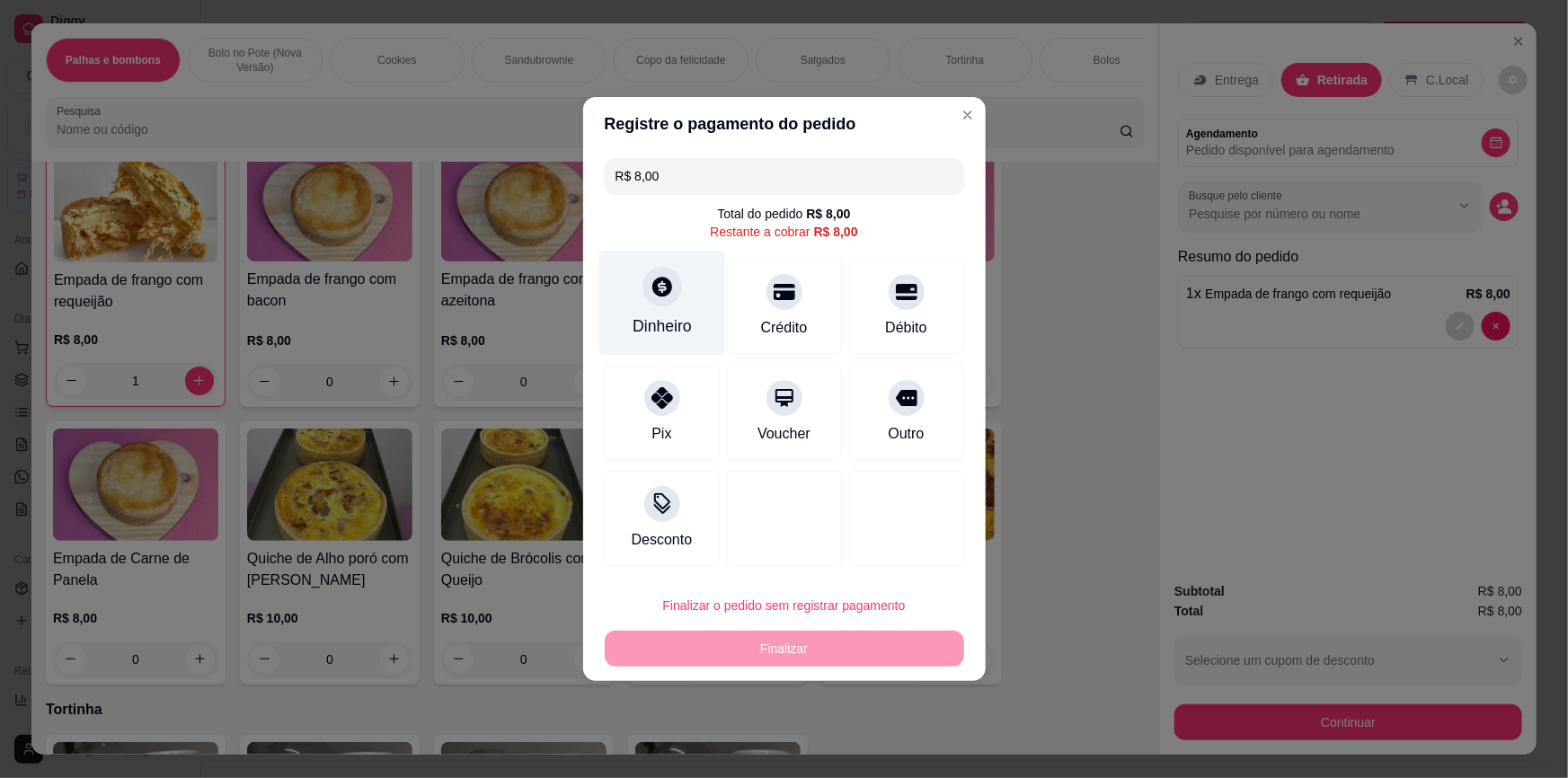
click at [677, 309] on div "Dinheiro" at bounding box center [662, 303] width 127 height 105
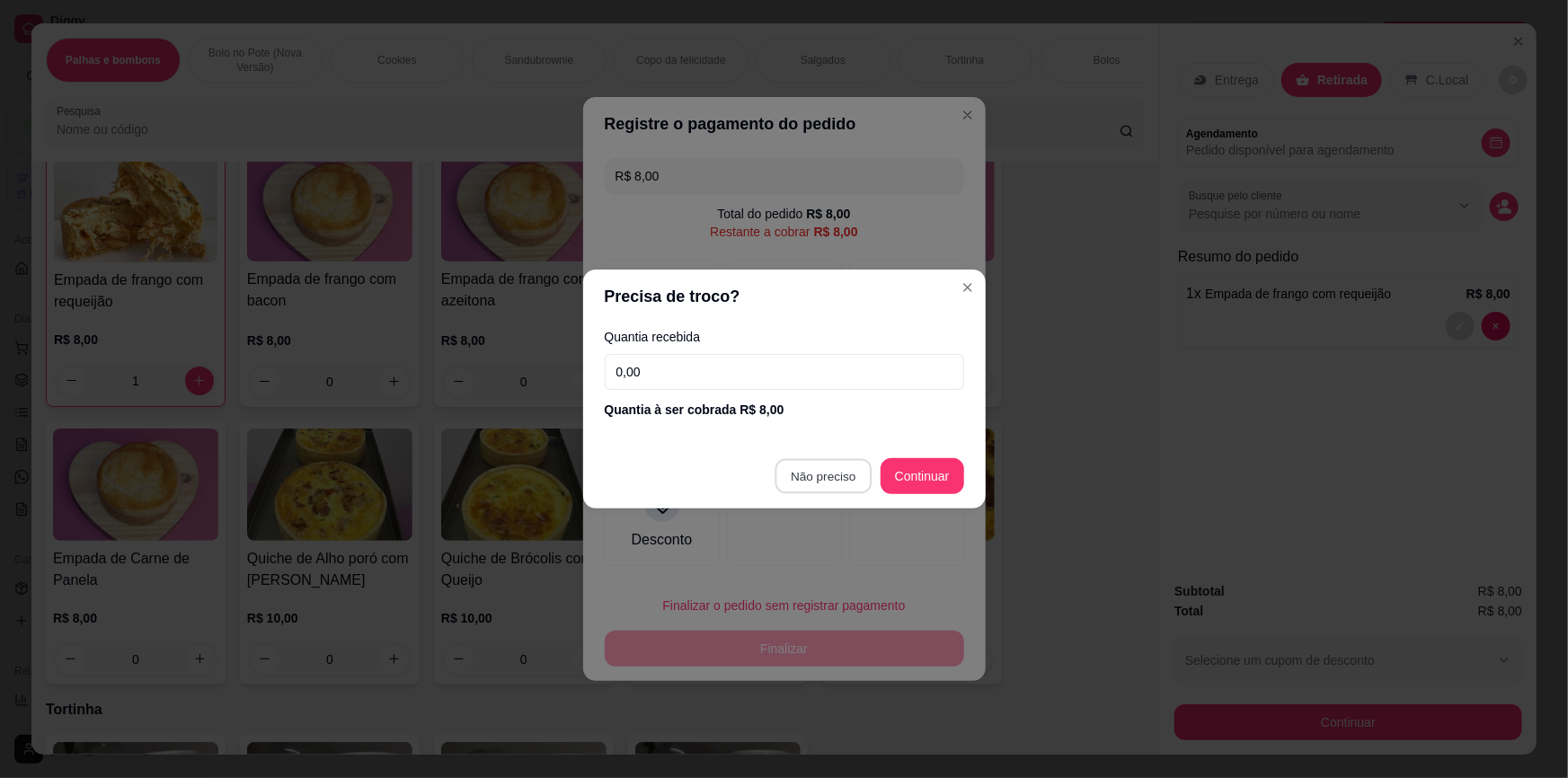
type input "R$ 0,00"
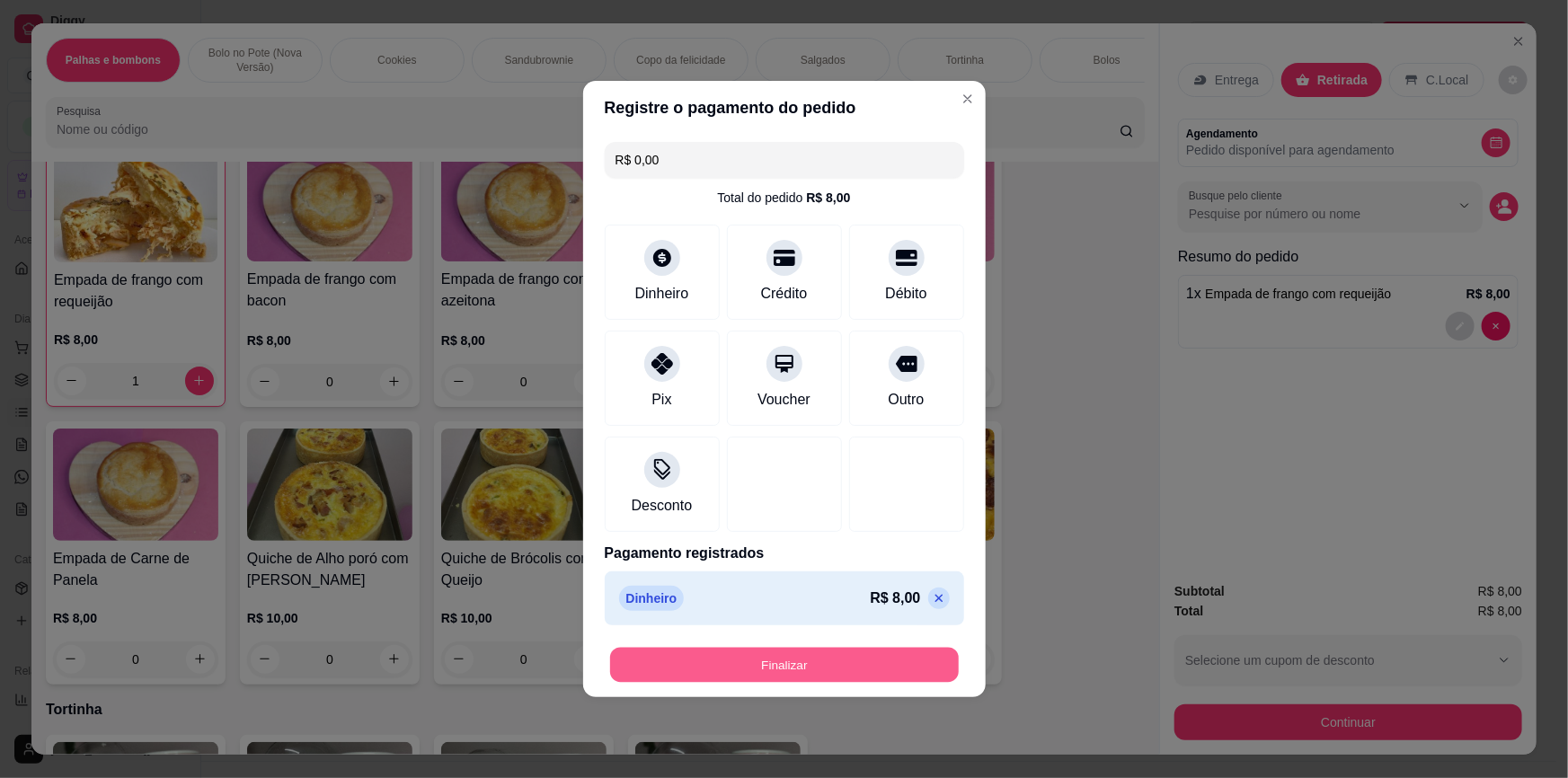
click at [856, 667] on button "Finalizar" at bounding box center [784, 665] width 349 height 35
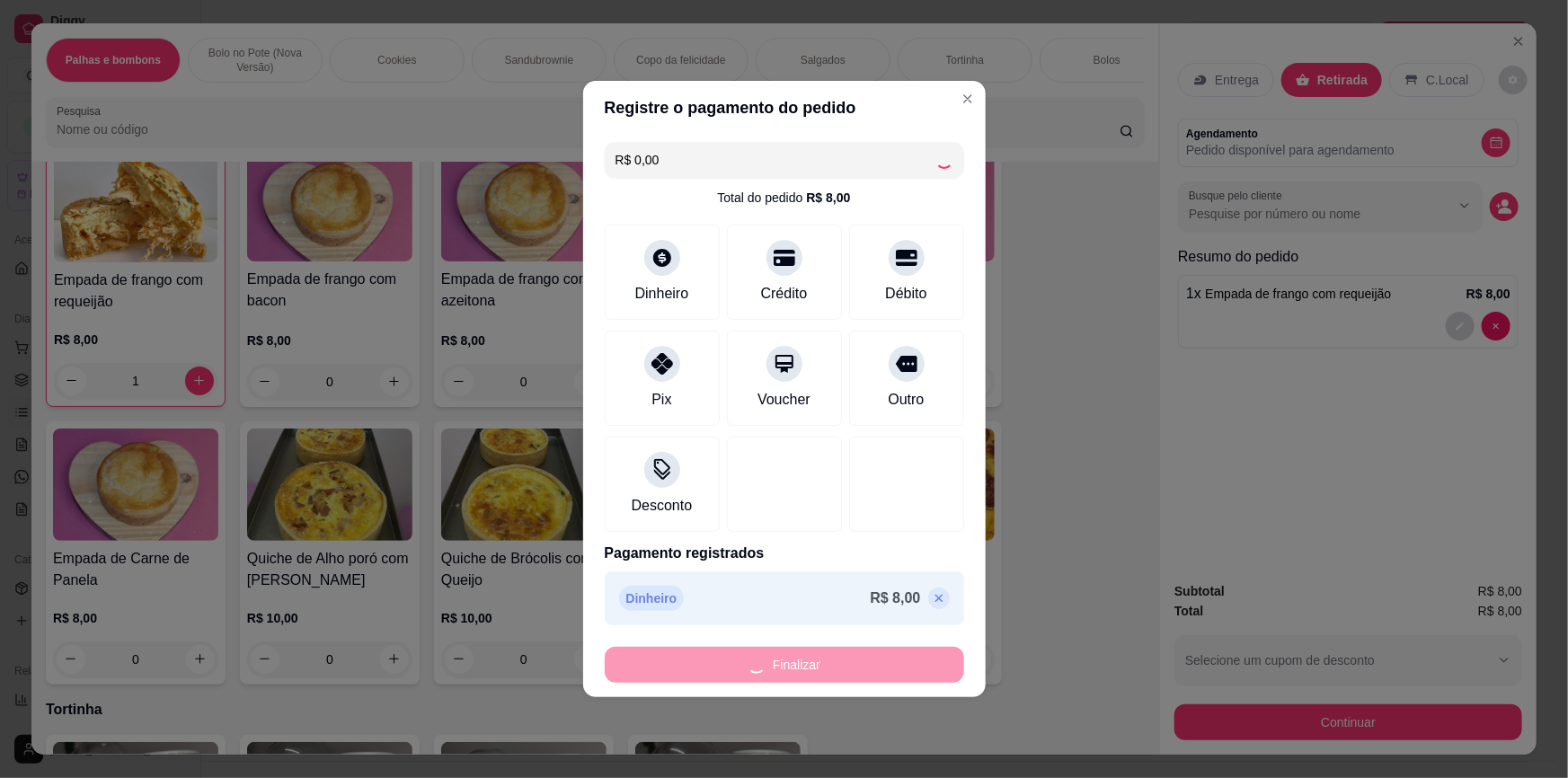
type input "0"
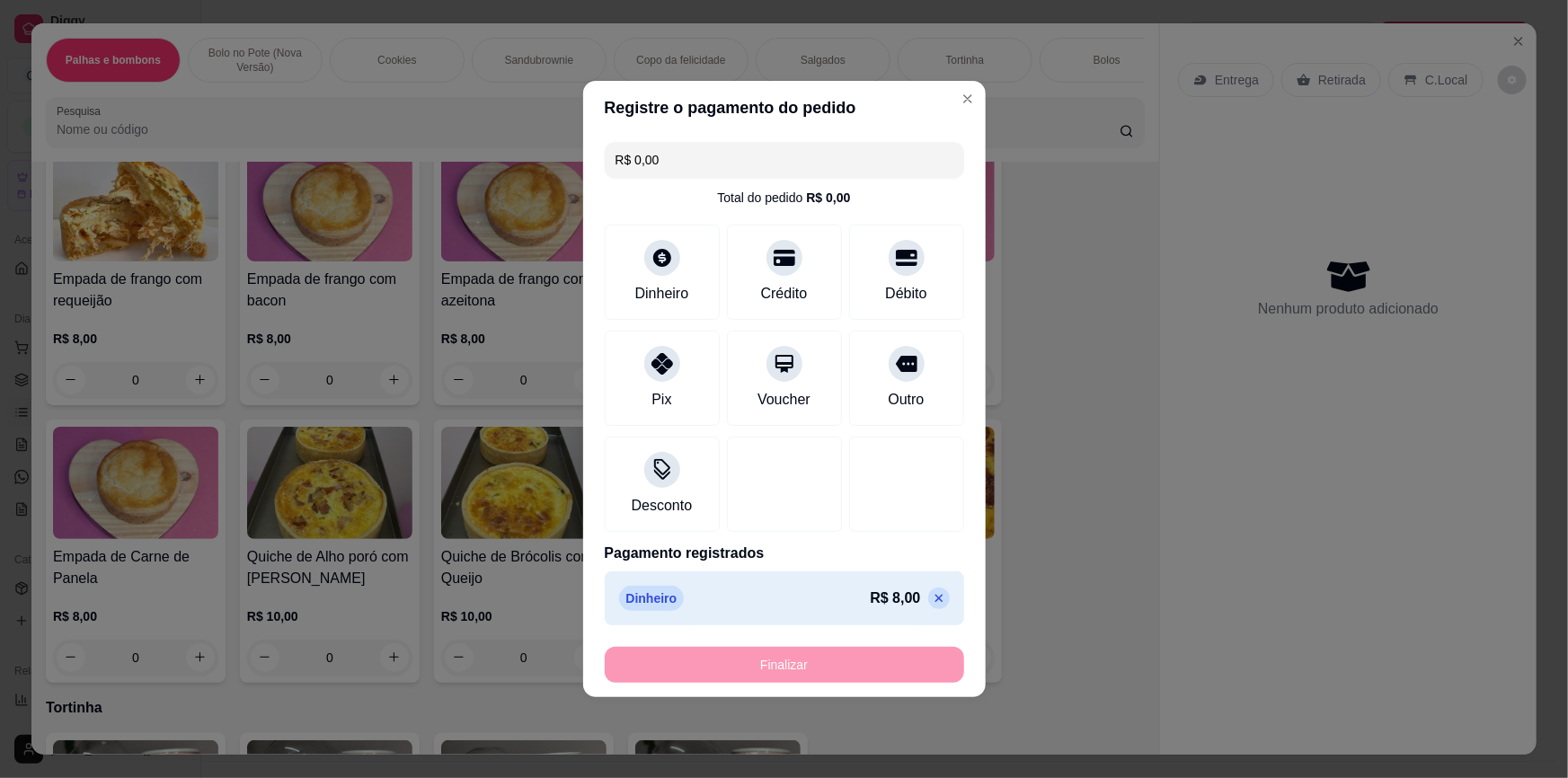
type input "-R$ 8,00"
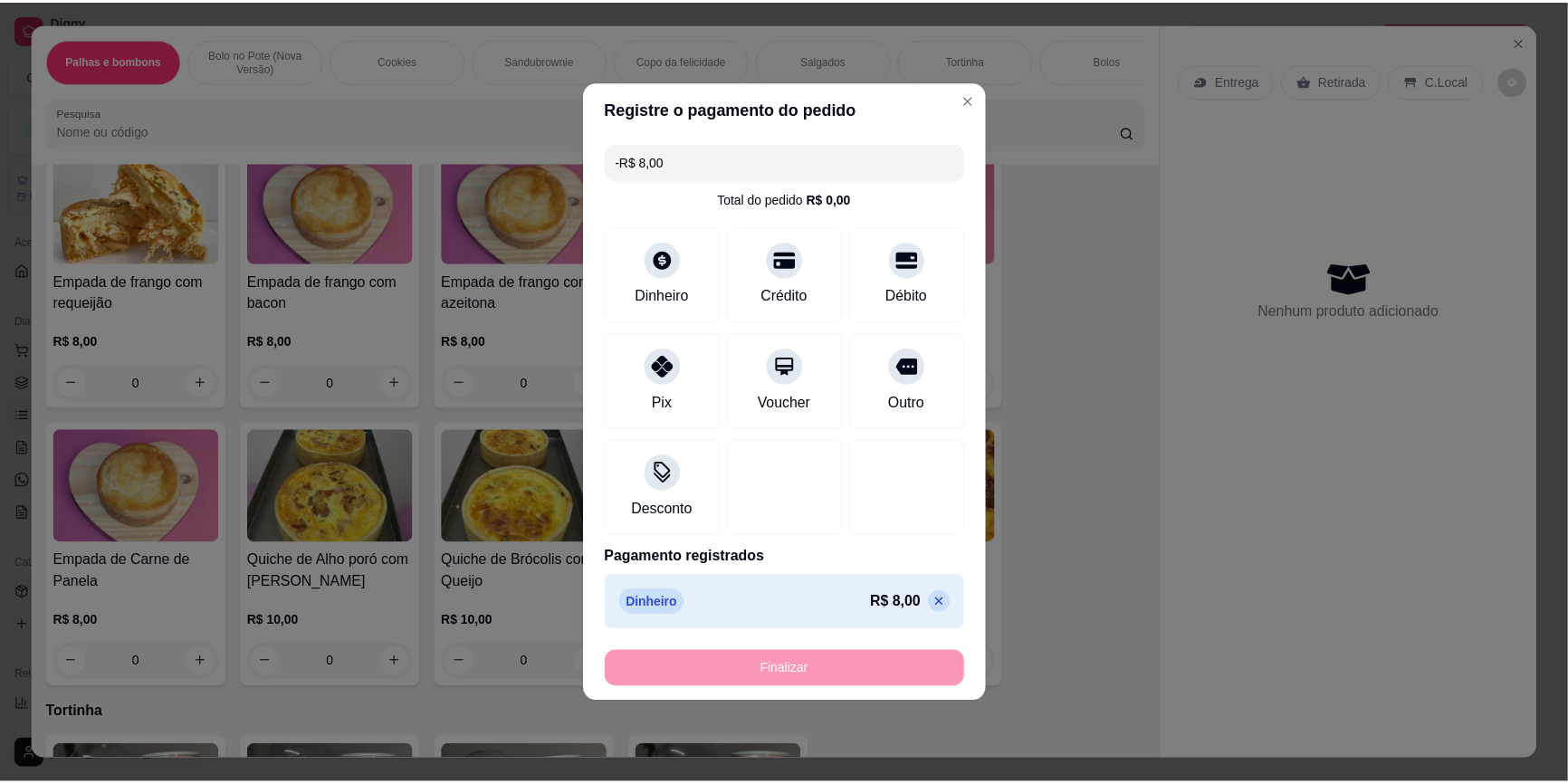
scroll to position [2469, 0]
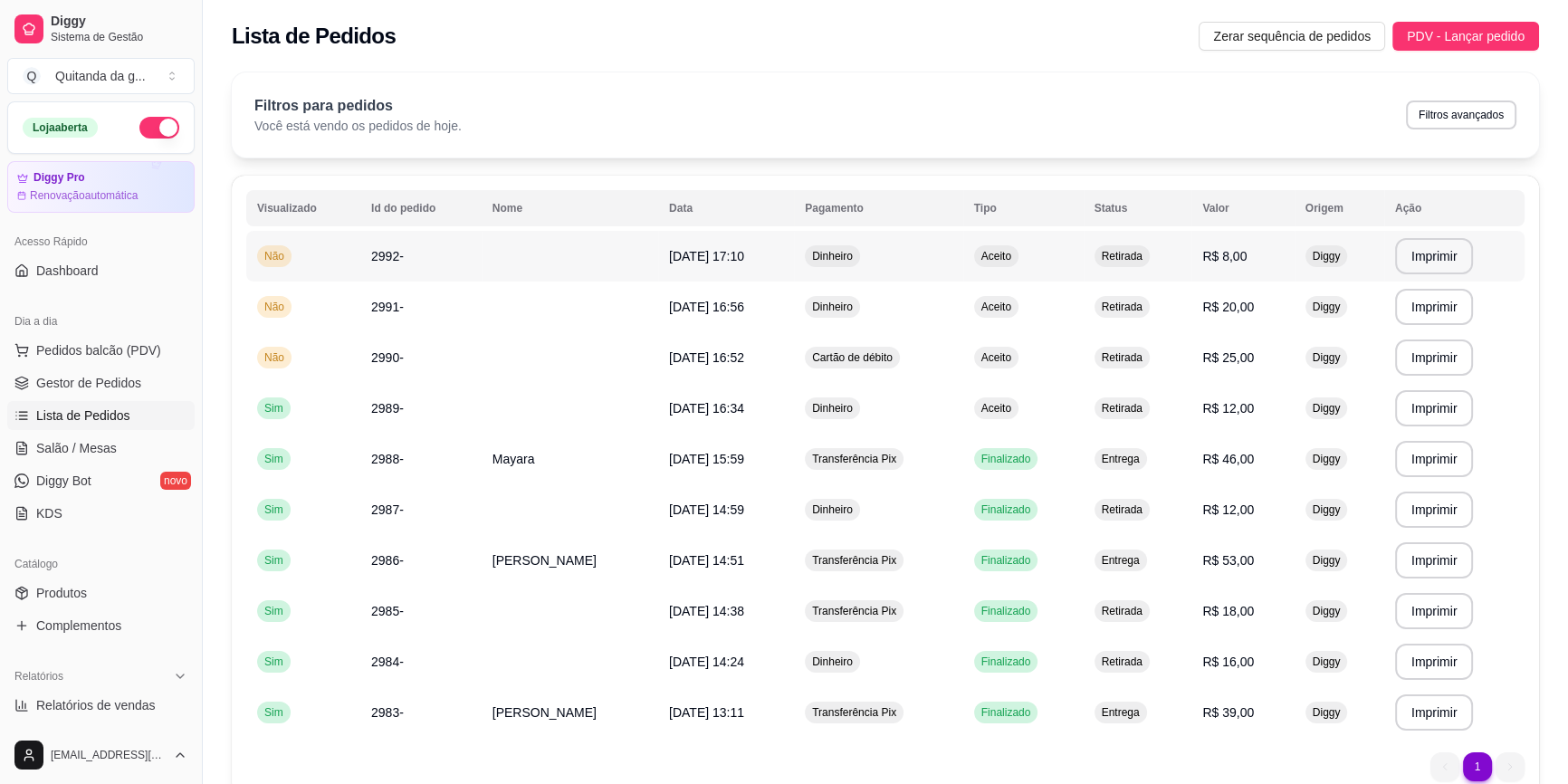
click at [945, 264] on td "Dinheiro" at bounding box center [878, 256] width 170 height 50
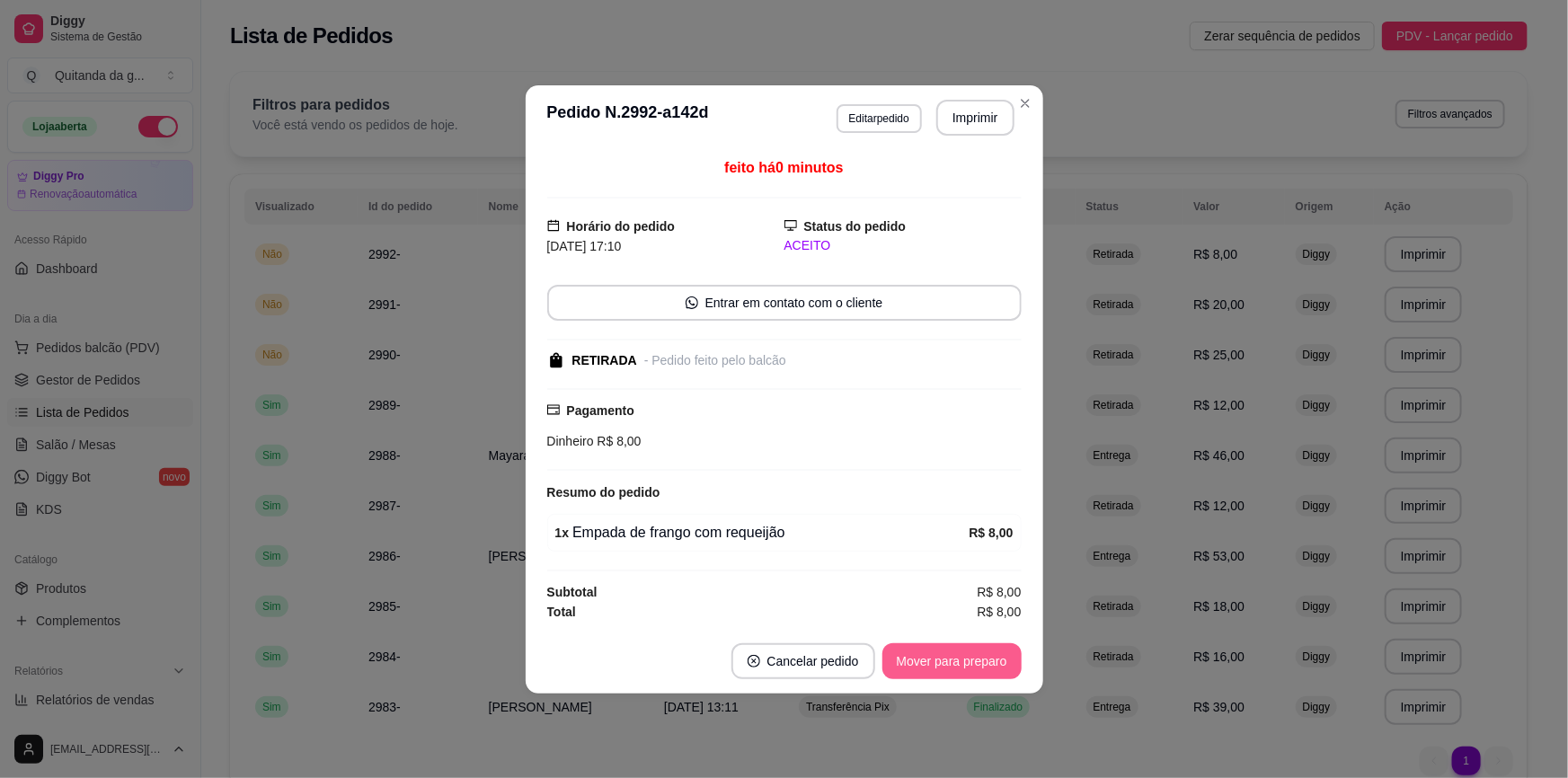
click at [983, 658] on button "Mover para preparo" at bounding box center [952, 661] width 139 height 36
click at [983, 659] on div "Mover para preparo" at bounding box center [939, 661] width 165 height 36
click at [983, 659] on button "Mover para retirada disponível" at bounding box center [921, 661] width 199 height 36
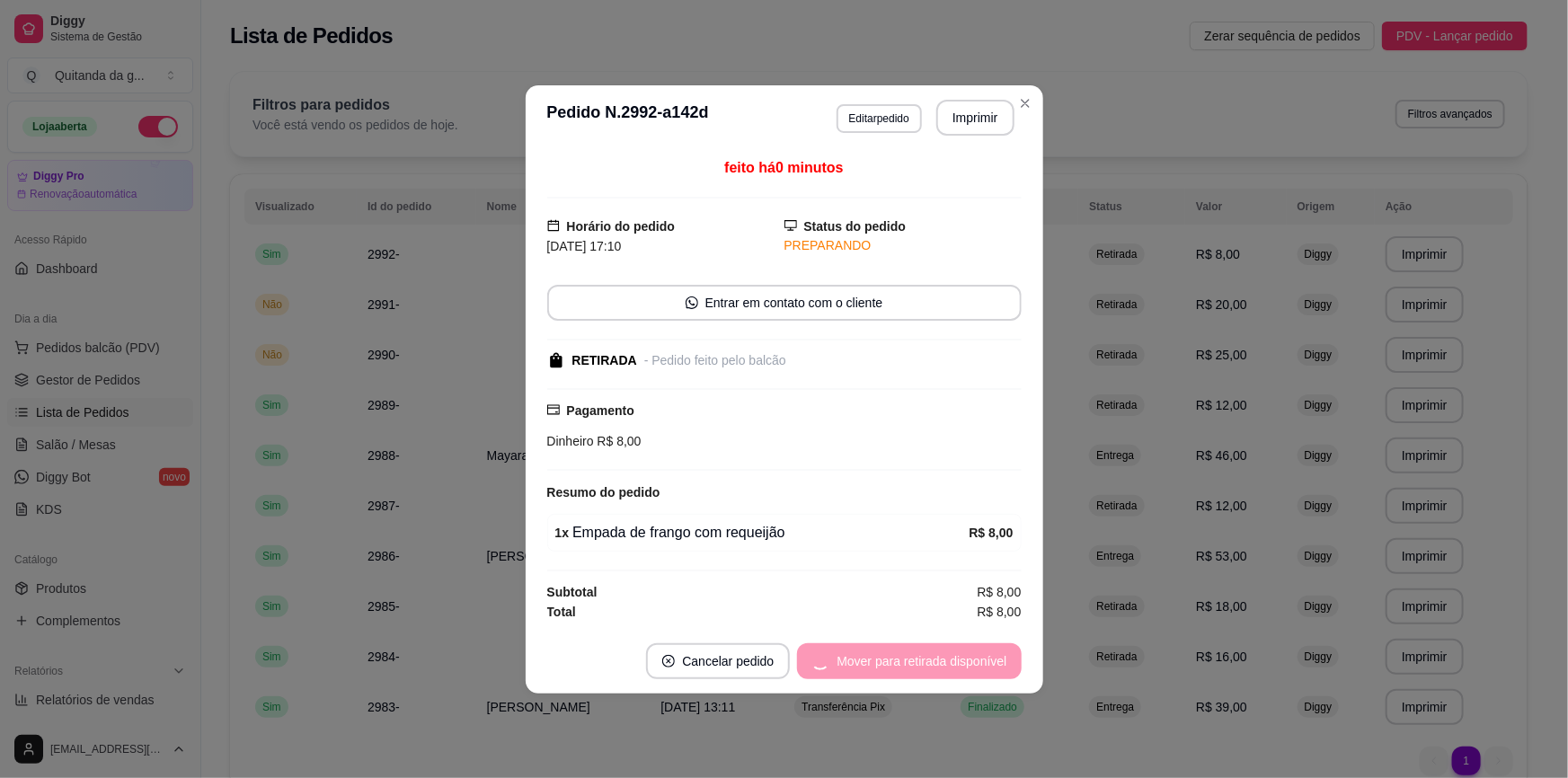
click at [983, 659] on div "Mover para retirada disponível" at bounding box center [909, 661] width 224 height 36
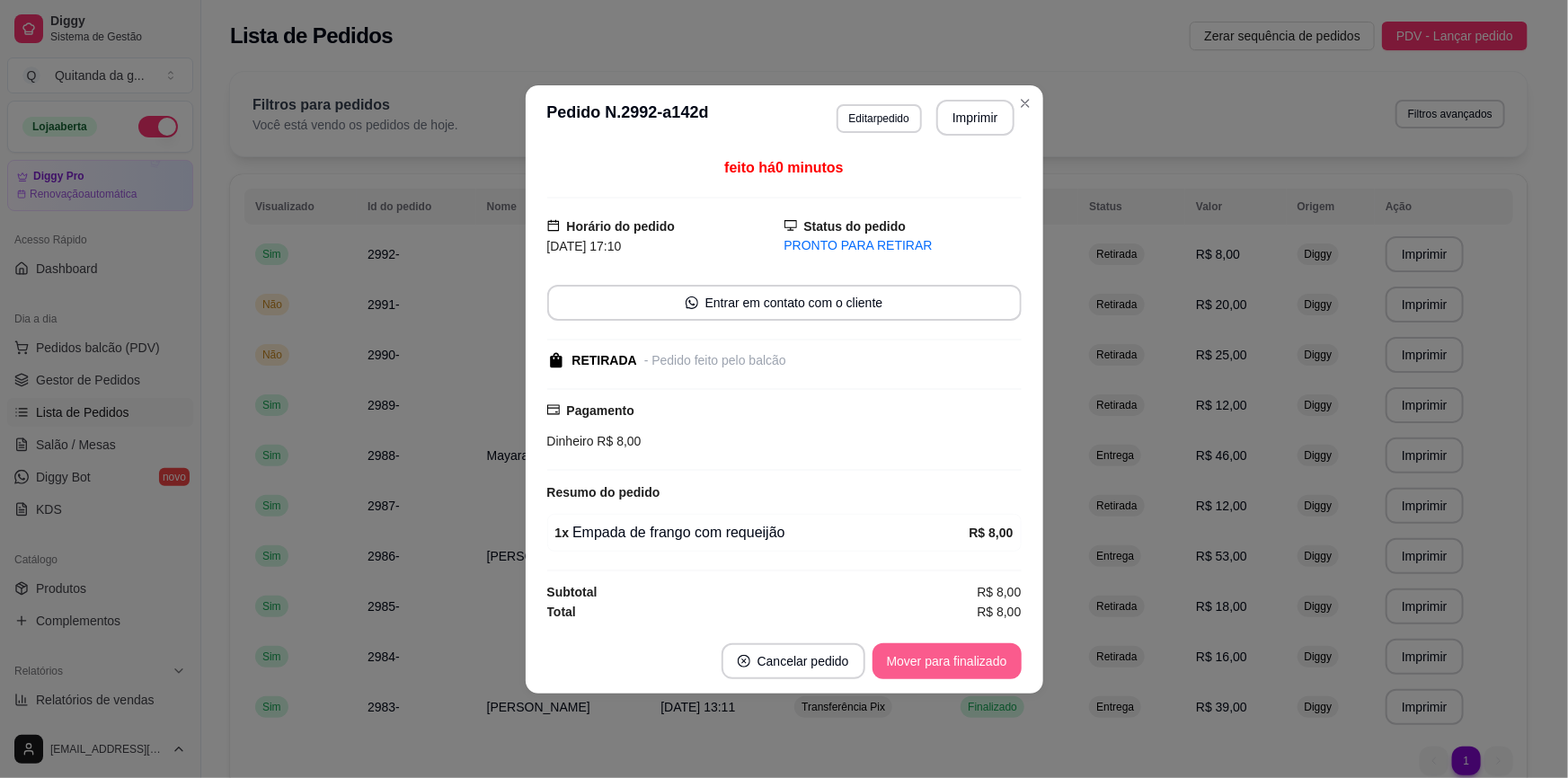
click at [983, 659] on button "Mover para finalizado" at bounding box center [947, 661] width 150 height 36
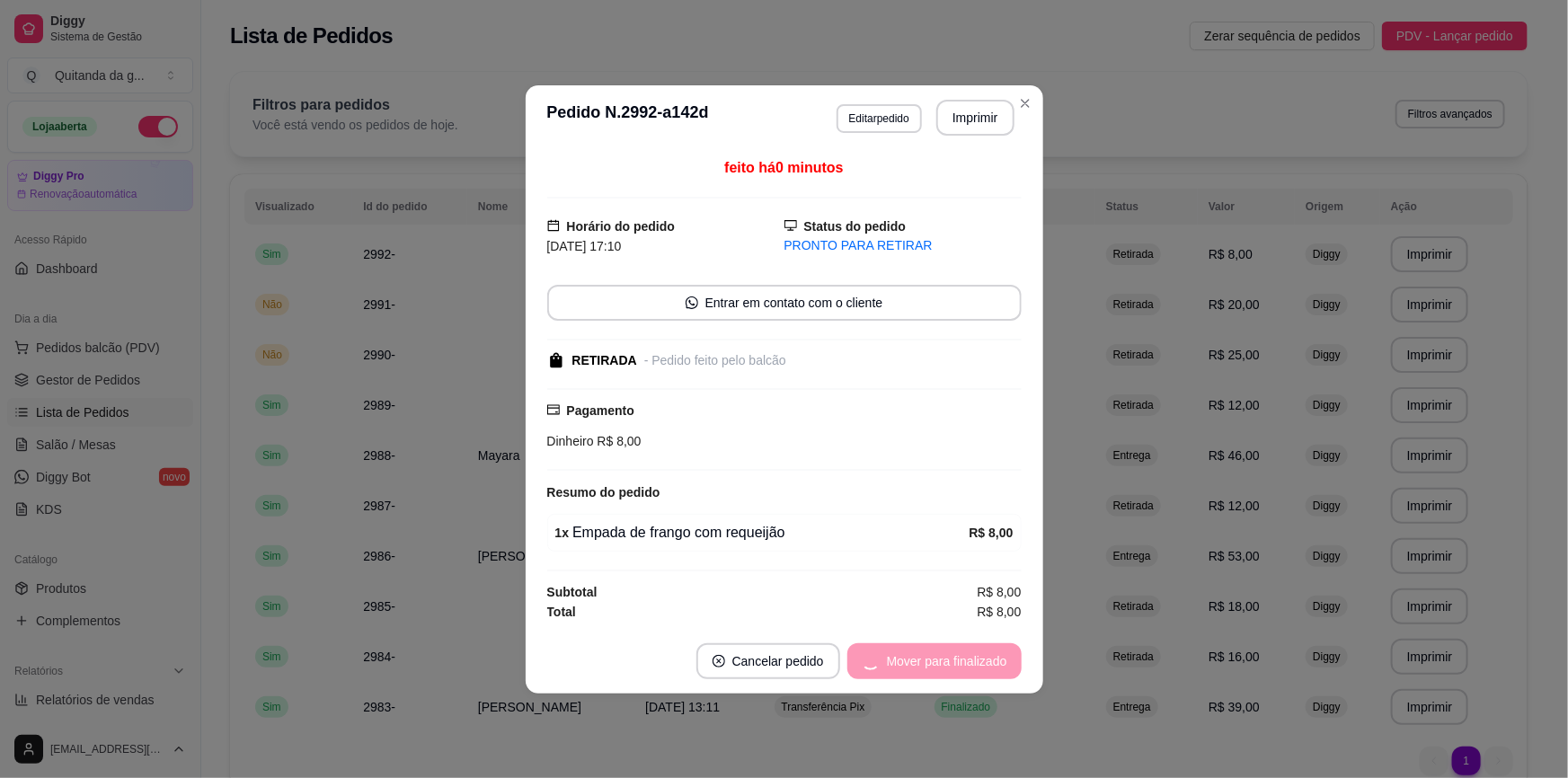
click at [983, 659] on div "Mover para finalizado" at bounding box center [935, 661] width 174 height 36
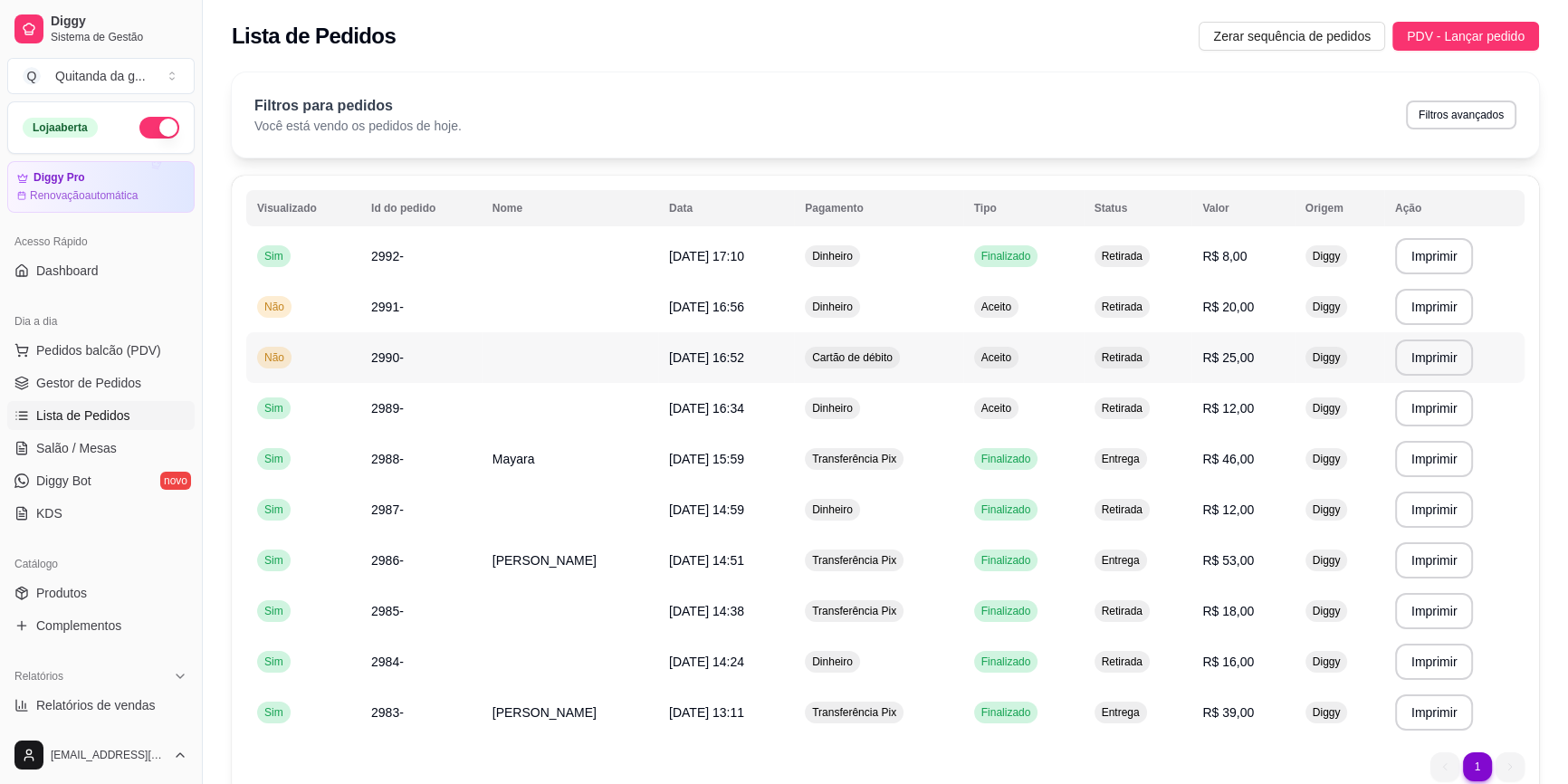
click at [1066, 356] on td "Aceito" at bounding box center [1023, 356] width 120 height 50
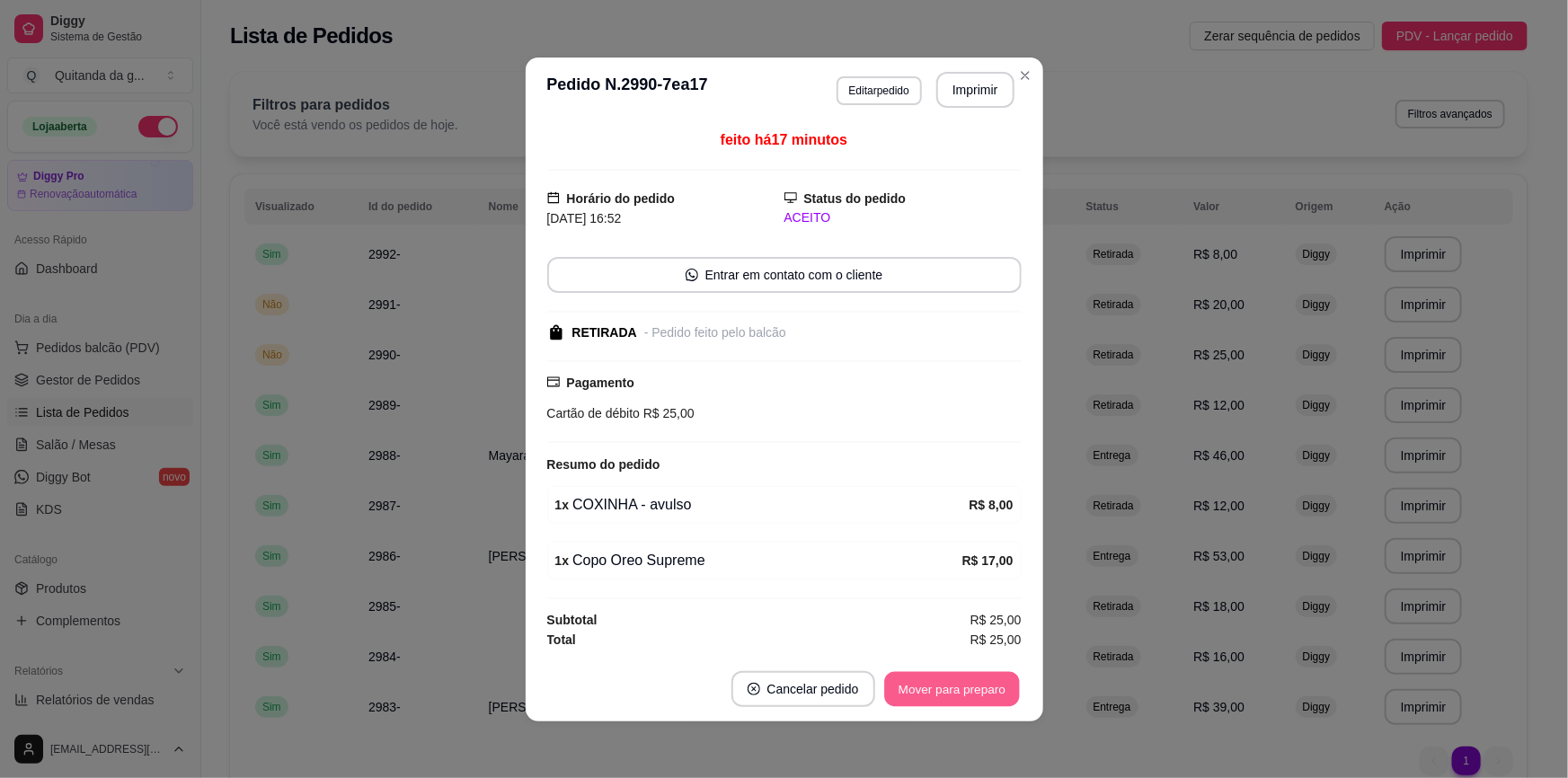
click at [964, 684] on button "Mover para preparo" at bounding box center [952, 688] width 135 height 35
click at [964, 687] on div "Mover para preparo" at bounding box center [952, 689] width 139 height 36
click at [964, 689] on button "Mover para retirada disponível" at bounding box center [922, 688] width 192 height 35
click at [965, 690] on div "Mover para retirada disponível" at bounding box center [921, 689] width 199 height 36
click at [968, 691] on div "Mover para retirada disponível" at bounding box center [909, 689] width 224 height 36
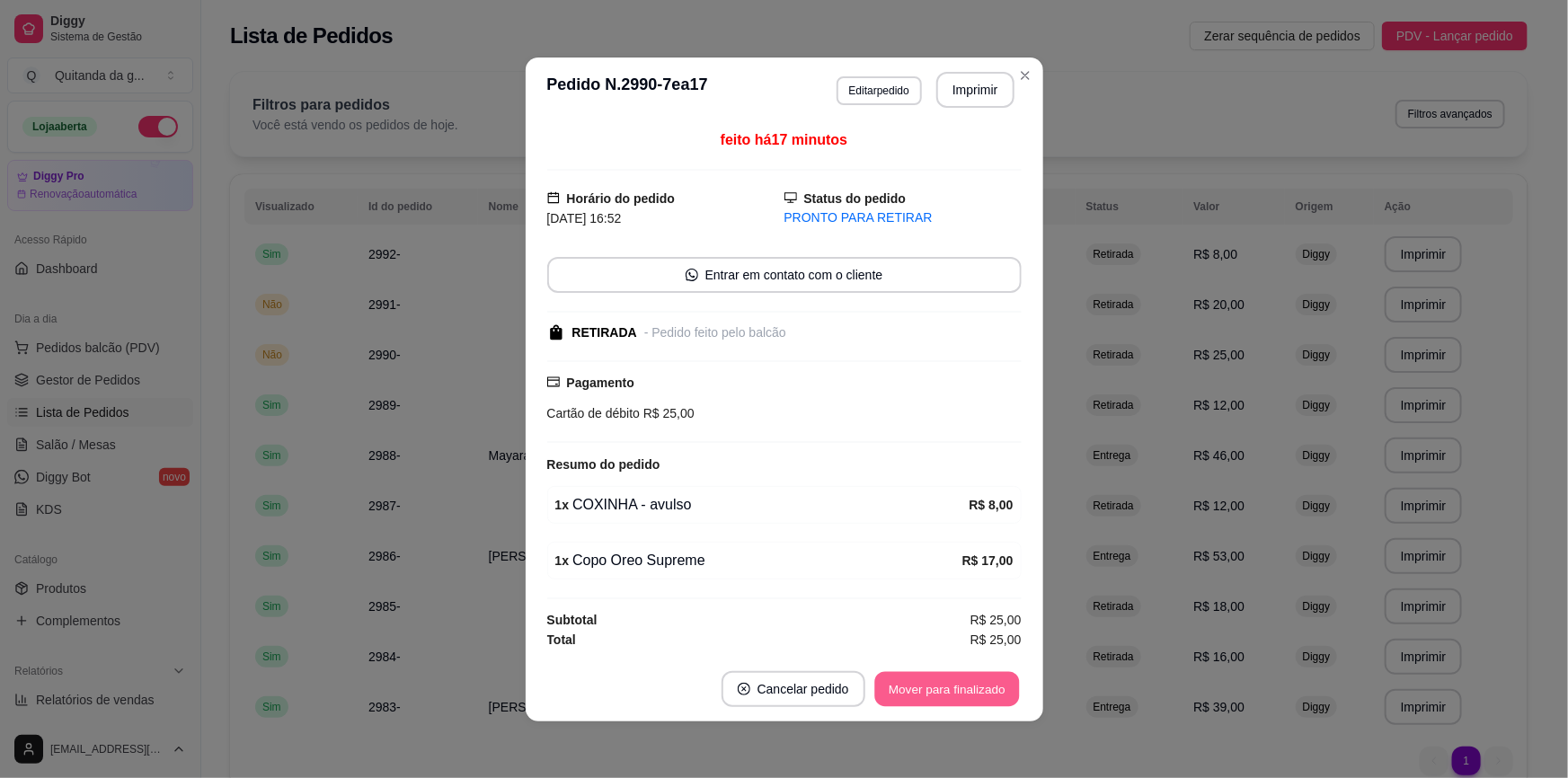
click at [971, 693] on button "Mover para finalizado" at bounding box center [947, 688] width 145 height 35
click at [980, 694] on div "Mover para finalizado" at bounding box center [947, 689] width 150 height 36
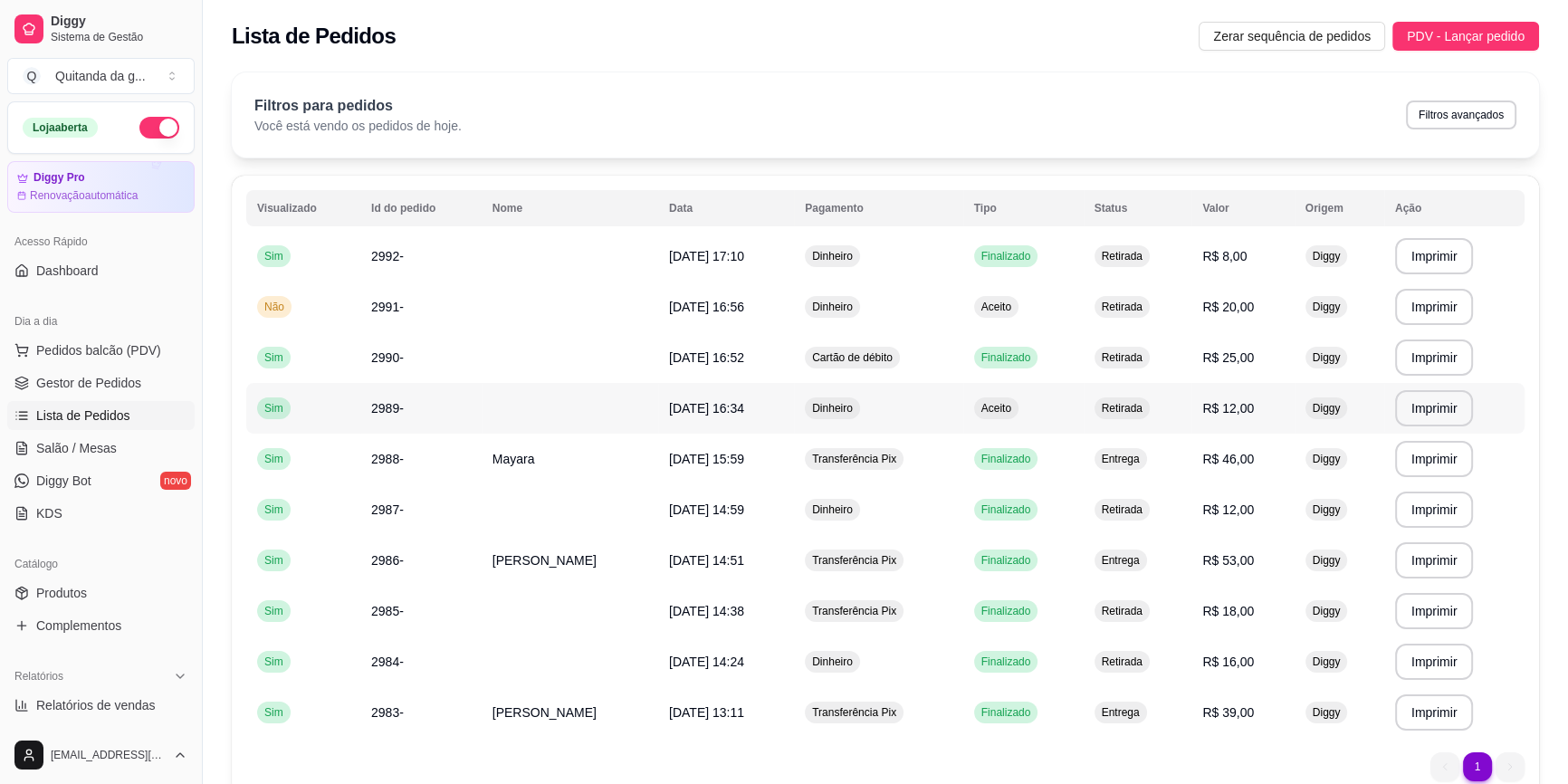
click at [1083, 418] on td "Aceito" at bounding box center [1023, 408] width 120 height 50
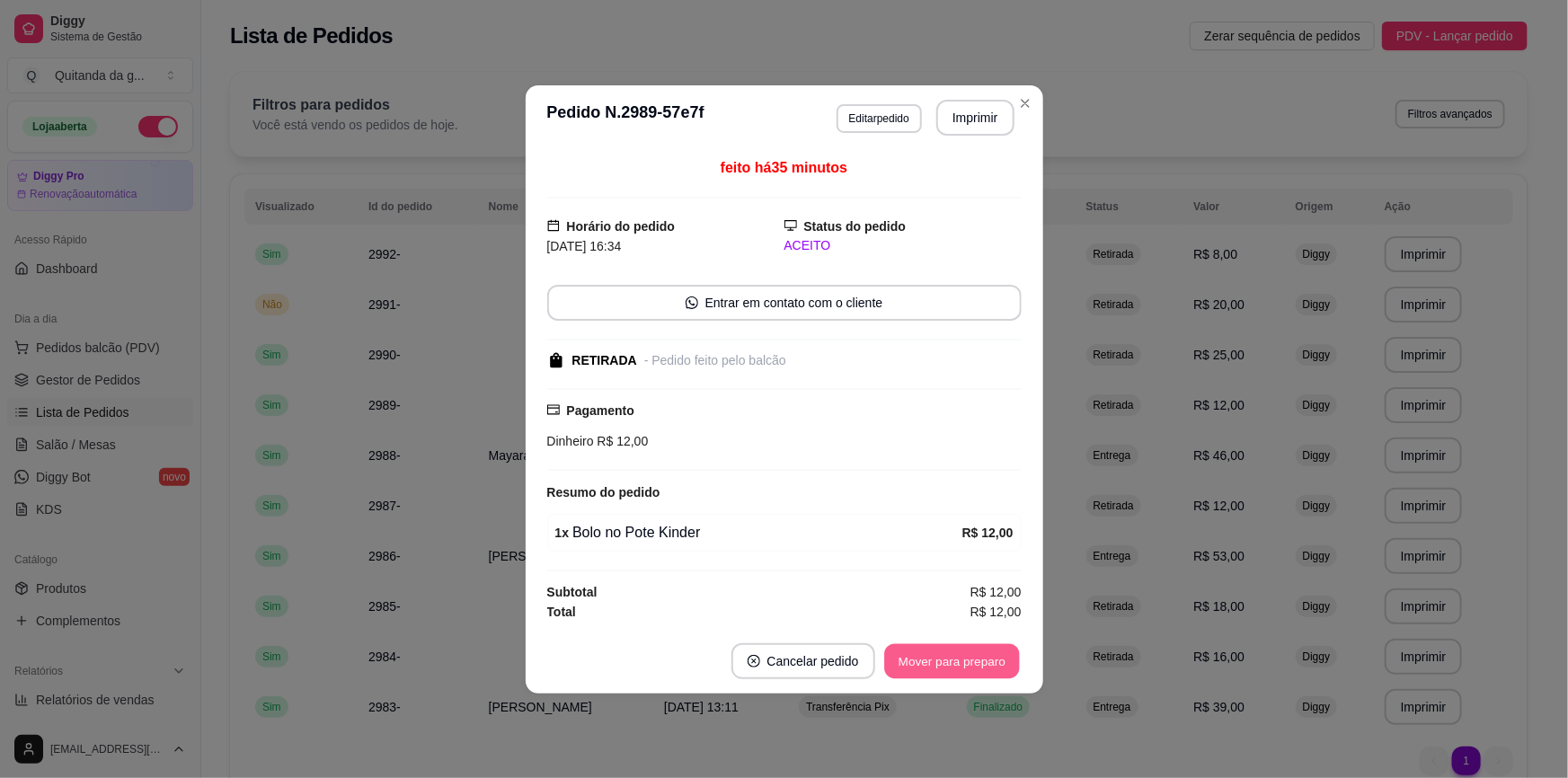
click at [984, 660] on button "Mover para preparo" at bounding box center [952, 660] width 135 height 35
click at [984, 659] on div "Mover para preparo" at bounding box center [952, 661] width 139 height 36
click at [984, 659] on div "Mover para preparo" at bounding box center [939, 661] width 165 height 36
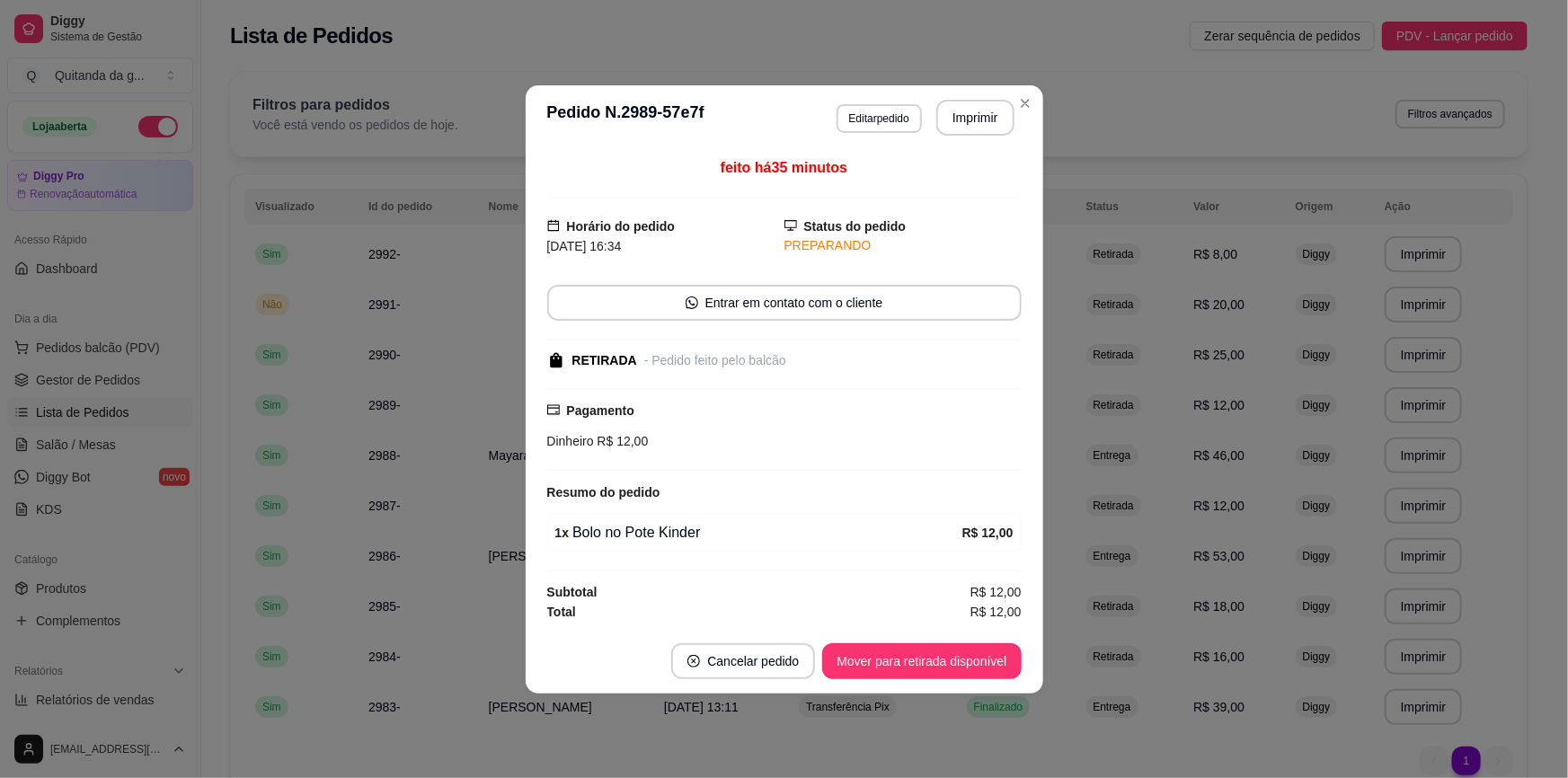
click at [984, 659] on button "Mover para retirada disponível" at bounding box center [921, 661] width 199 height 36
click at [984, 659] on div "Mover para retirada disponível" at bounding box center [921, 661] width 199 height 36
click at [984, 659] on div "Mover para retirada disponível" at bounding box center [909, 661] width 224 height 36
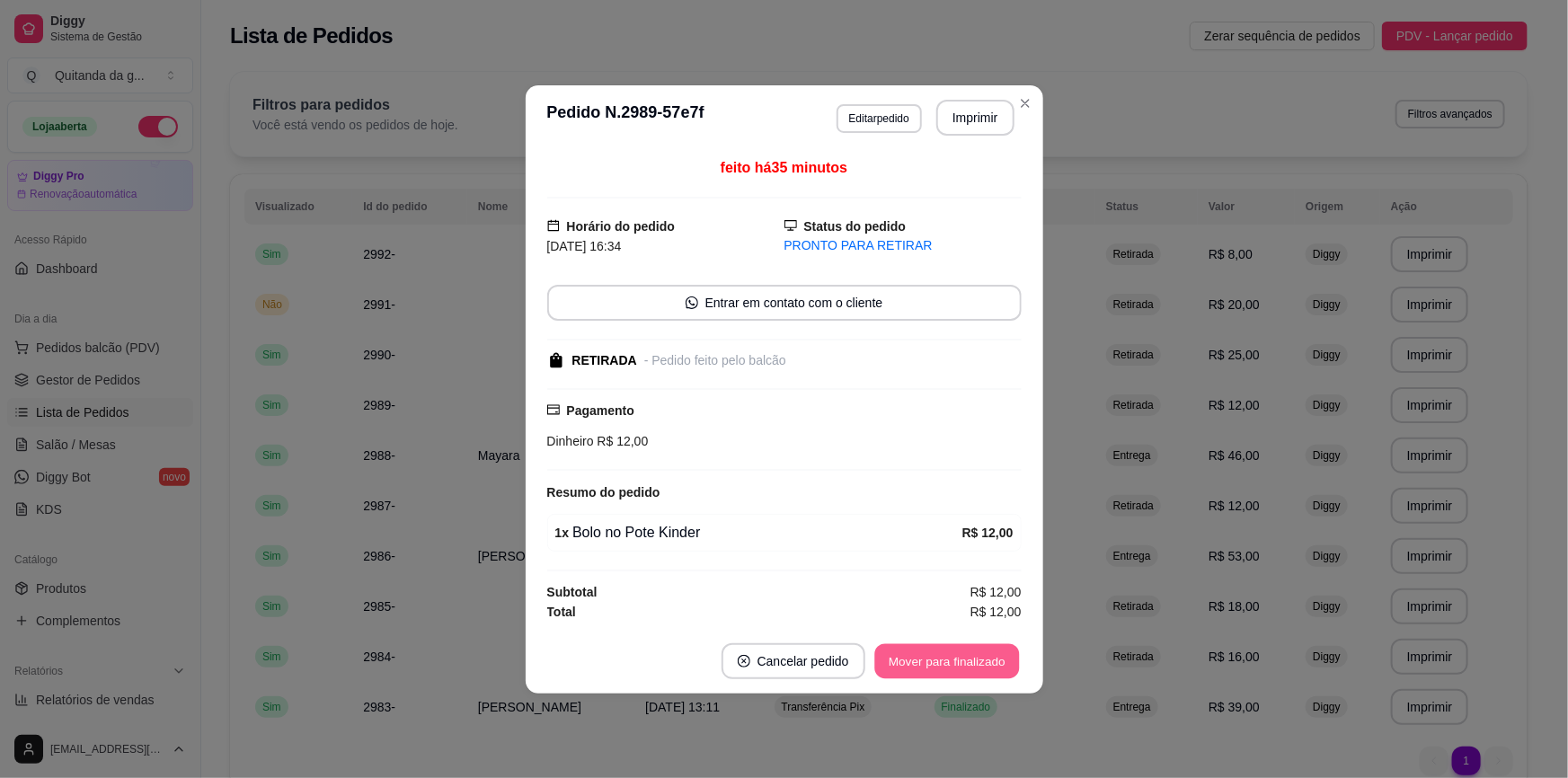
click at [964, 676] on button "Mover para finalizado" at bounding box center [947, 660] width 145 height 35
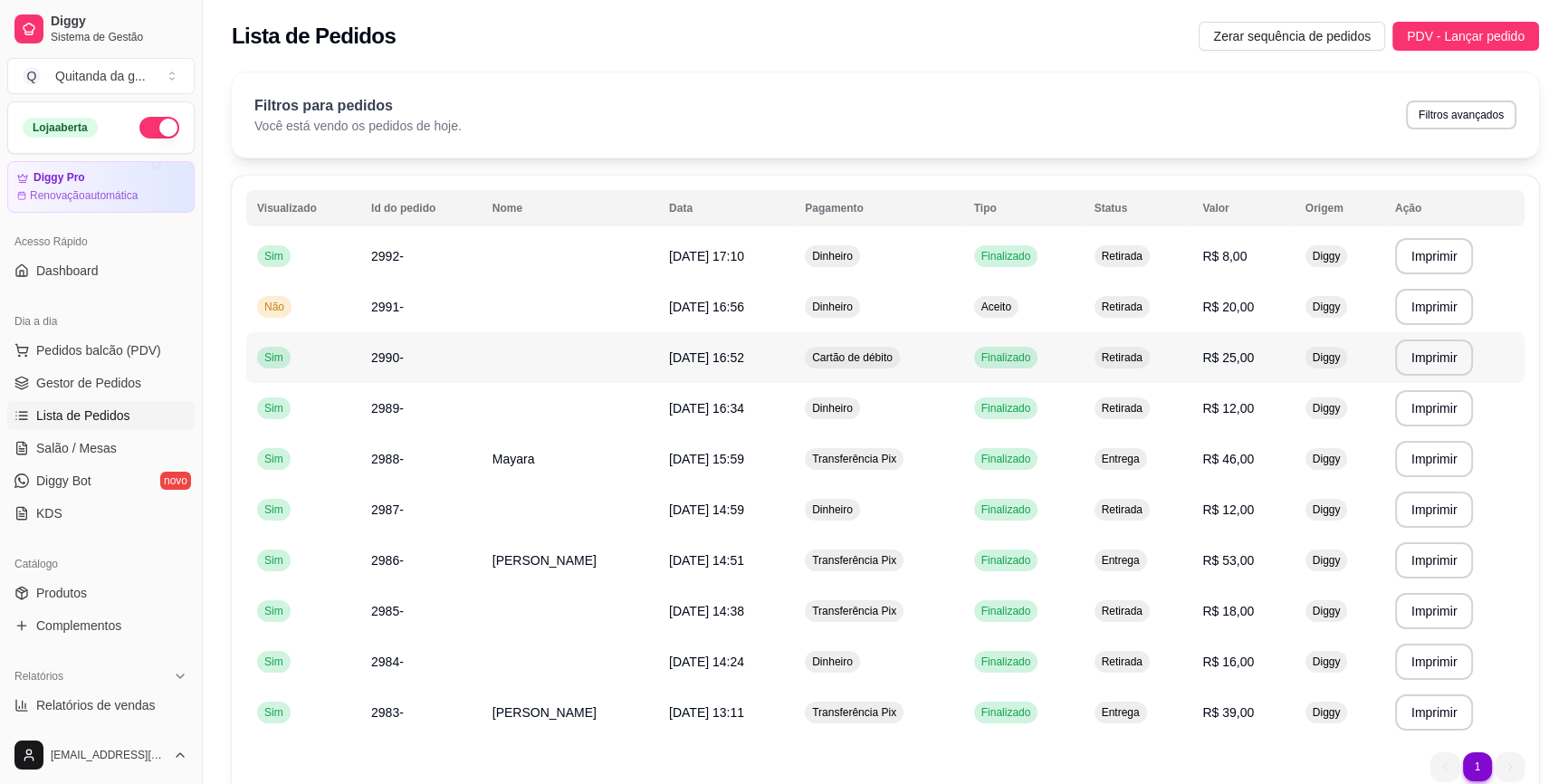
click at [1072, 335] on td "Finalizado" at bounding box center [1023, 356] width 120 height 50
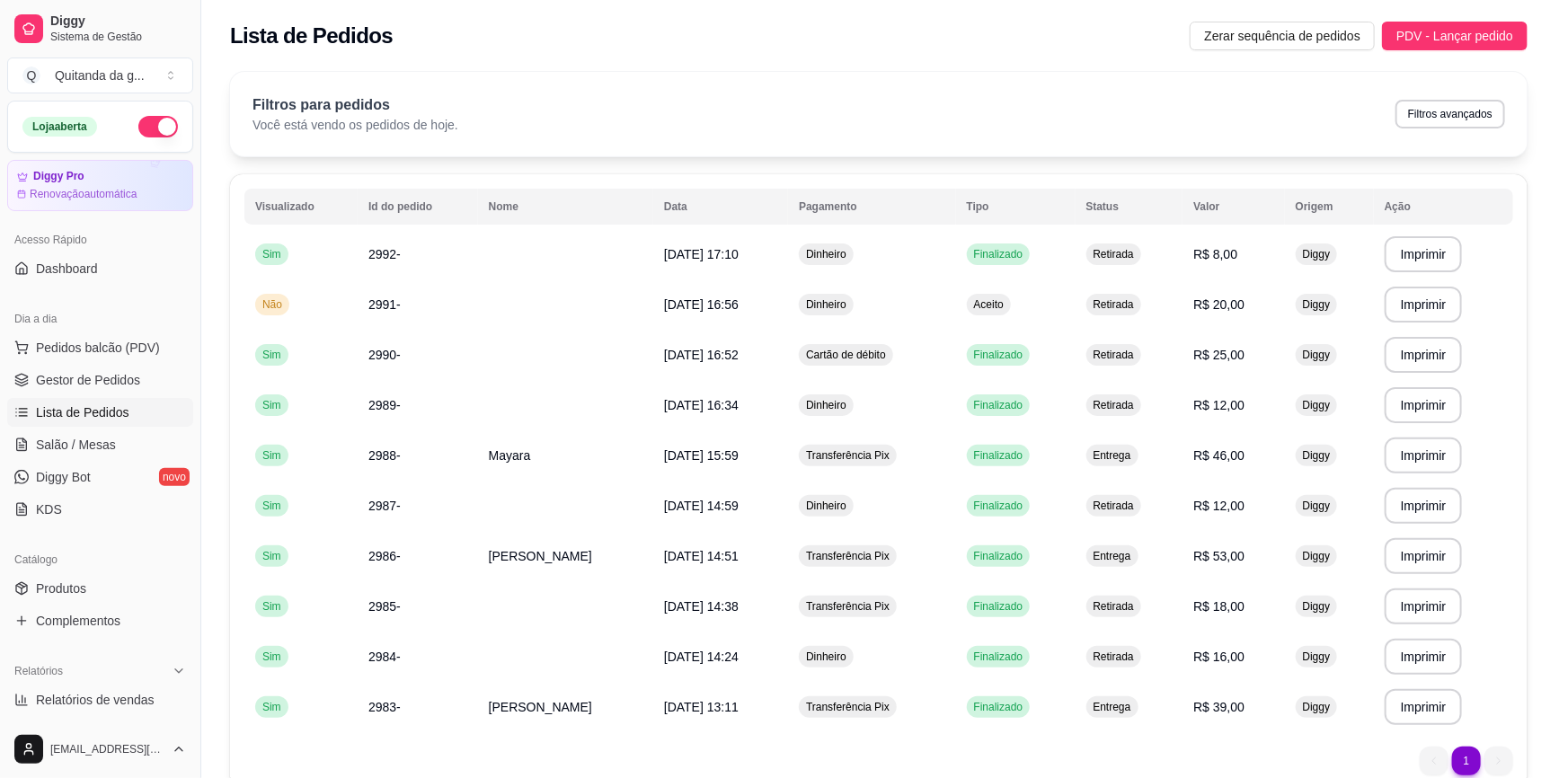
click at [1030, 303] on div "Horário do pedido [DATE] 16:52 Status do pedido FINALIZADO RETIRADA - Pedido fe…" at bounding box center [785, 389] width 518 height 457
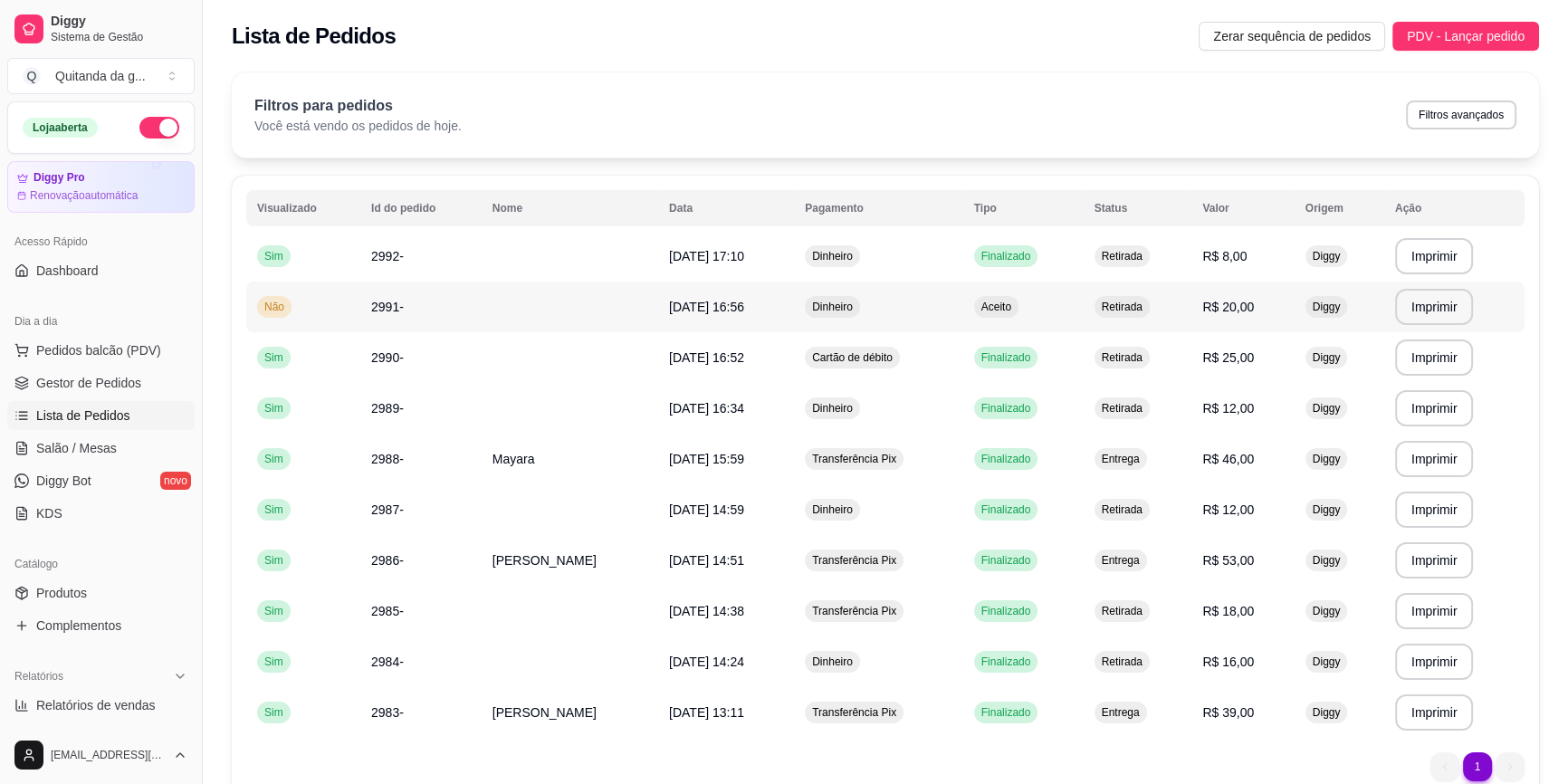
click at [1081, 304] on td "Aceito" at bounding box center [1023, 306] width 120 height 50
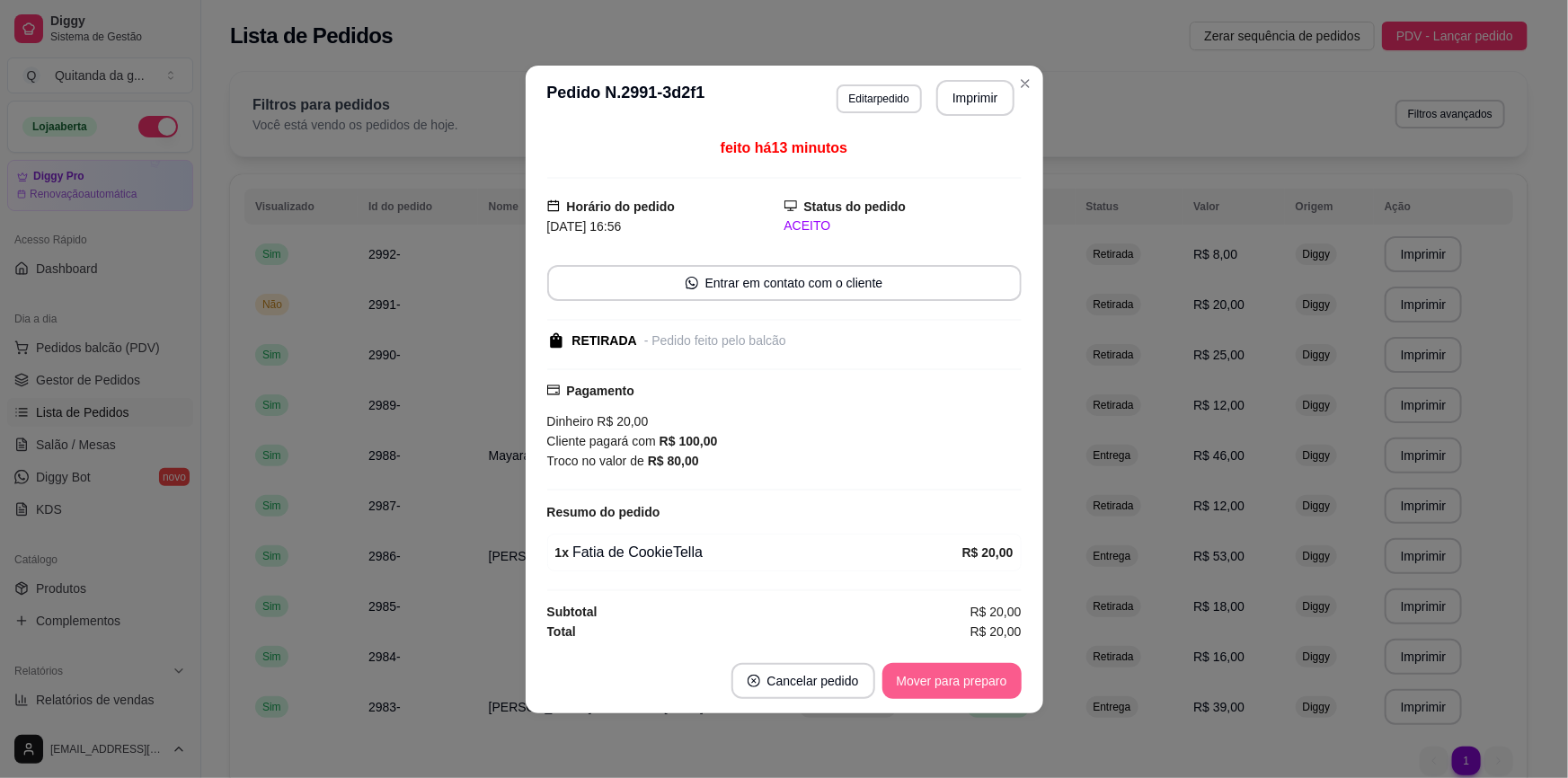
click at [977, 687] on button "Mover para preparo" at bounding box center [952, 681] width 139 height 36
click at [977, 687] on div "Mover para preparo" at bounding box center [939, 681] width 165 height 36
click at [977, 687] on button "Mover para retirada disponível" at bounding box center [922, 680] width 192 height 35
click at [977, 687] on div "Mover para retirada disponível" at bounding box center [921, 681] width 199 height 36
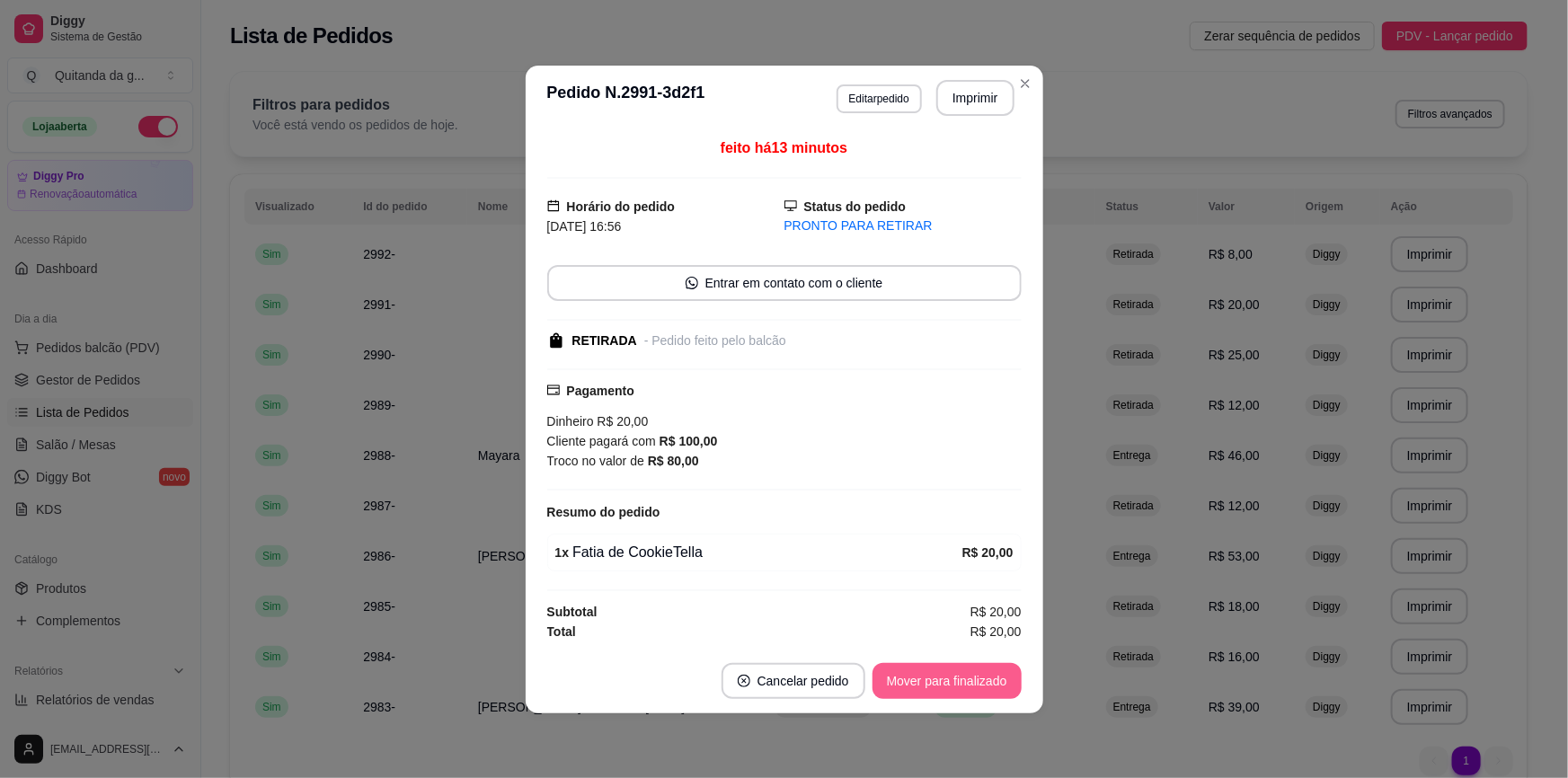
click at [977, 687] on button "Mover para finalizado" at bounding box center [947, 681] width 150 height 36
